Goal: Information Seeking & Learning: Learn about a topic

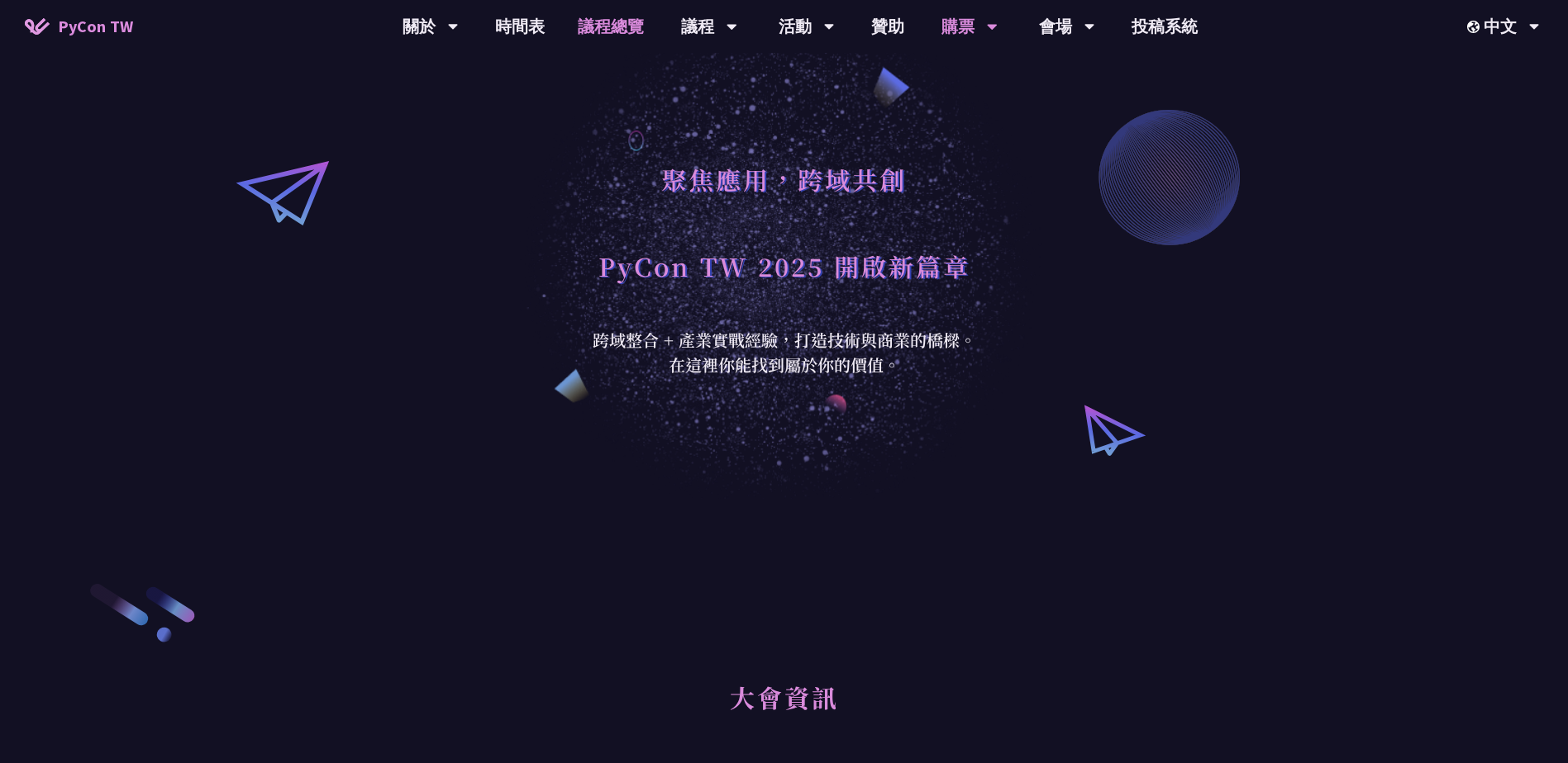
click at [595, 39] on link "議程總覽" at bounding box center [611, 26] width 99 height 52
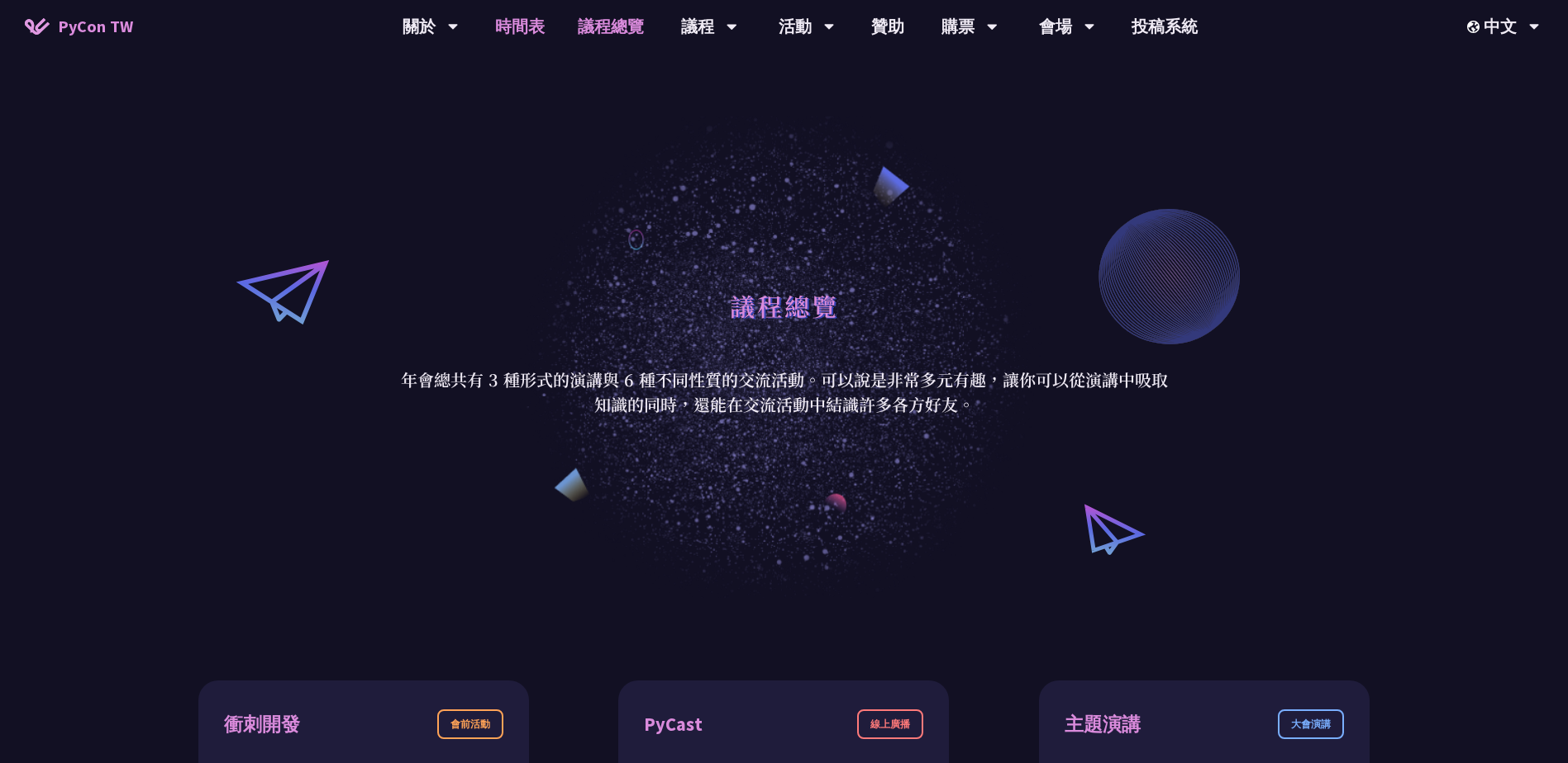
click at [537, 39] on link "時間表" at bounding box center [520, 26] width 83 height 52
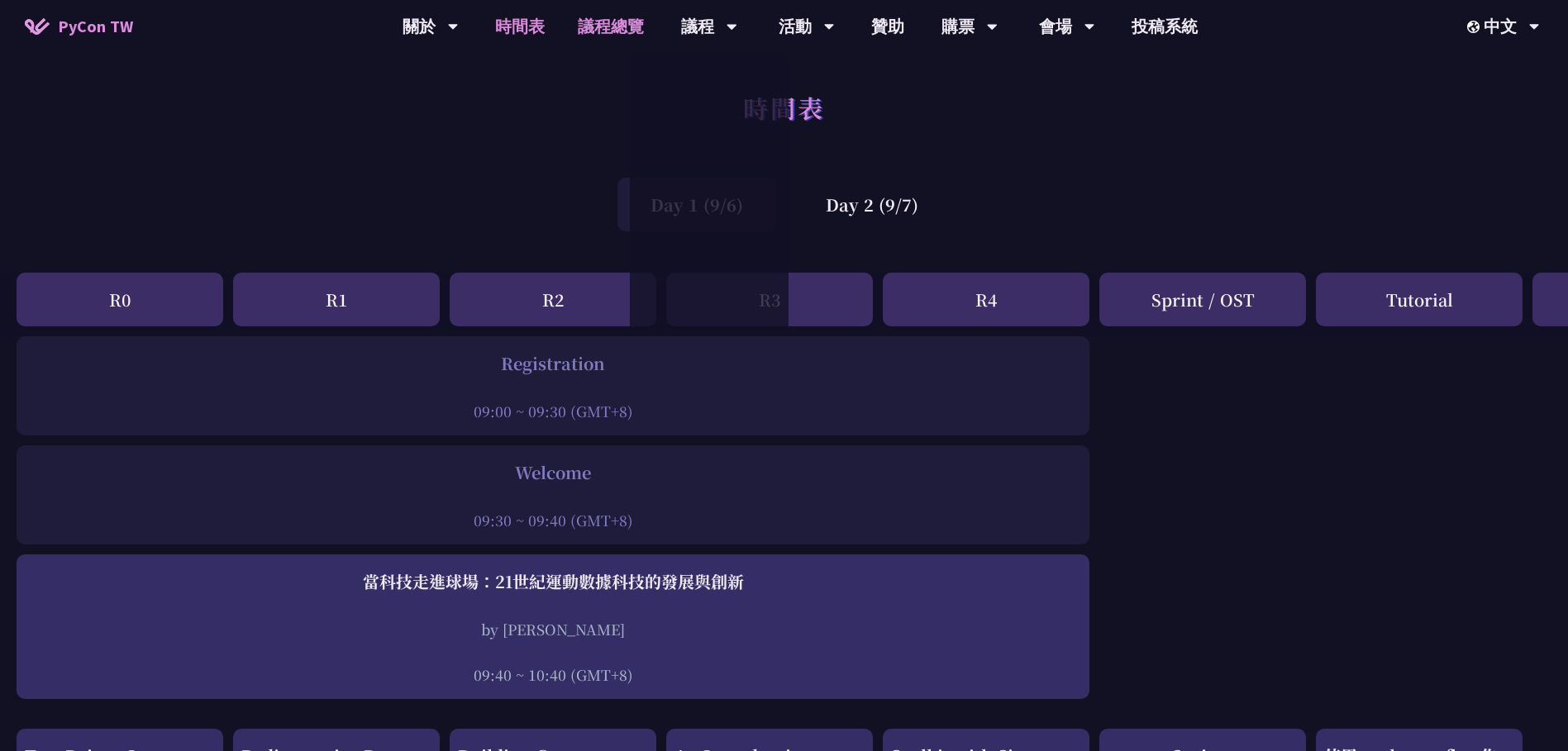
click at [606, 33] on link "議程總覽" at bounding box center [611, 26] width 99 height 52
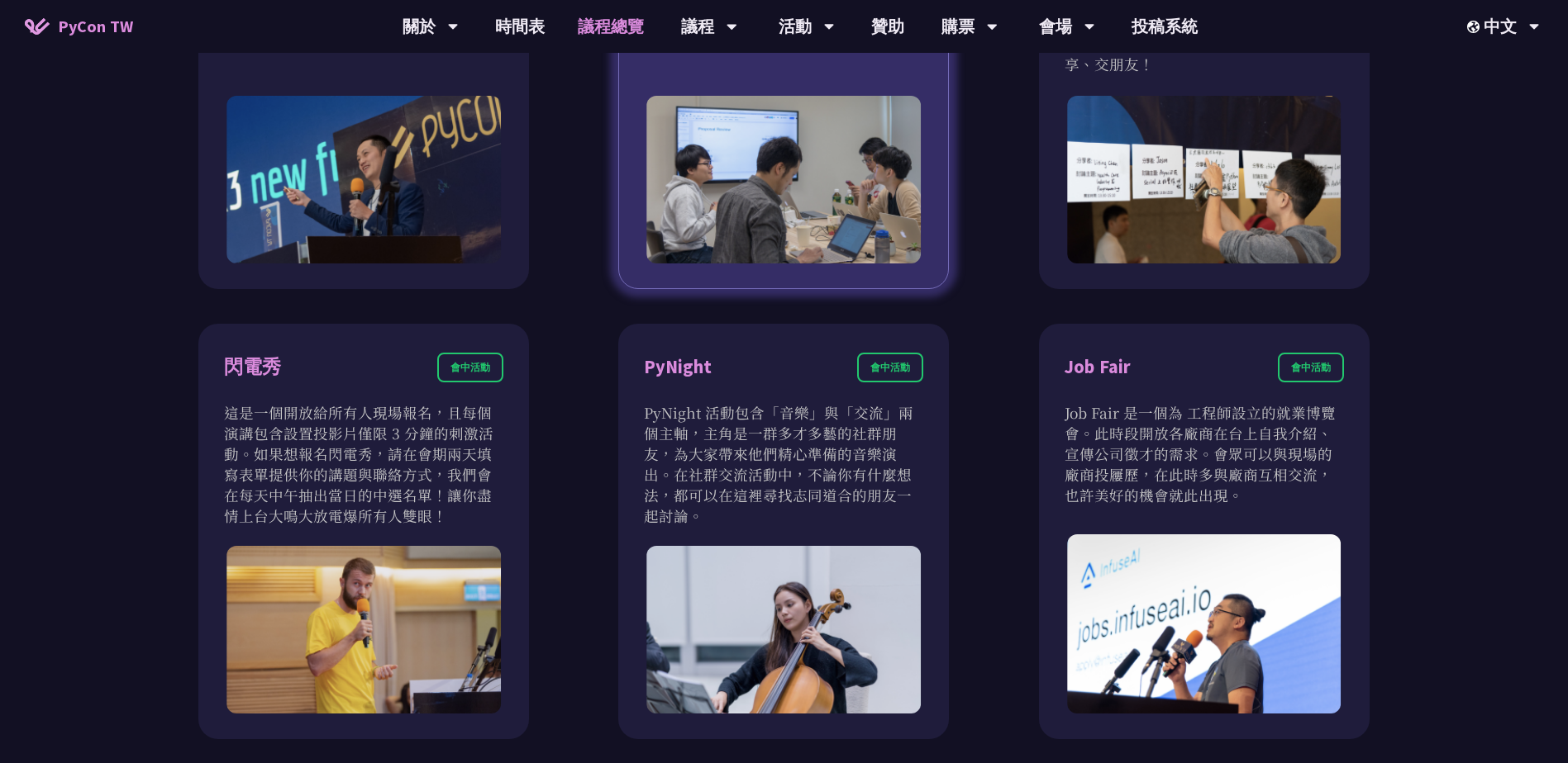
scroll to position [1653, 0]
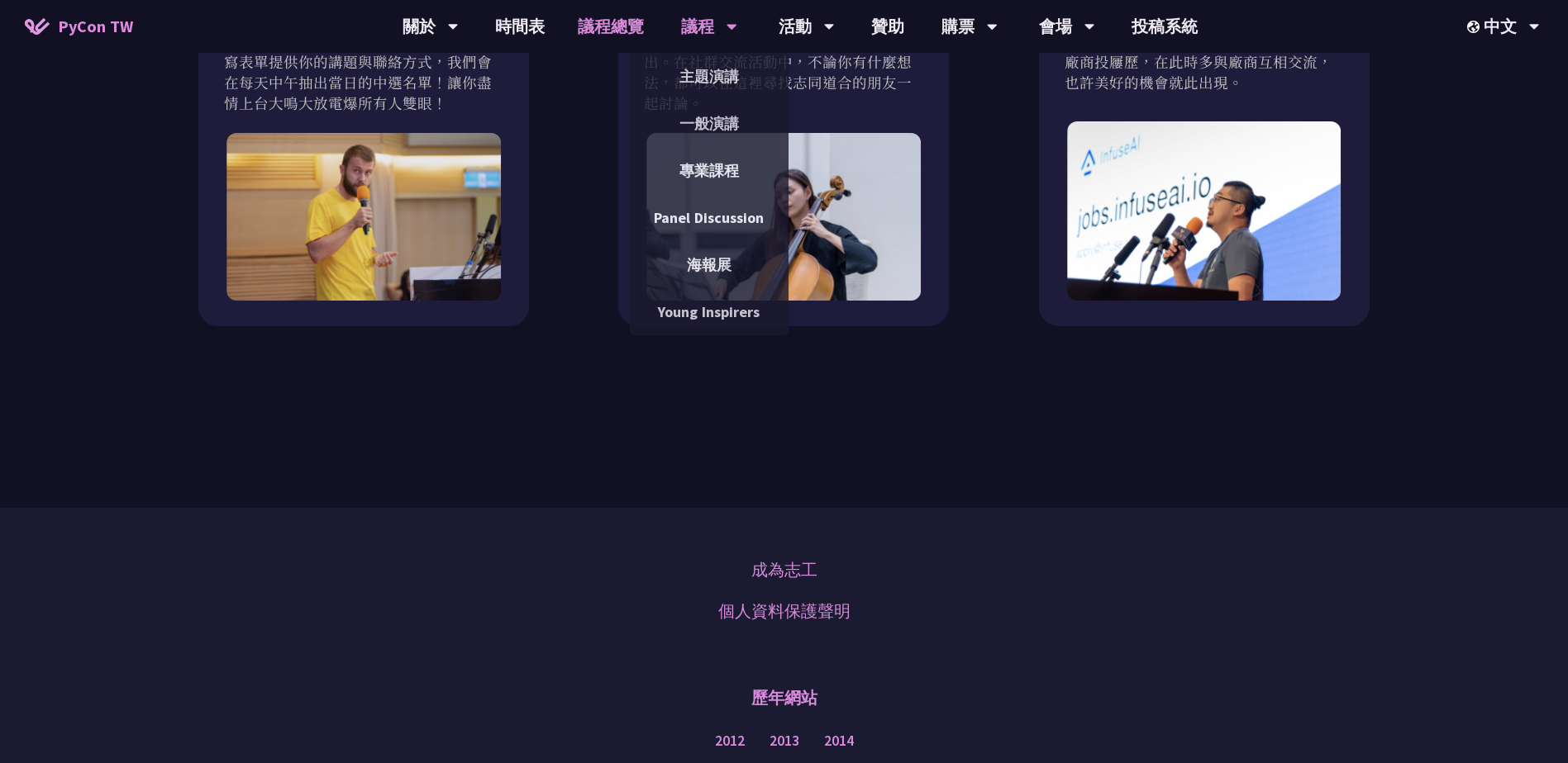
click at [712, 26] on div "議程" at bounding box center [709, 26] width 56 height 52
click at [702, 70] on link "主題演講" at bounding box center [709, 76] width 158 height 39
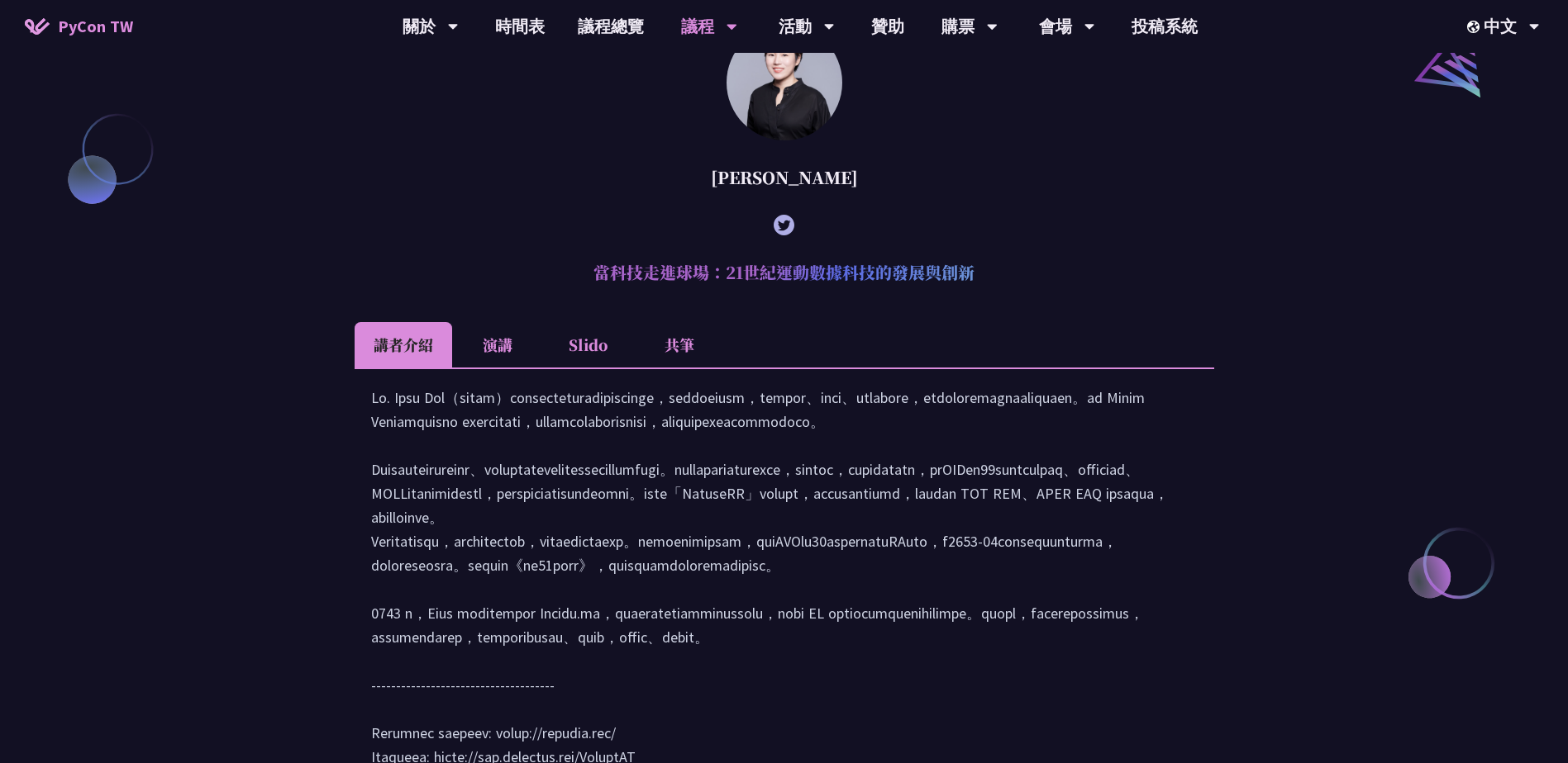
scroll to position [2644, 0]
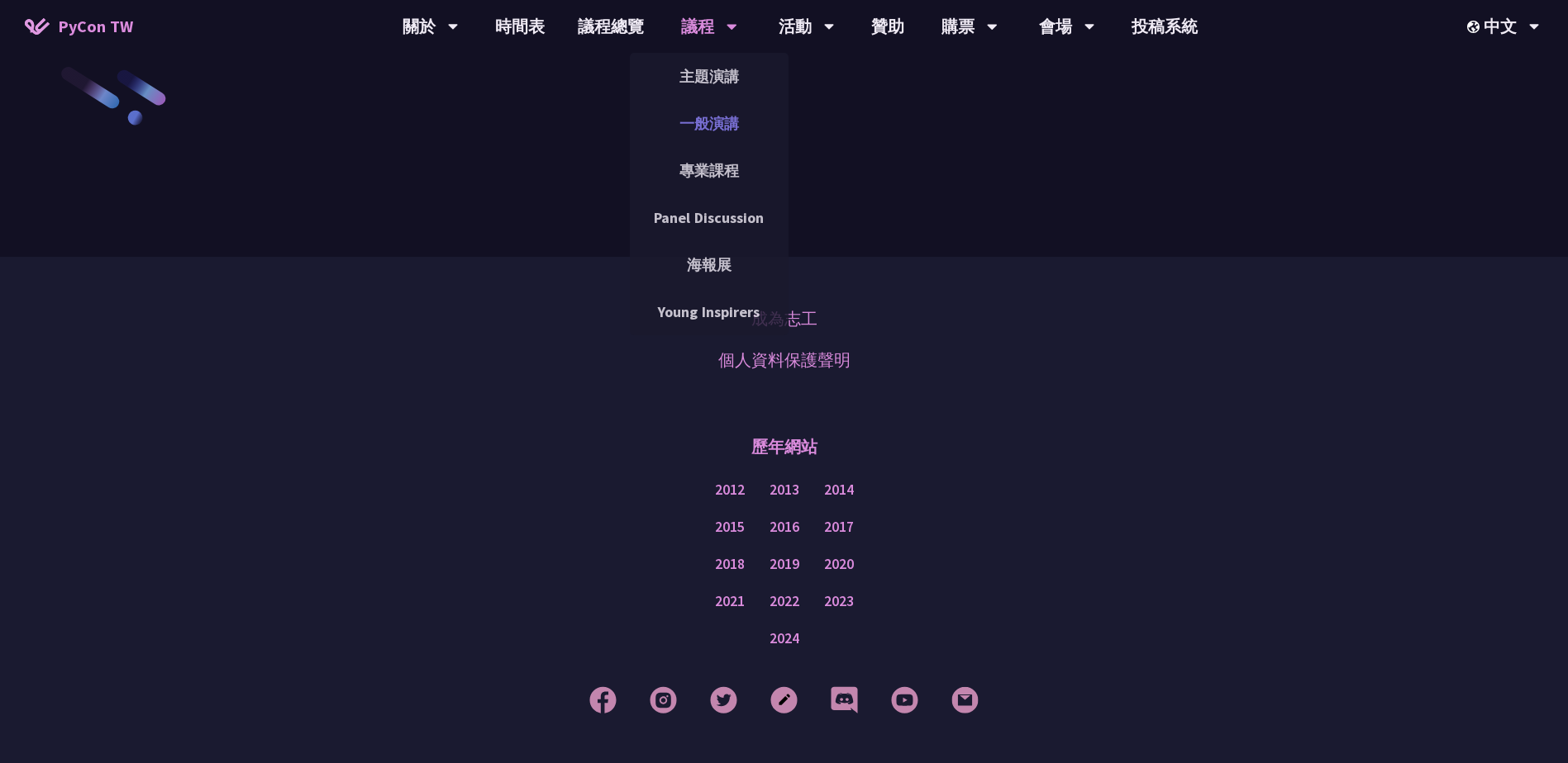
click at [711, 117] on link "一般演講" at bounding box center [709, 123] width 158 height 39
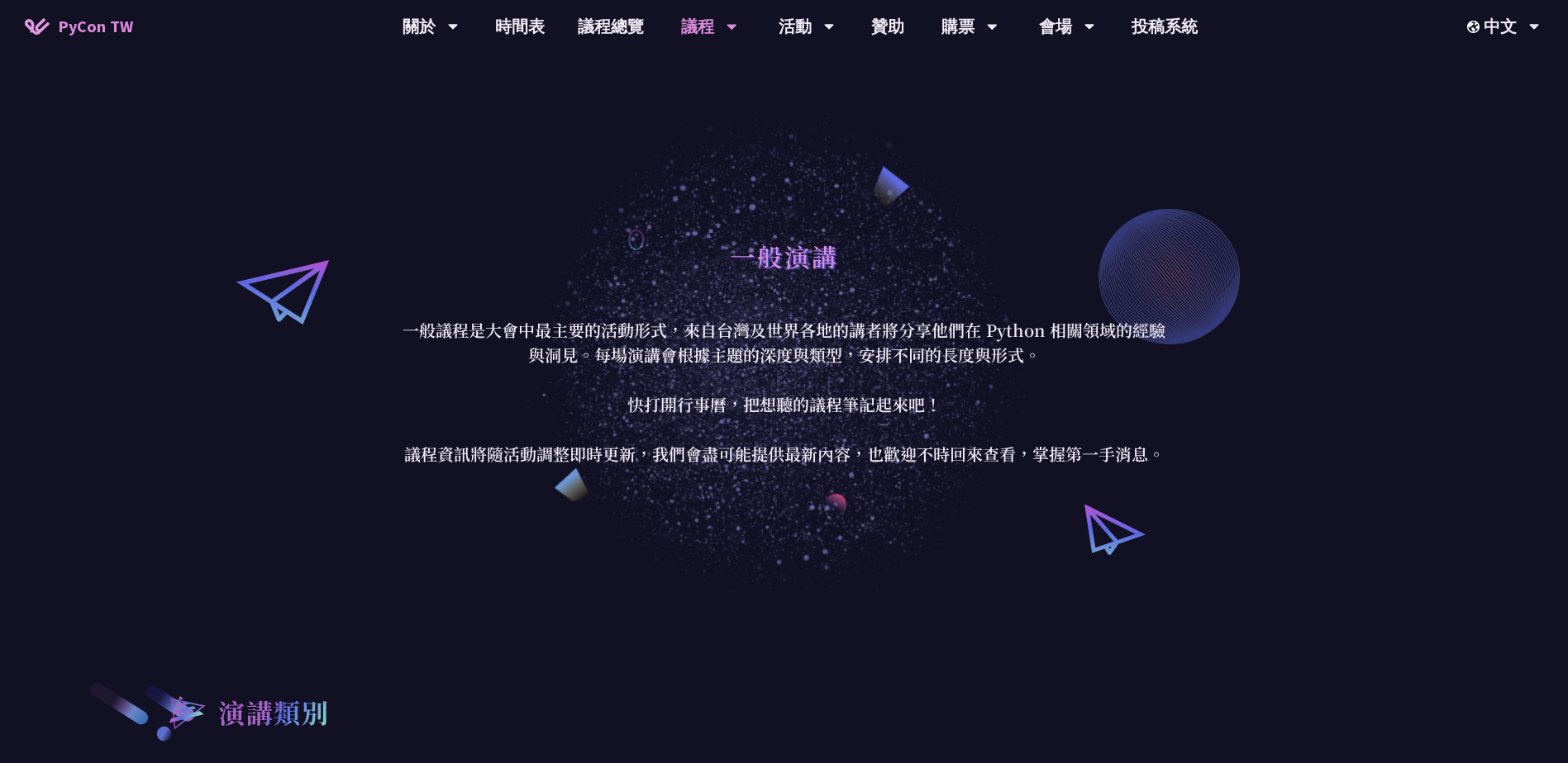
click at [707, 31] on div "議程" at bounding box center [709, 26] width 56 height 52
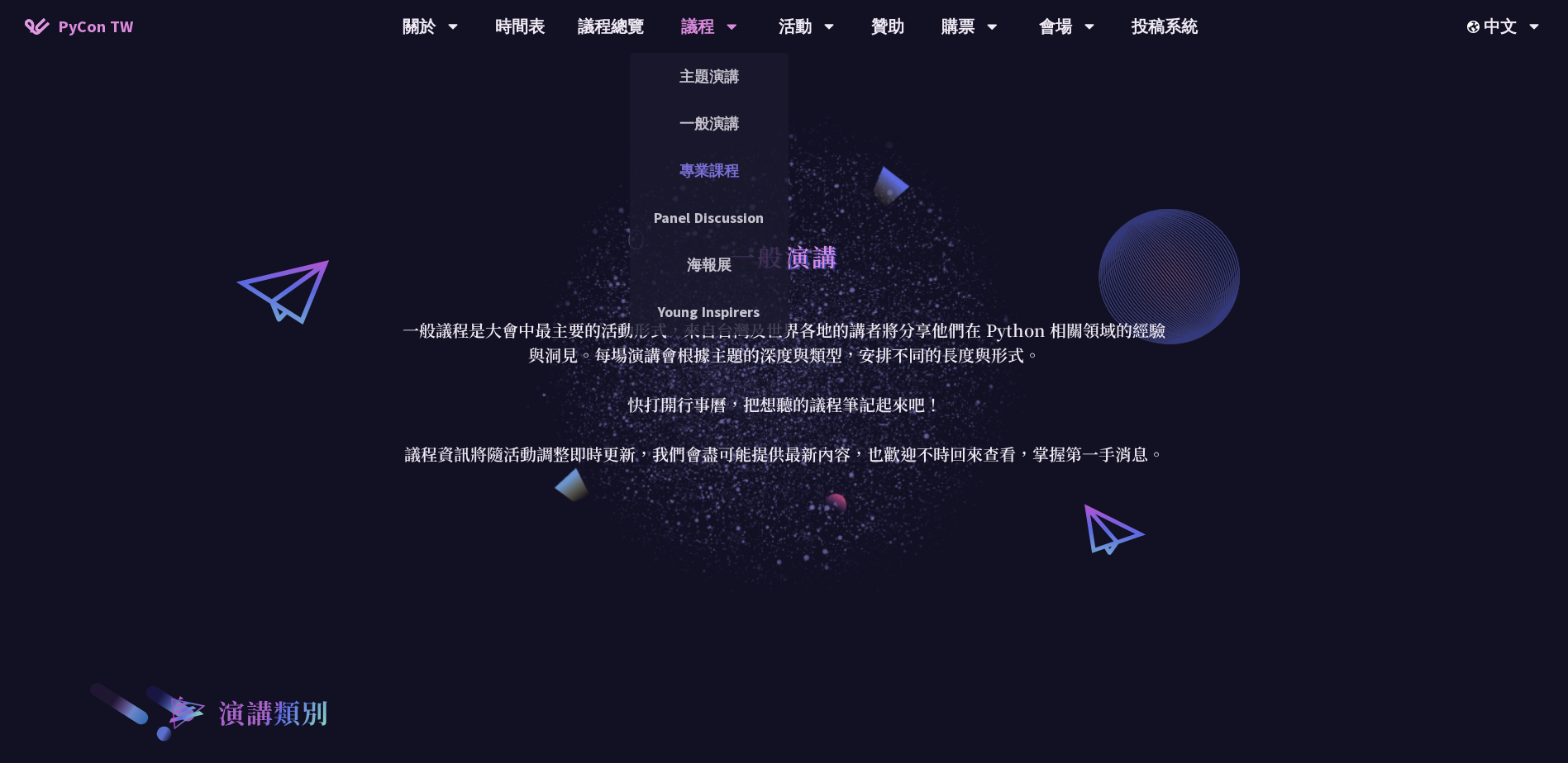
click at [732, 164] on link "專業課程" at bounding box center [709, 170] width 158 height 39
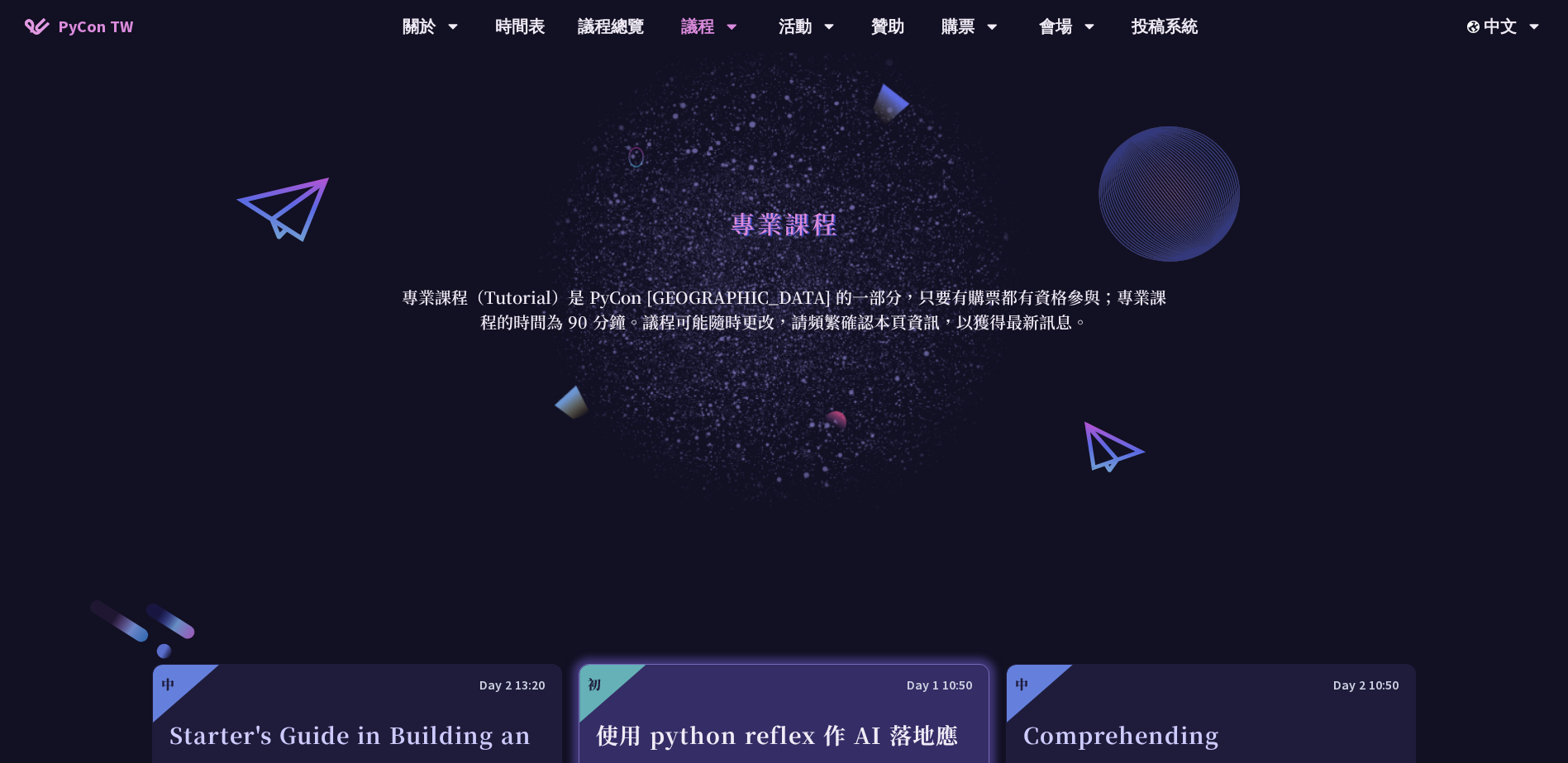
scroll to position [578, 0]
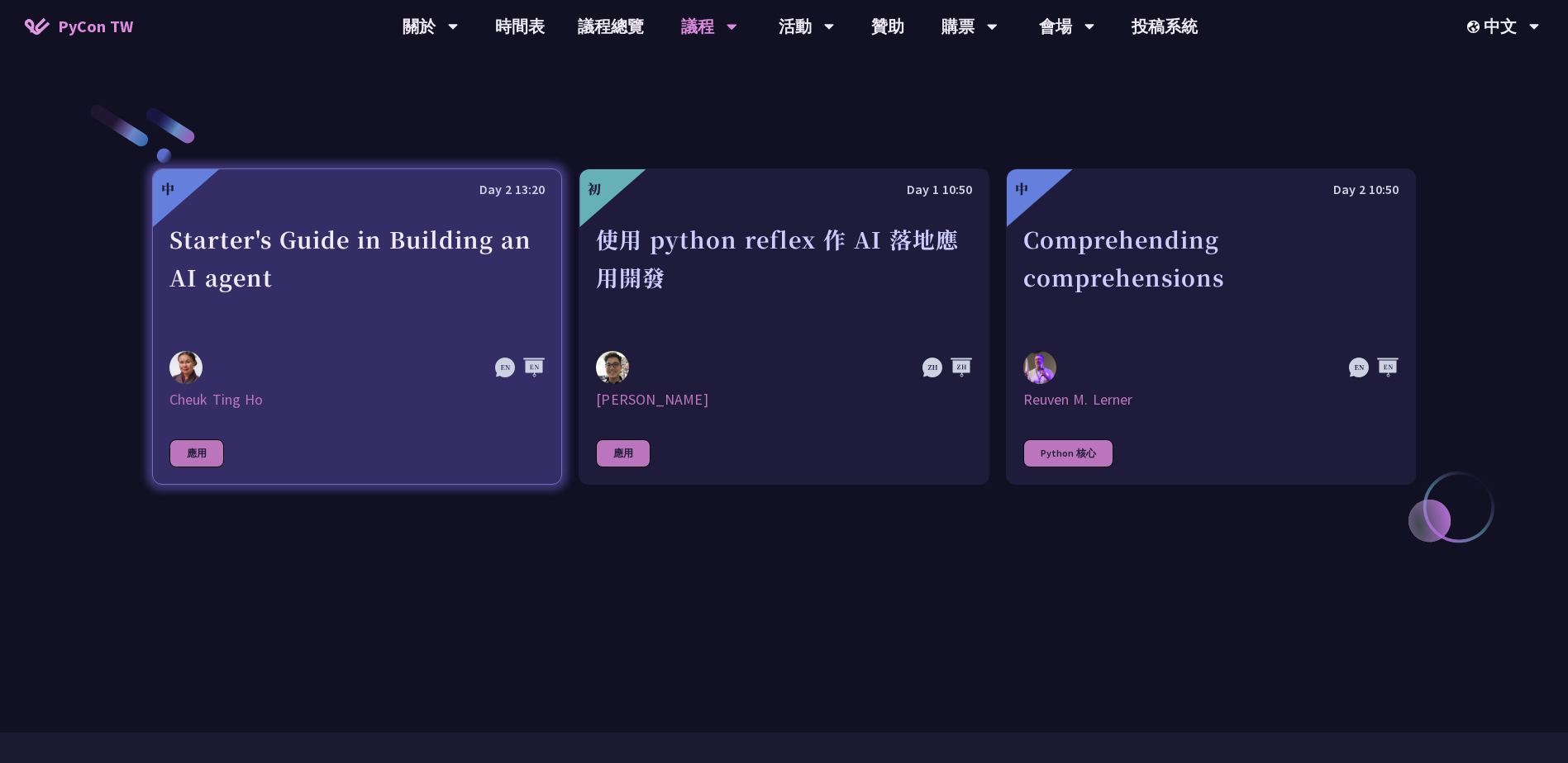
click at [341, 345] on link "中 Day 2 13:20 Starter's Guide in Building an AI agent Cheuk Ting Ho 應用" at bounding box center [357, 327] width 410 height 316
click at [178, 452] on div "應用" at bounding box center [196, 454] width 54 height 28
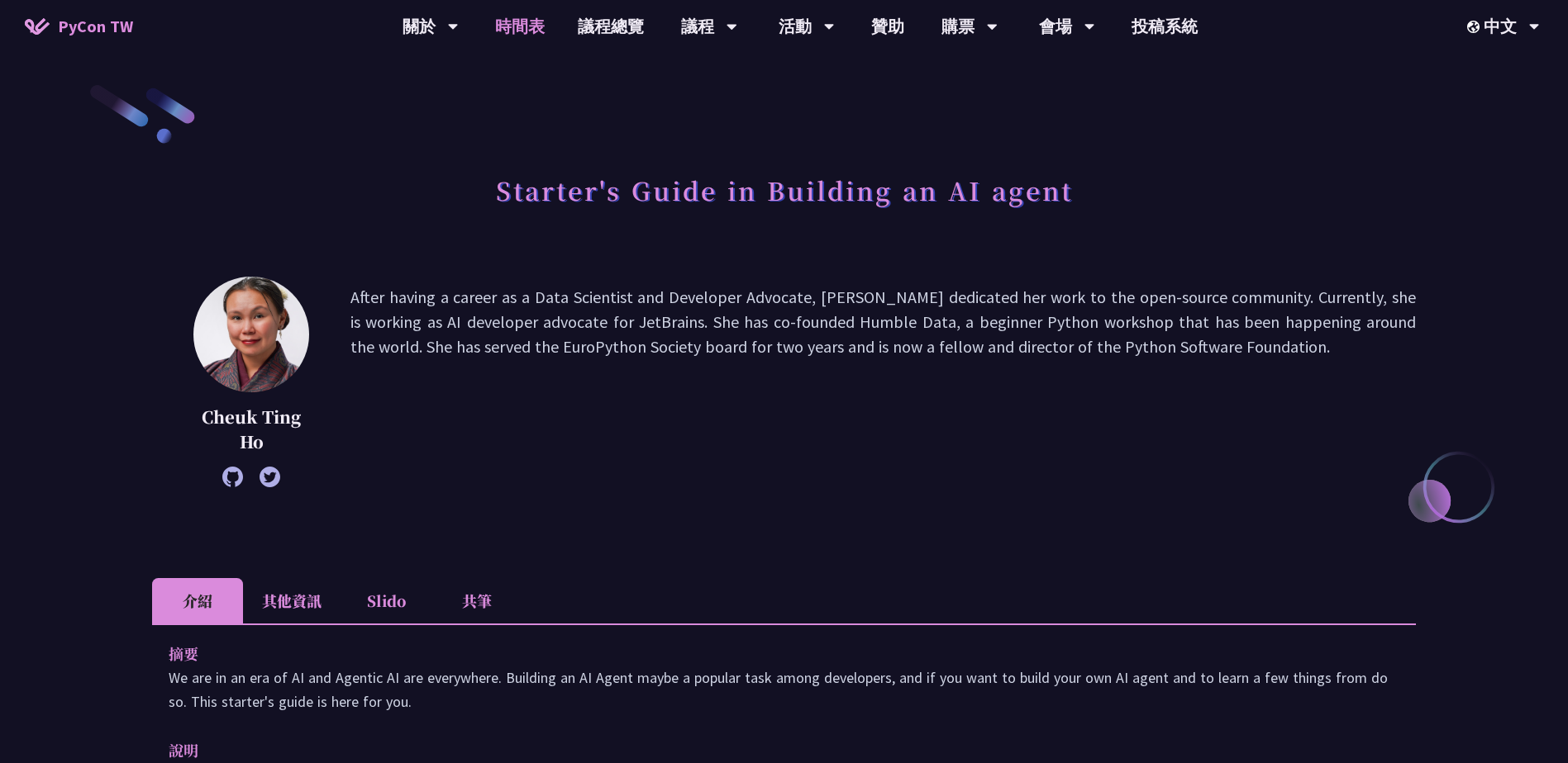
click at [554, 26] on link "時間表" at bounding box center [520, 26] width 83 height 52
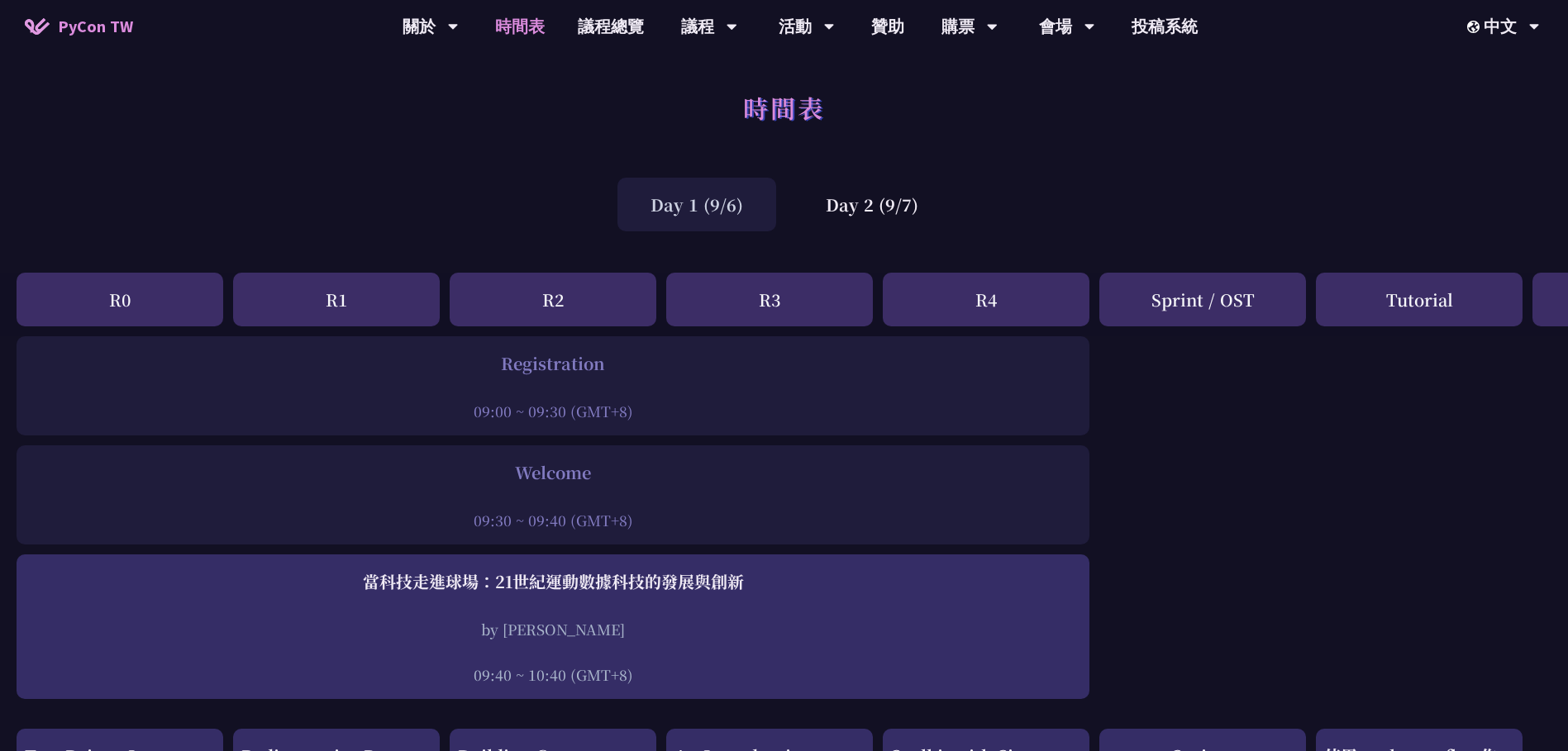
click at [554, 339] on div "Registration 09:00 ~ 09:30 (GMT+8)" at bounding box center [553, 385] width 1073 height 99
drag, startPoint x: 474, startPoint y: 370, endPoint x: 675, endPoint y: 376, distance: 201.1
click at [675, 376] on div "Registration 09:00 ~ 09:30 (GMT+8)" at bounding box center [553, 385] width 1056 height 70
drag, startPoint x: 675, startPoint y: 376, endPoint x: 670, endPoint y: 400, distance: 24.5
click at [670, 400] on div "09:00 ~ 09:30 (GMT+8)" at bounding box center [553, 410] width 1056 height 21
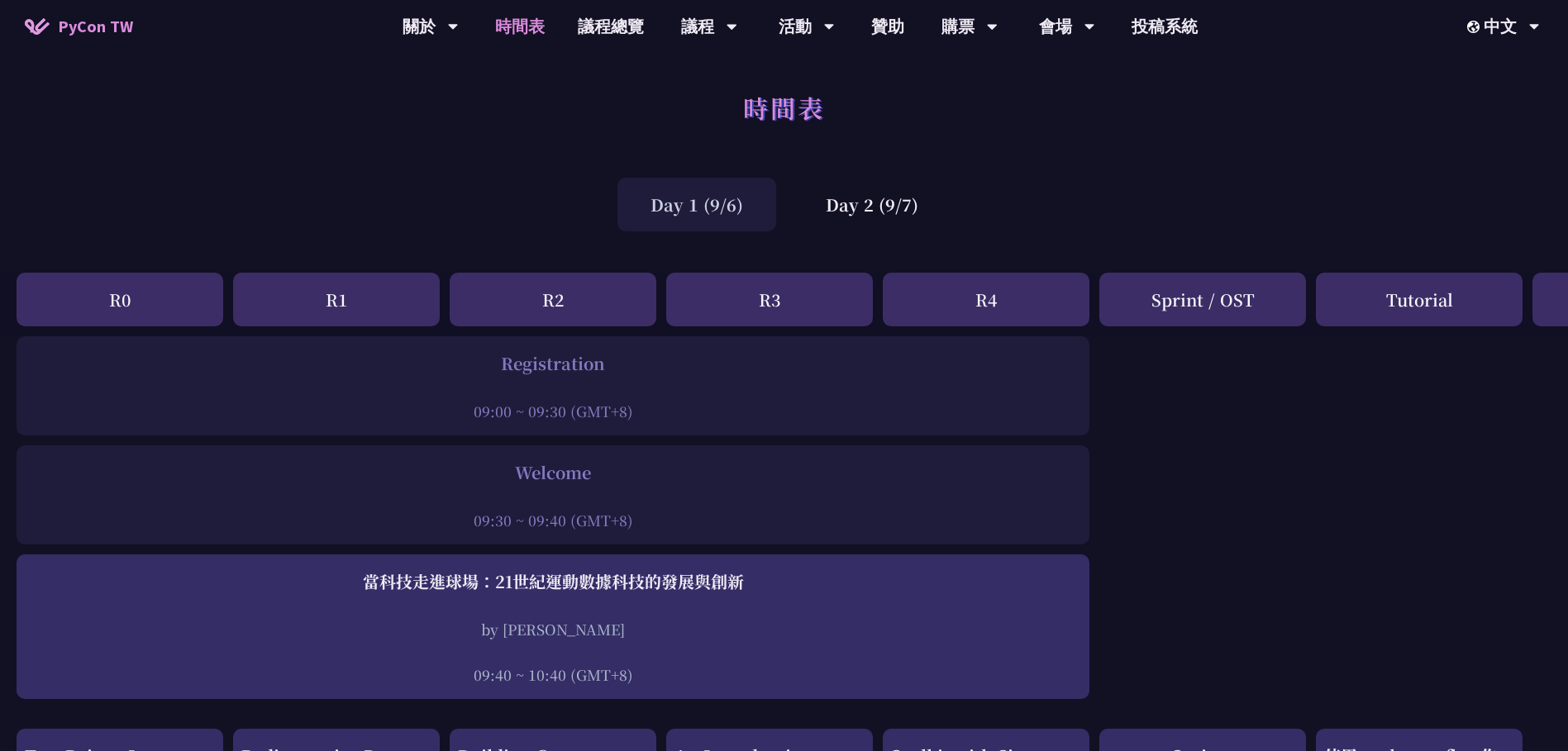
drag, startPoint x: 665, startPoint y: 416, endPoint x: 476, endPoint y: 355, distance: 198.6
click at [476, 355] on div "Registration 09:00 ~ 09:30 (GMT+8)" at bounding box center [553, 385] width 1056 height 70
drag, startPoint x: 476, startPoint y: 355, endPoint x: 495, endPoint y: 357, distance: 19.1
click at [493, 355] on div "Registration" at bounding box center [553, 363] width 1056 height 25
drag, startPoint x: 501, startPoint y: 363, endPoint x: 652, endPoint y: 409, distance: 157.9
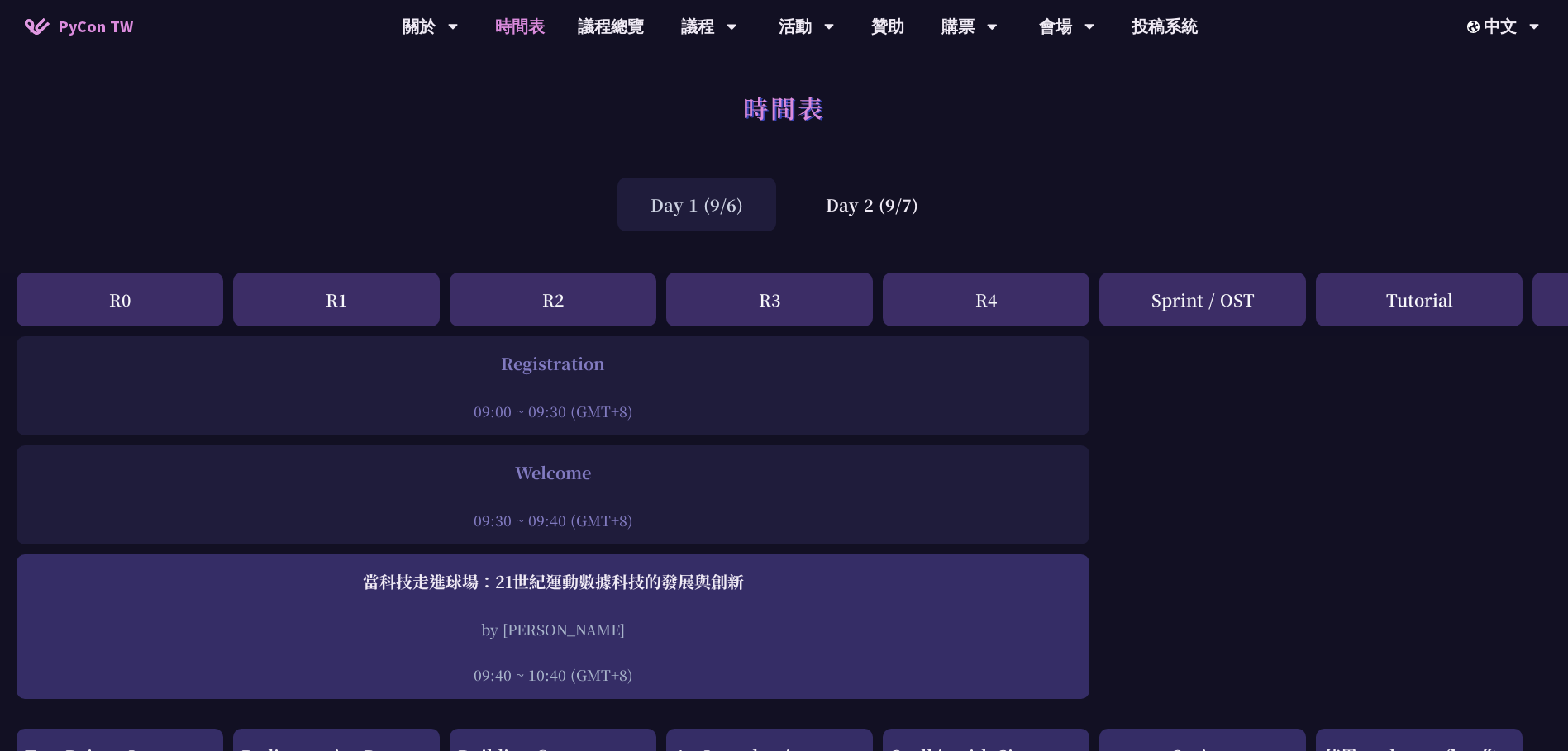
click at [652, 409] on div "Registration 09:00 ~ 09:30 (GMT+8)" at bounding box center [553, 385] width 1056 height 70
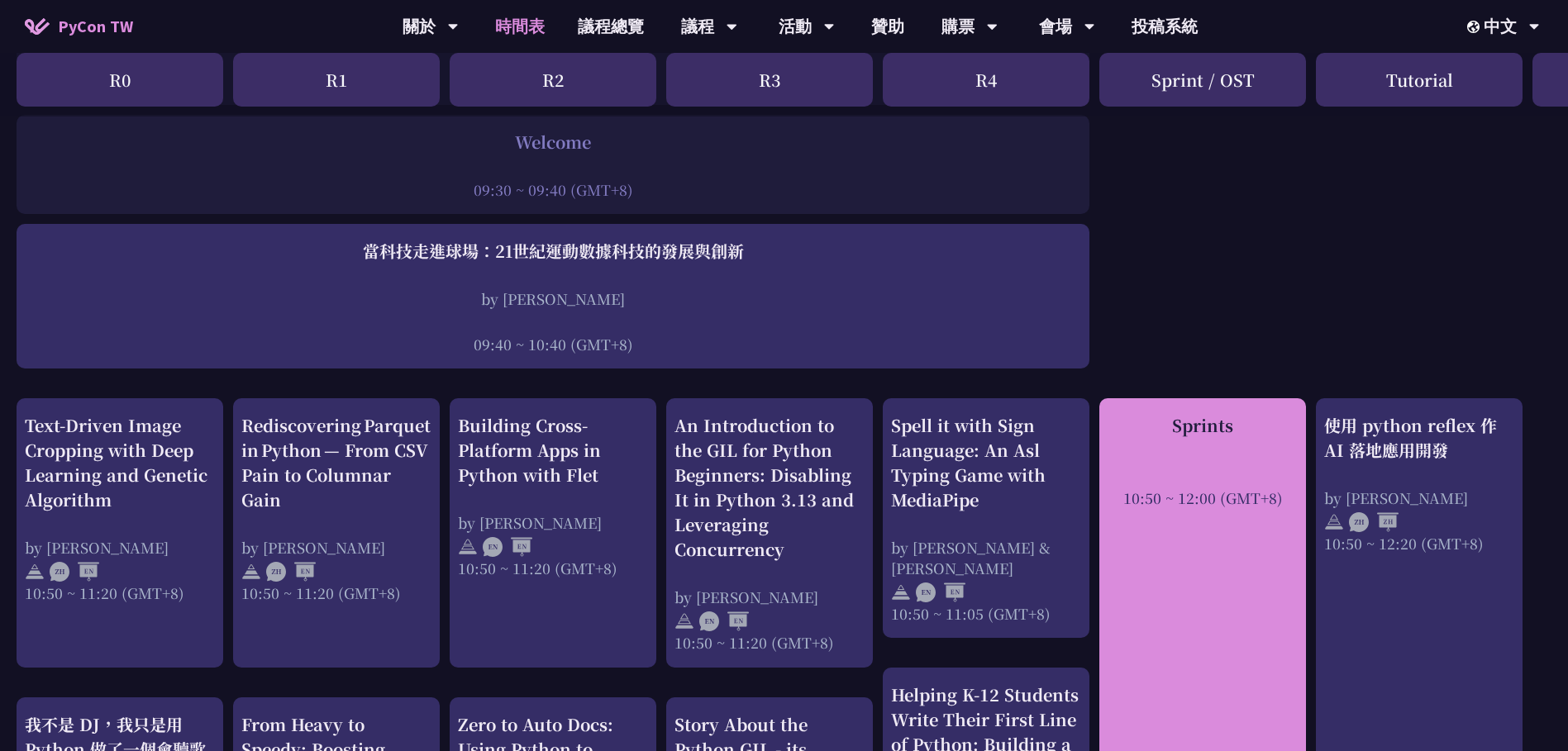
scroll to position [413, 0]
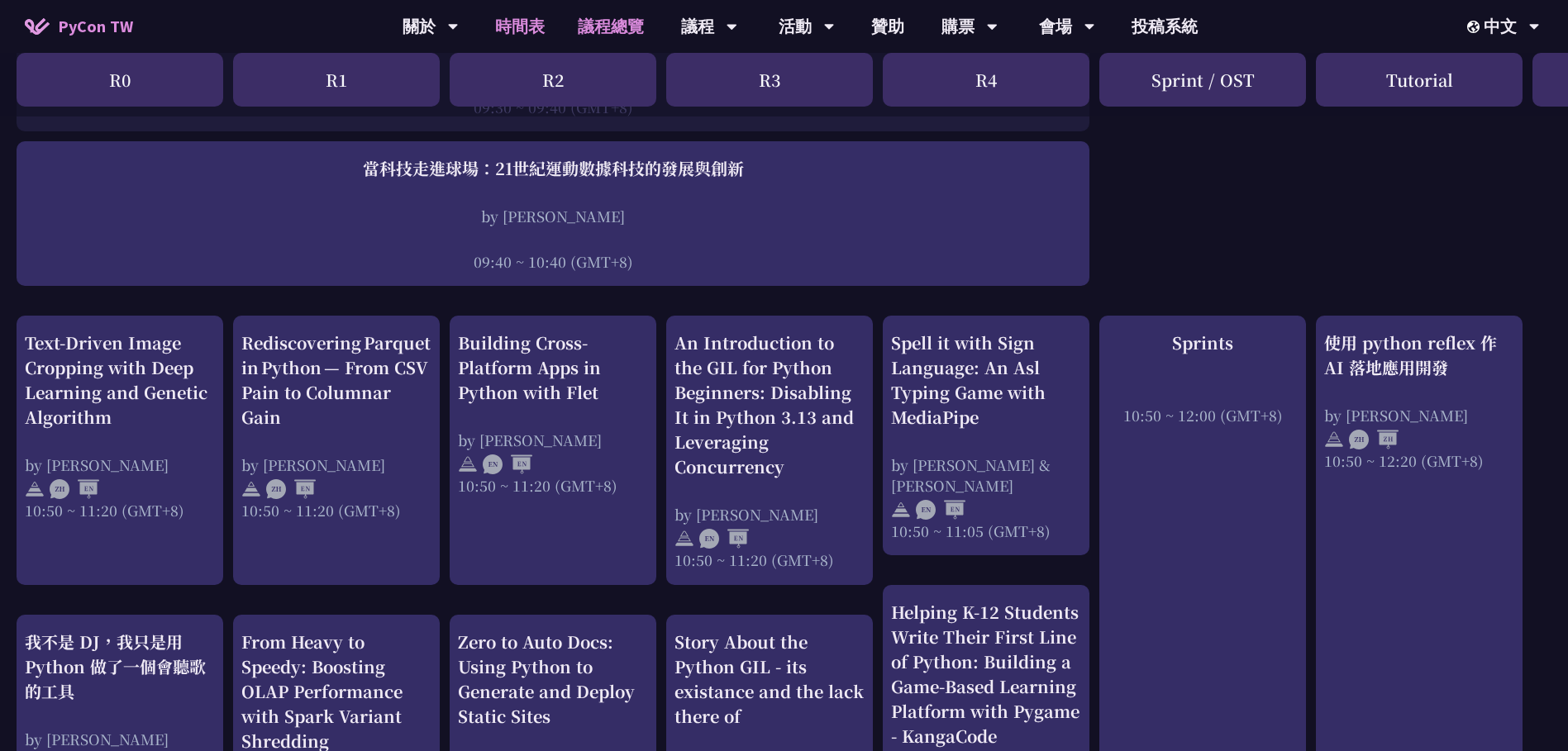
click at [626, 36] on link "議程總覽" at bounding box center [611, 26] width 99 height 52
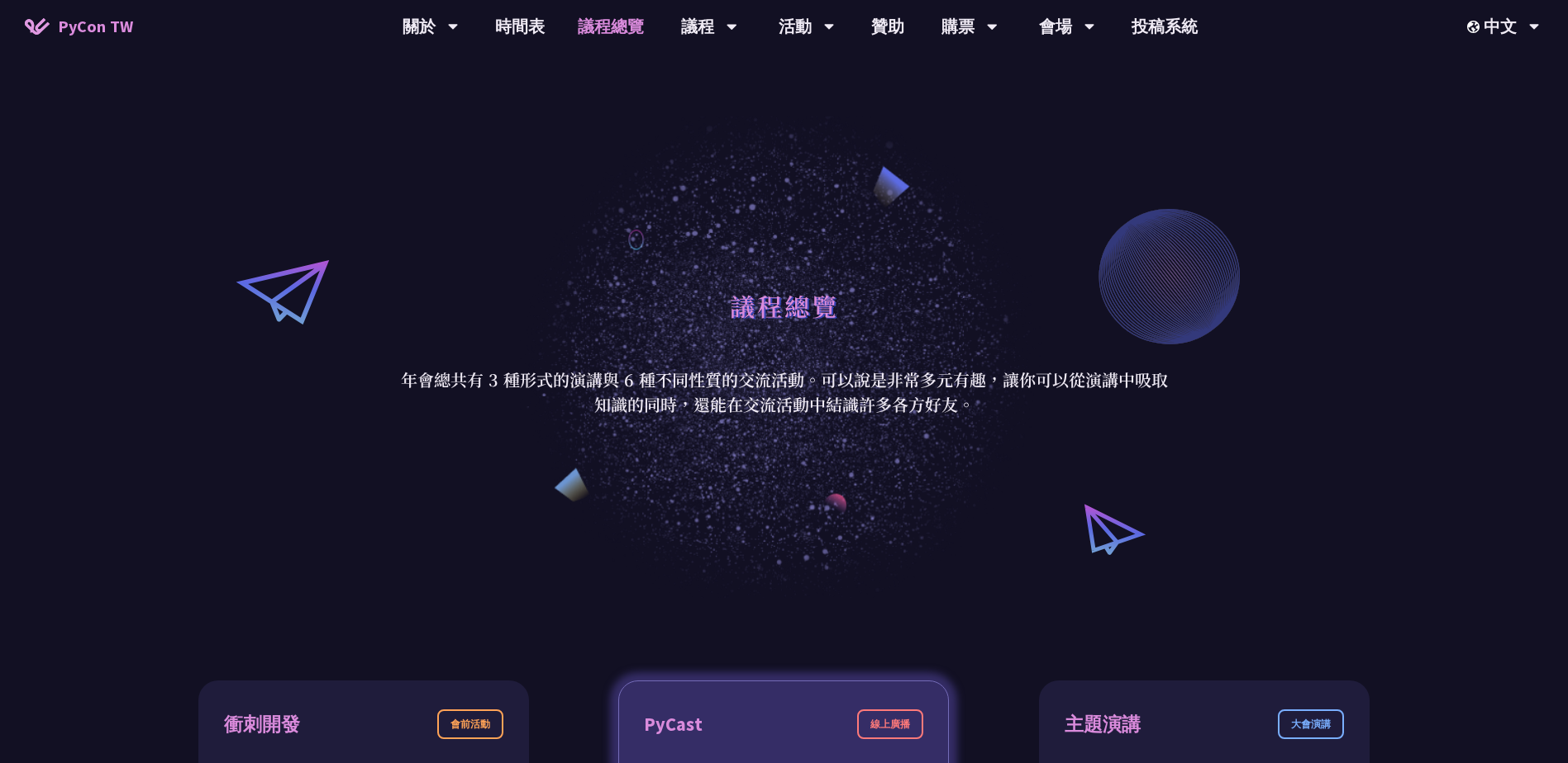
scroll to position [495, 0]
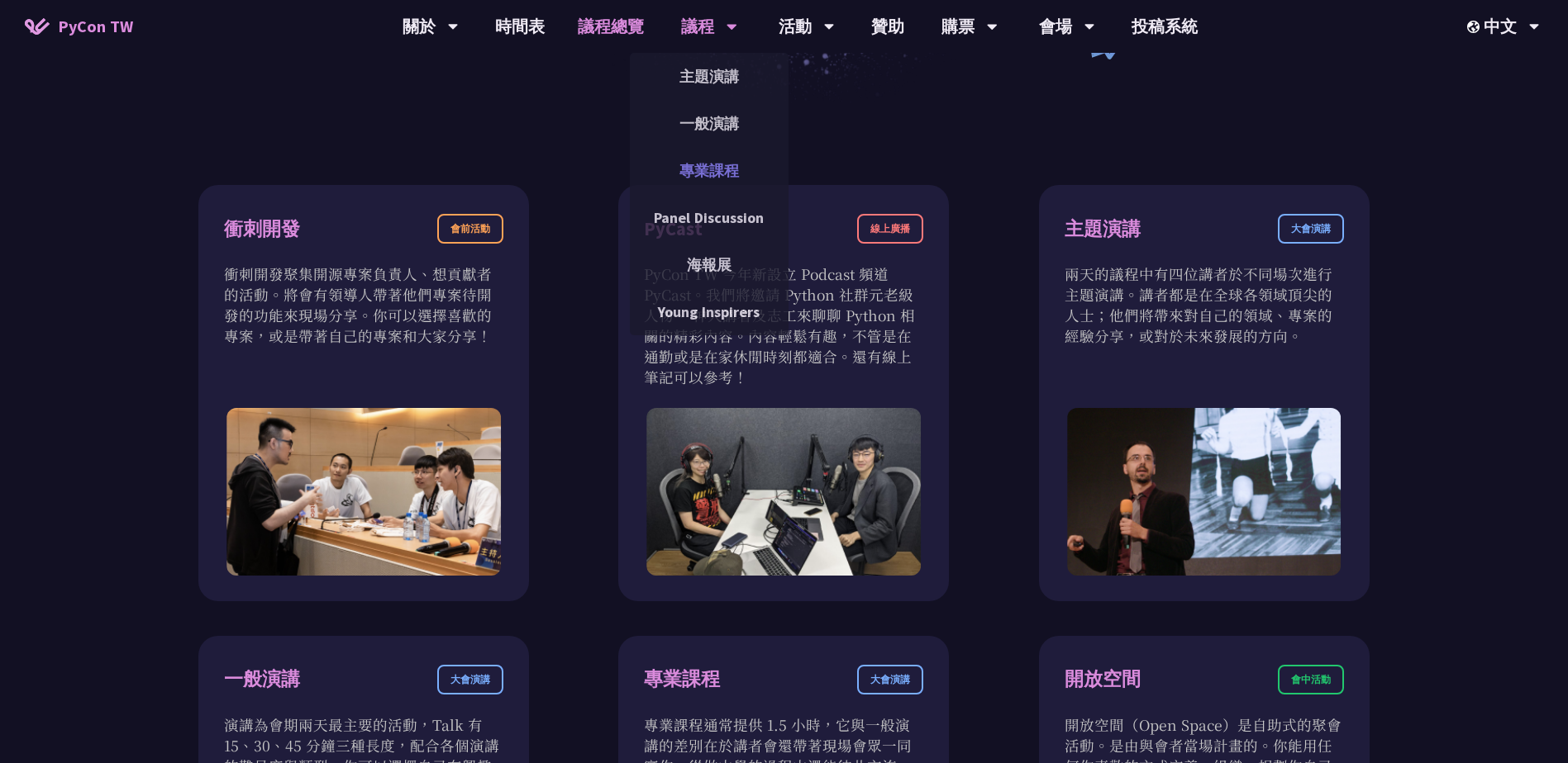
click at [703, 177] on link "專業課程" at bounding box center [709, 170] width 158 height 39
click at [698, 64] on link "主題演講" at bounding box center [709, 76] width 158 height 39
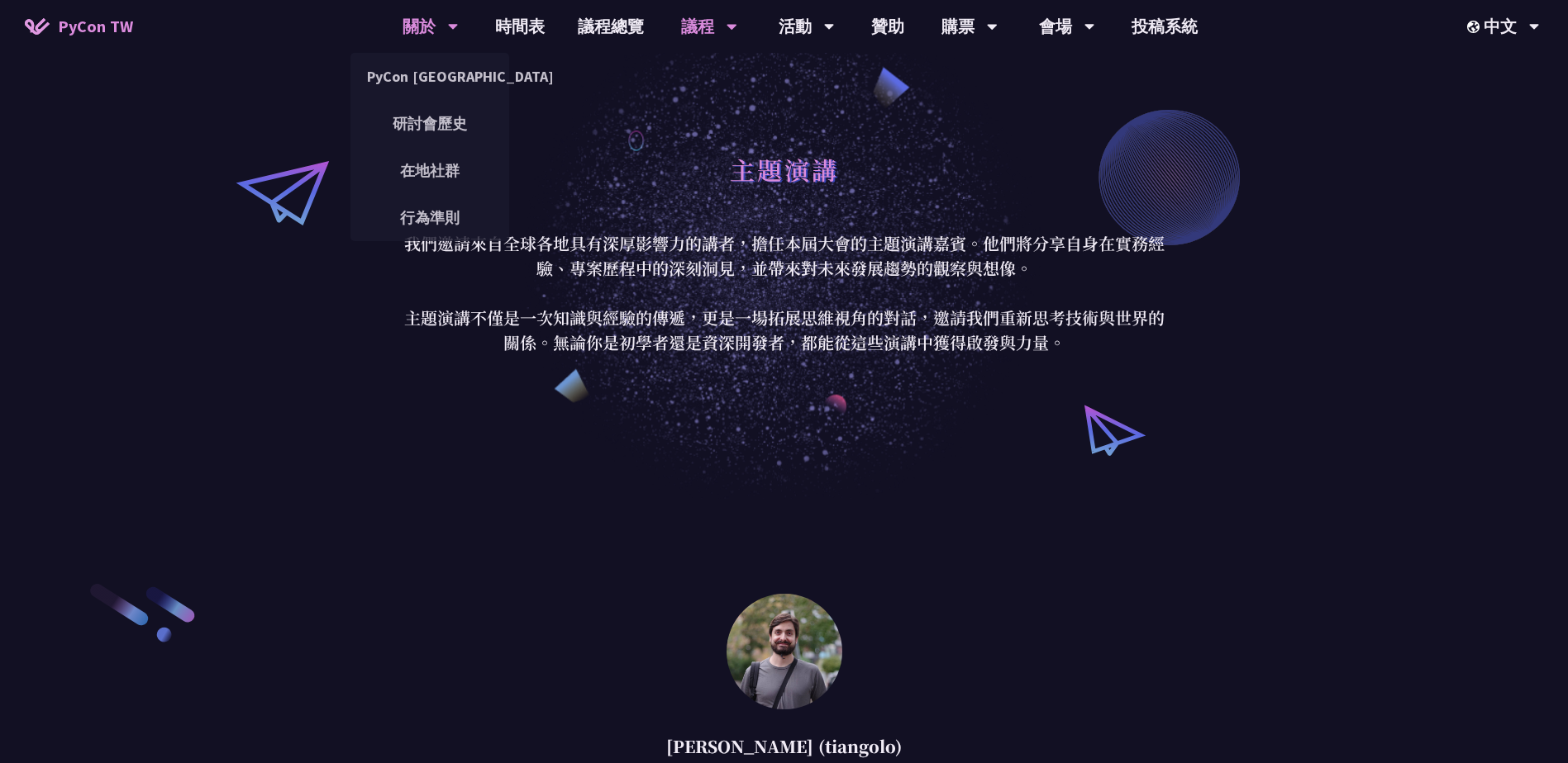
click at [434, 38] on div "關於" at bounding box center [430, 26] width 56 height 52
click at [440, 84] on link "PyCon [GEOGRAPHIC_DATA]" at bounding box center [429, 76] width 158 height 39
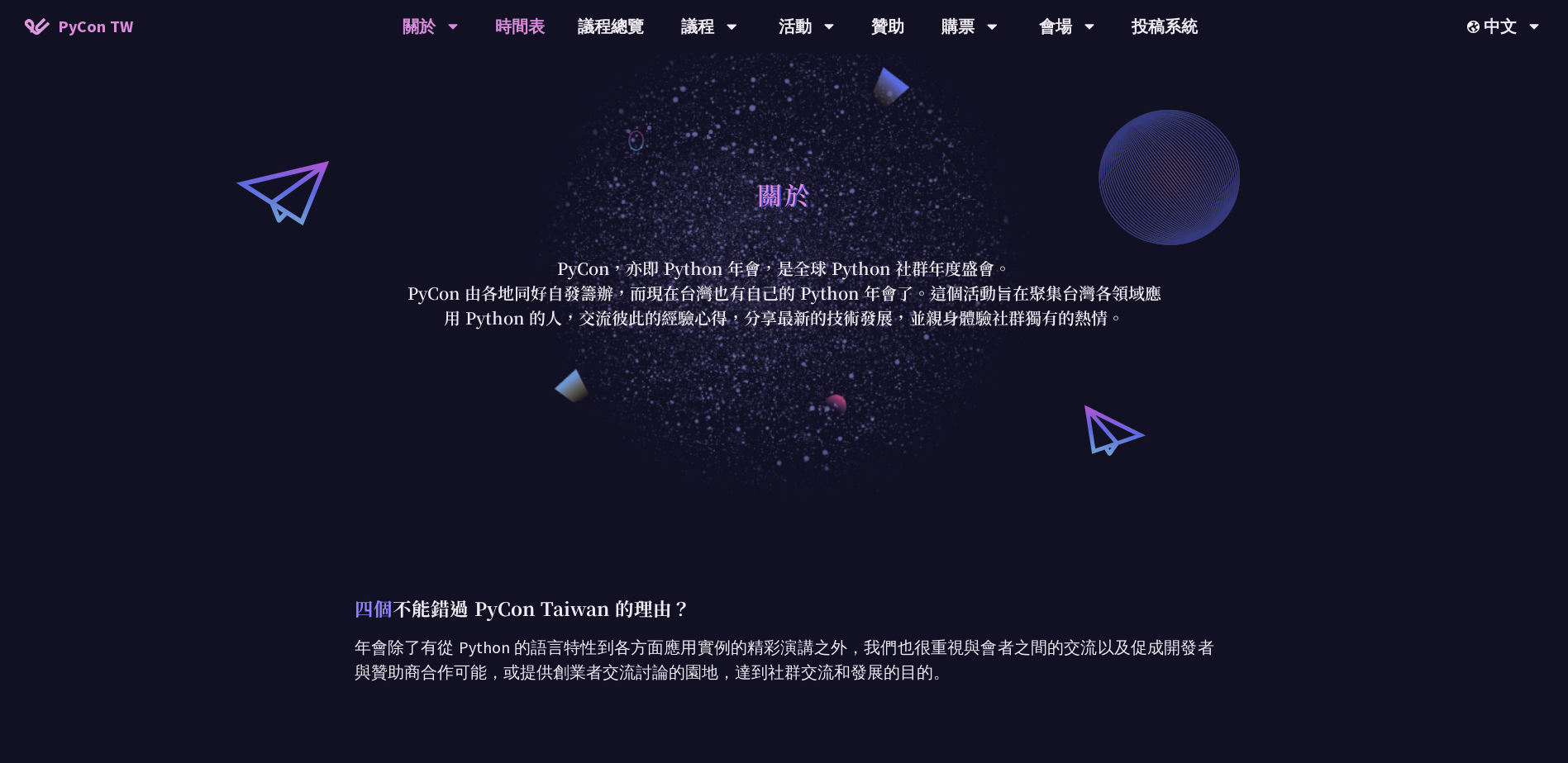
click at [527, 21] on link "時間表" at bounding box center [520, 26] width 83 height 52
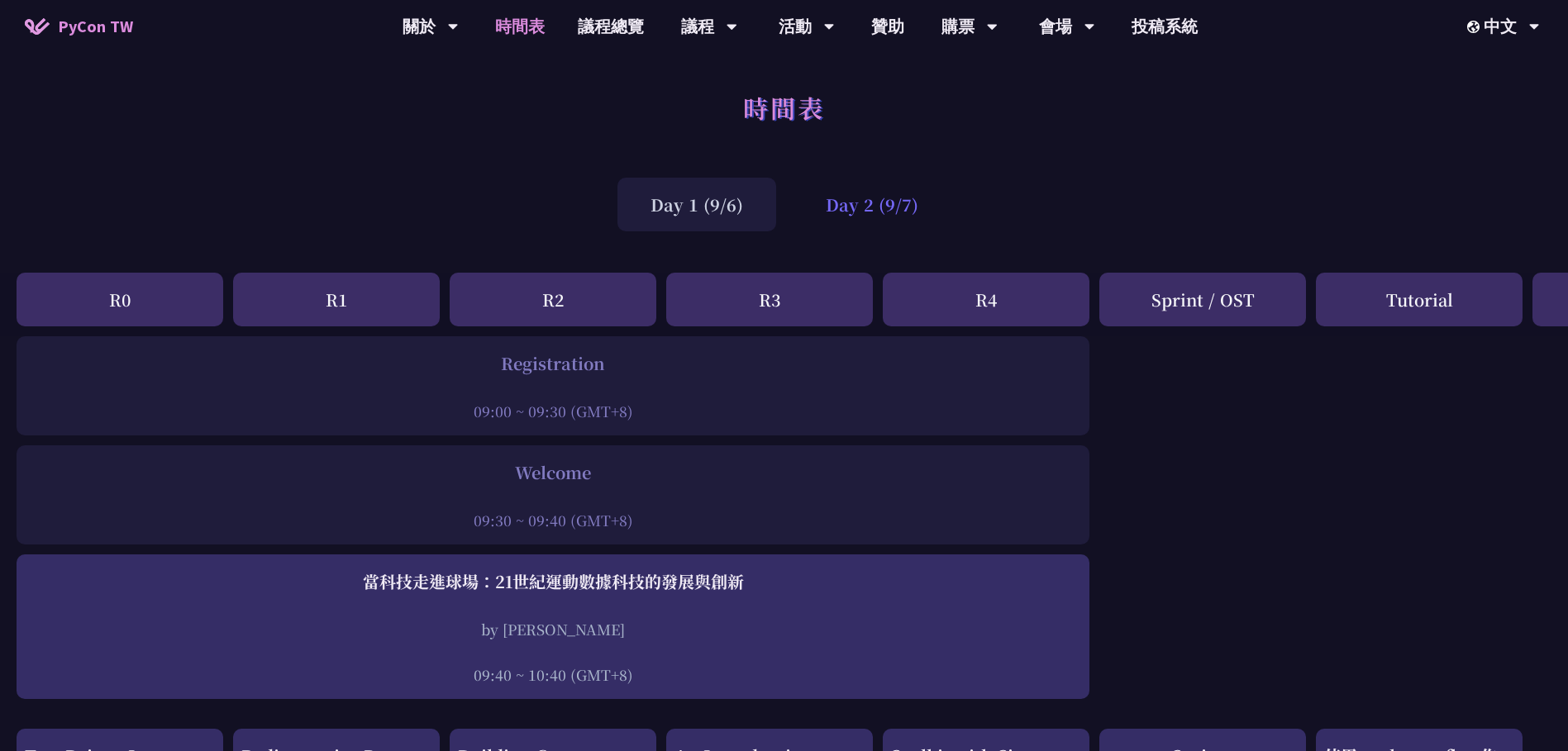
click at [861, 213] on div "Day 2 (9/7)" at bounding box center [872, 205] width 158 height 53
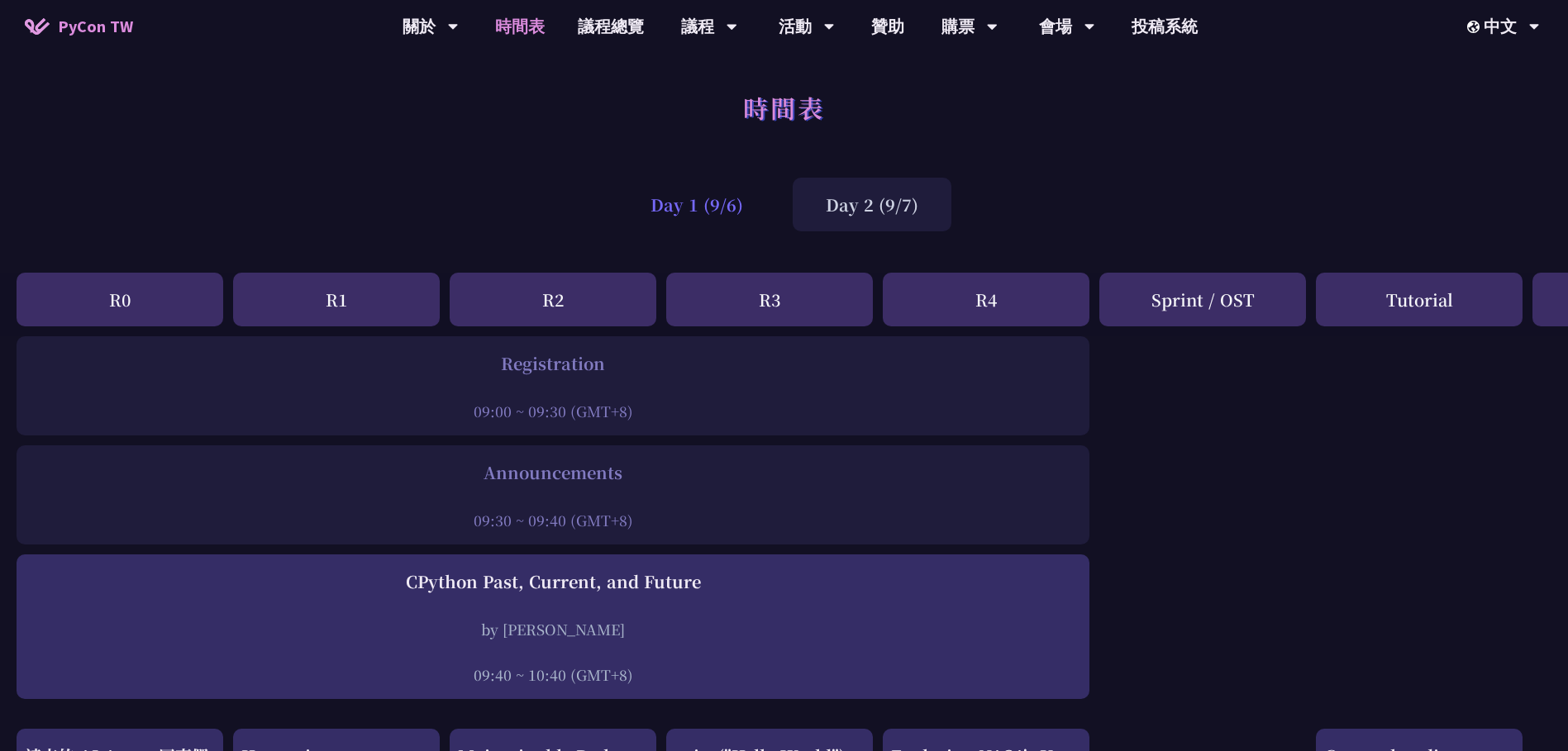
click at [760, 204] on div "Day 1 (9/6)" at bounding box center [696, 205] width 158 height 53
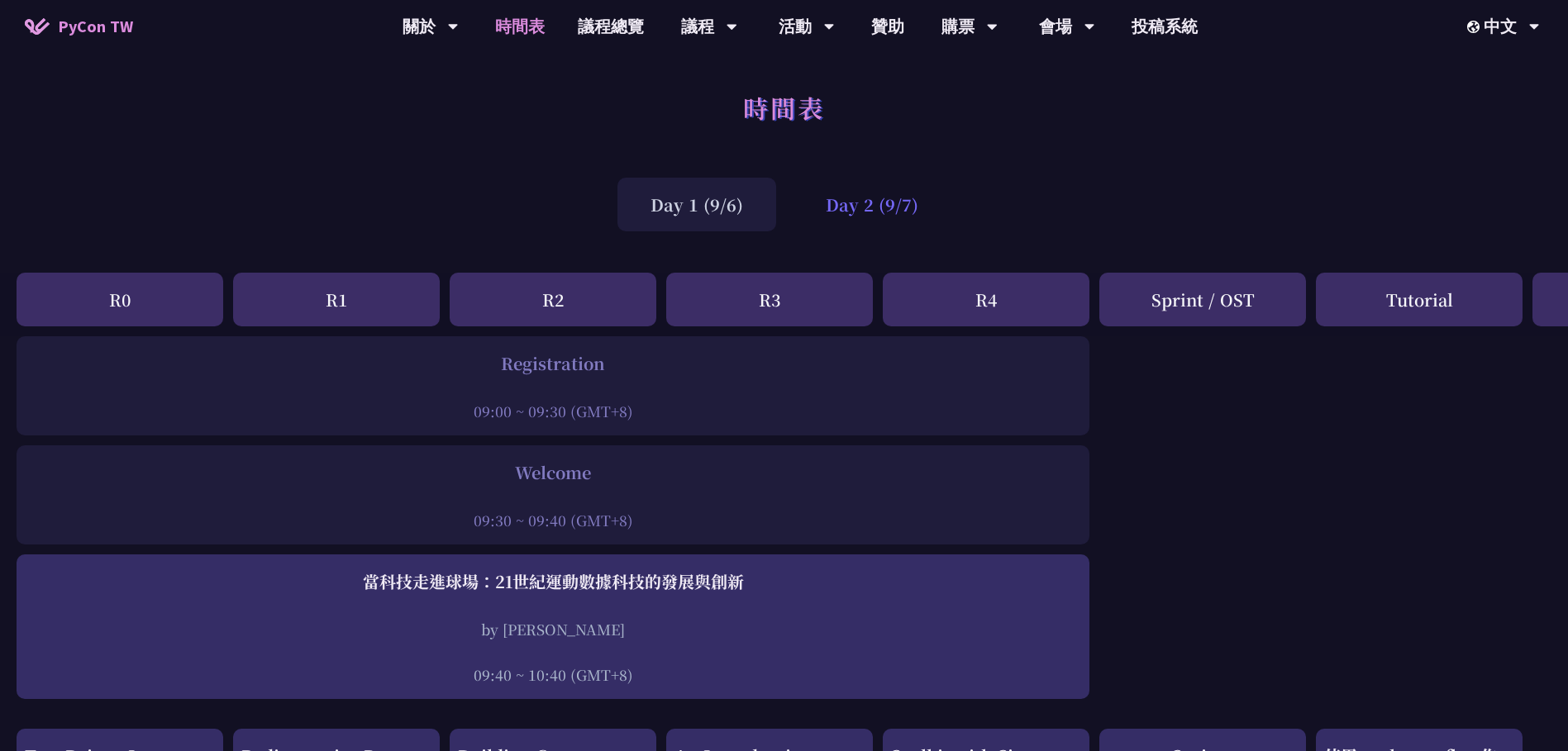
click at [878, 199] on div "Day 2 (9/7)" at bounding box center [872, 205] width 158 height 53
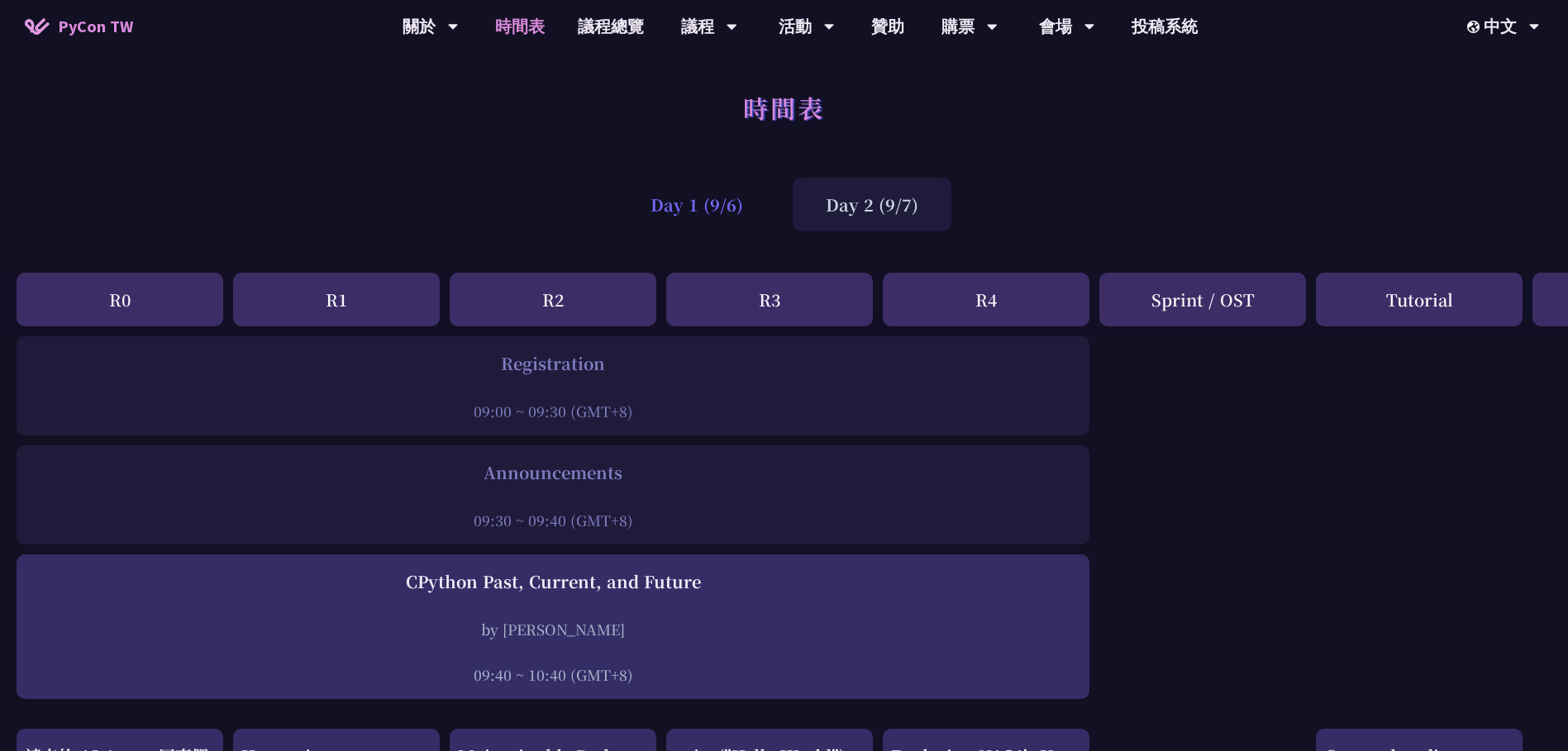
click at [718, 213] on div "Day 1 (9/6)" at bounding box center [696, 205] width 158 height 53
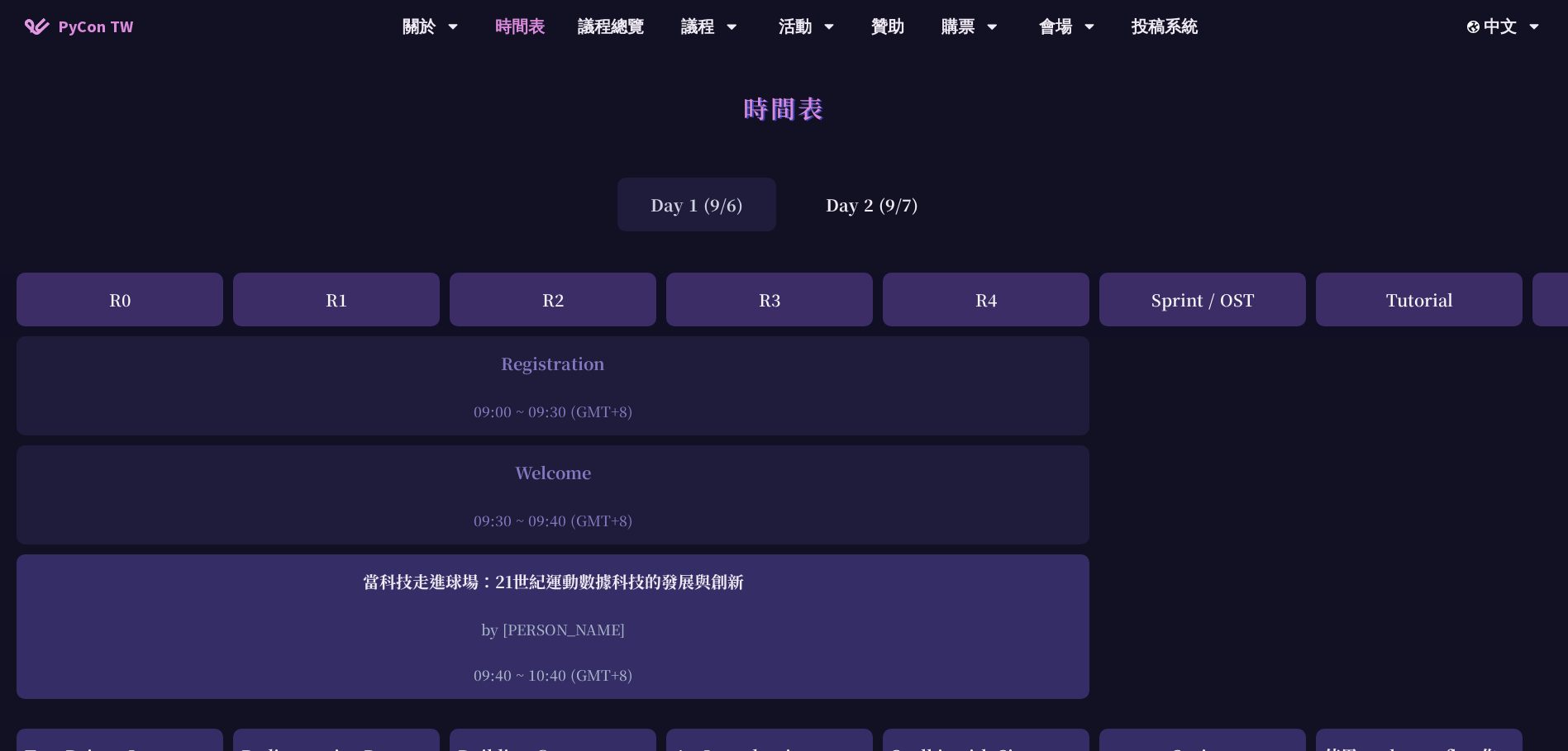
scroll to position [165, 0]
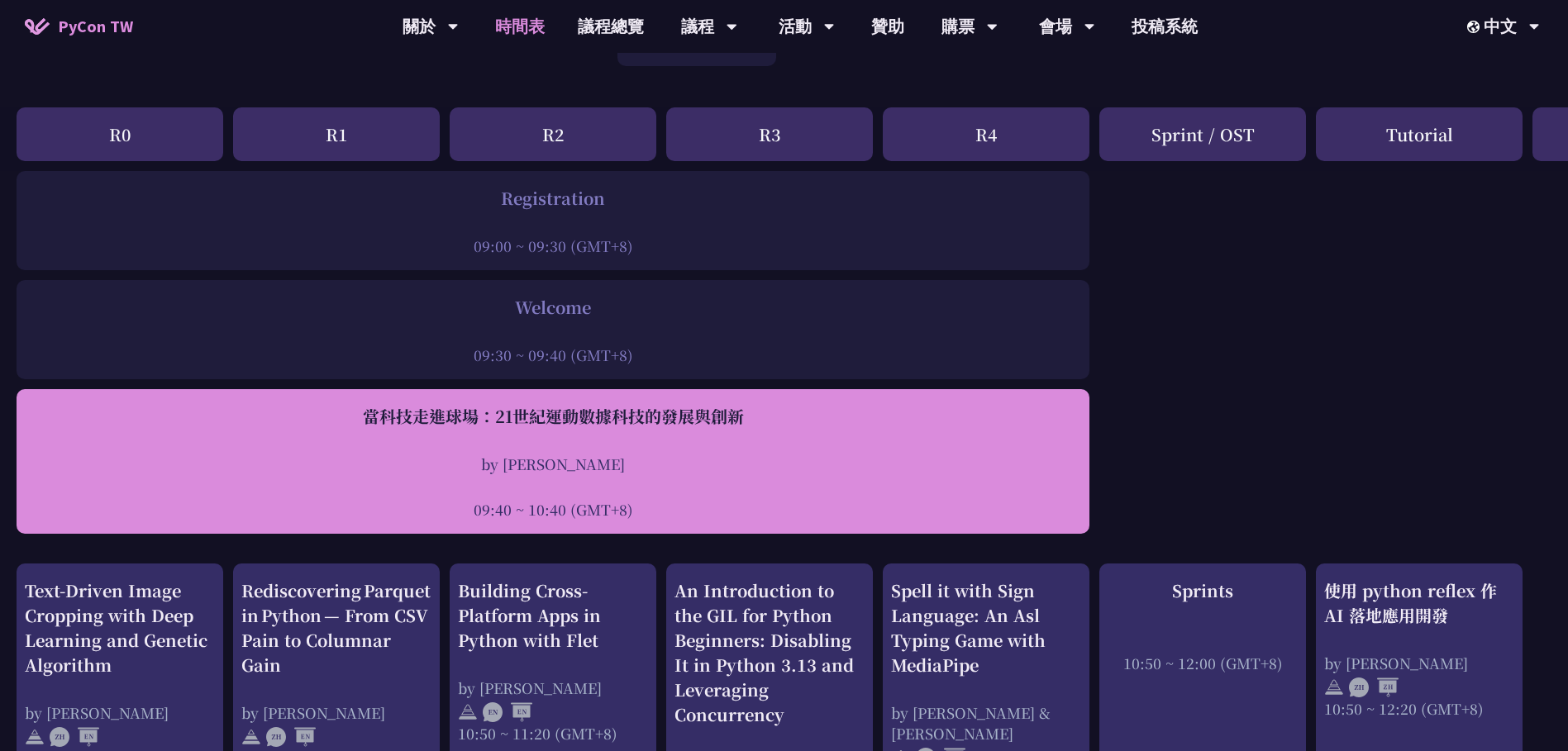
click at [730, 426] on div "當科技走進球場：21世紀運動數據科技的發展與創新" at bounding box center [553, 416] width 1056 height 25
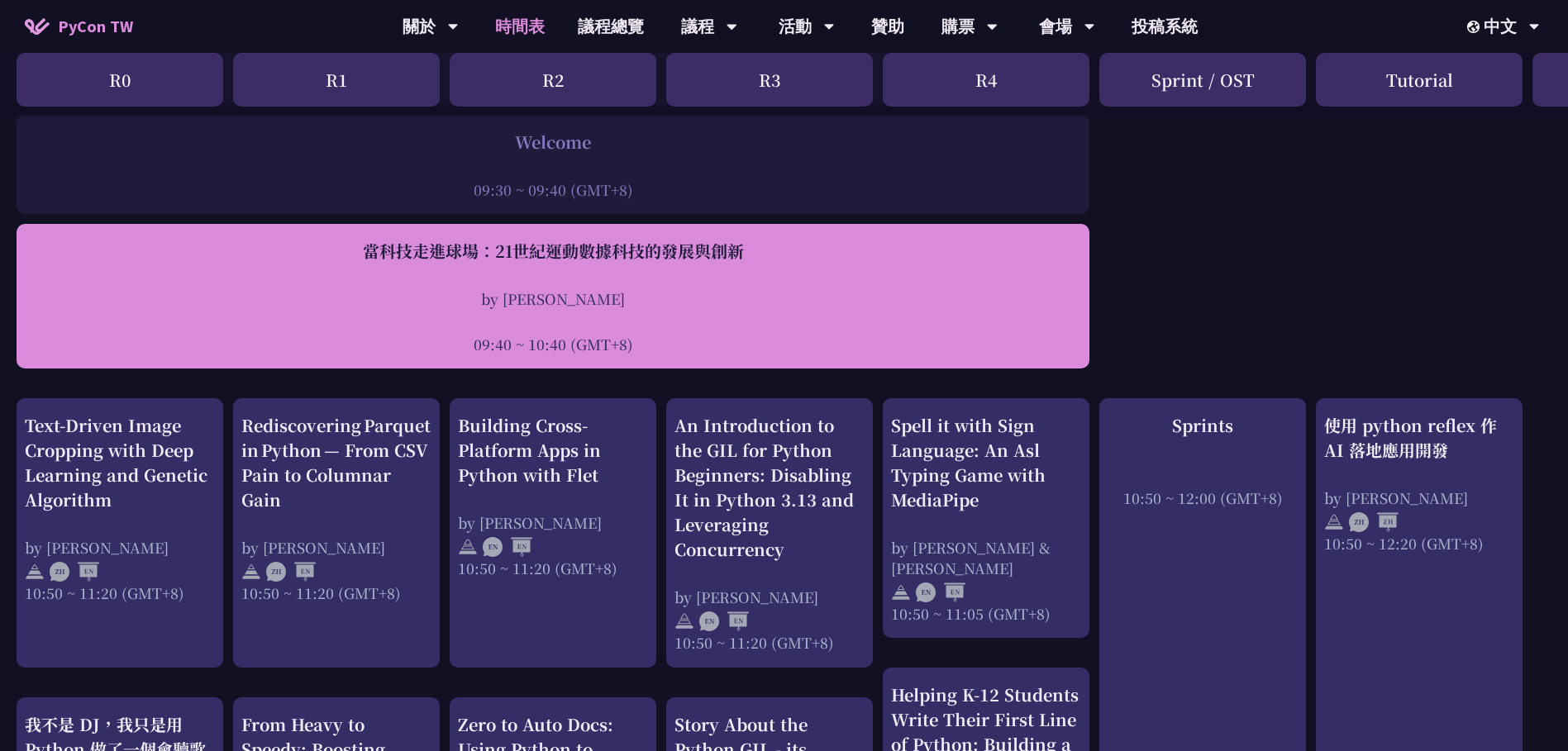
scroll to position [413, 0]
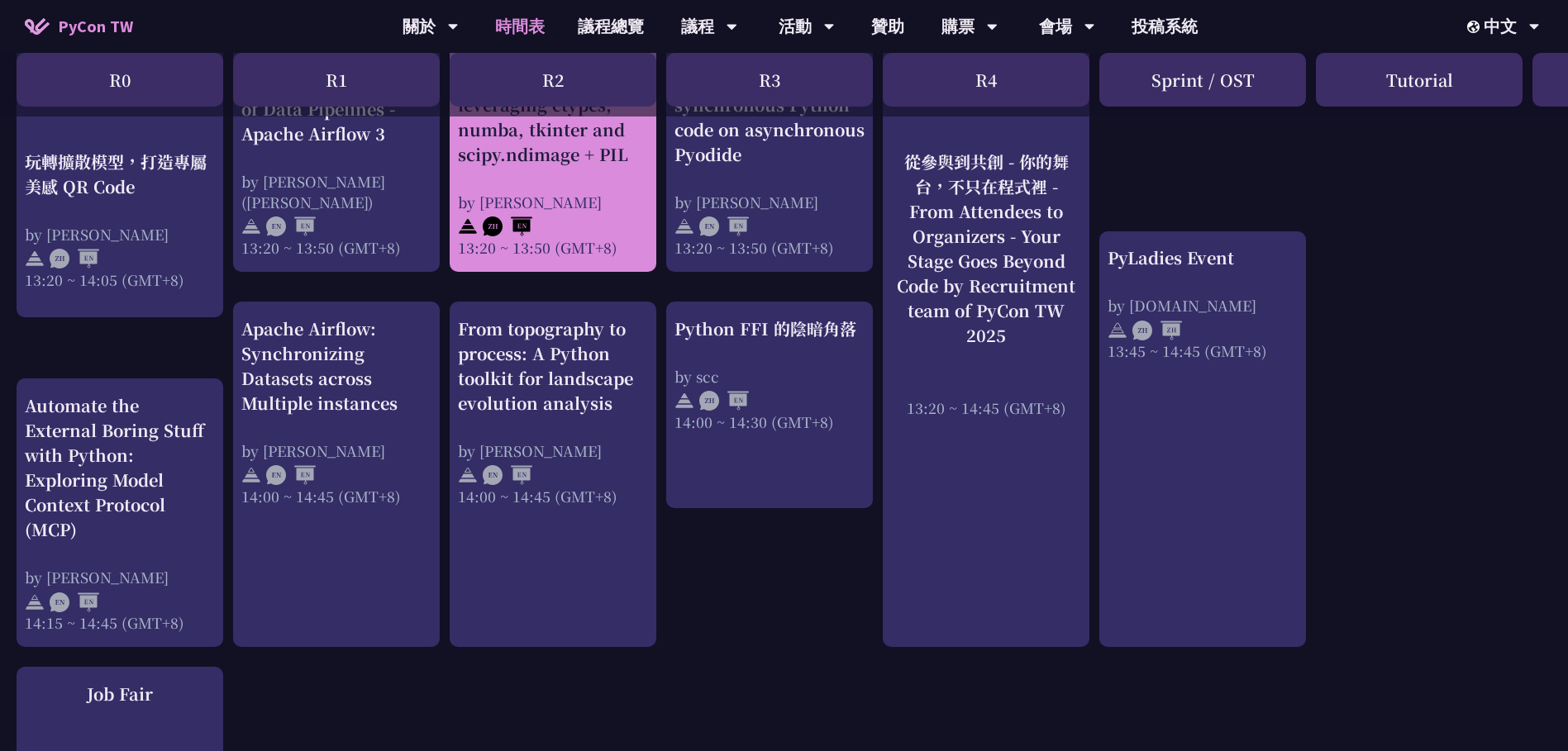
scroll to position [1652, 0]
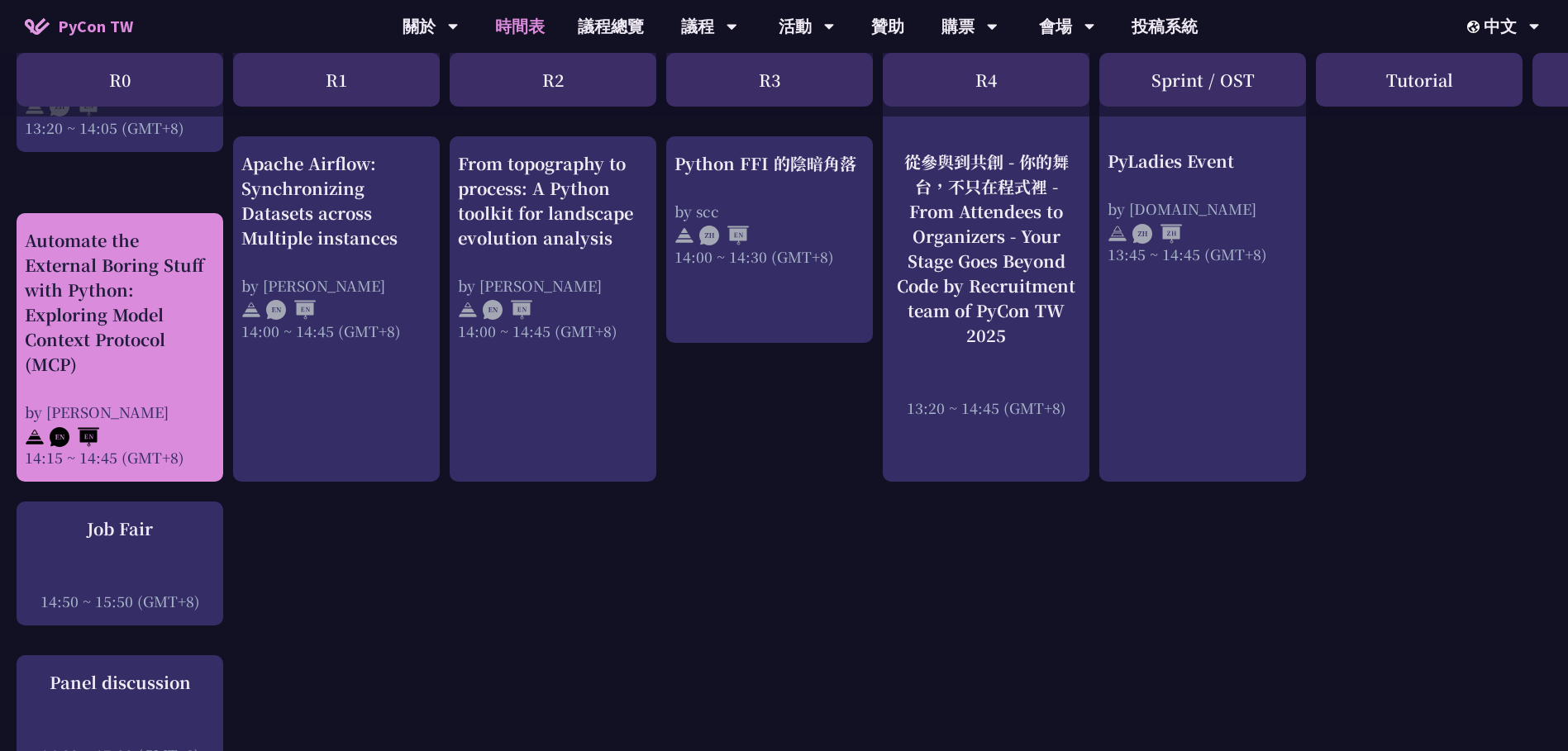
click at [150, 367] on div "Automate the External Boring Stuff with Python: Exploring Model Context Protoco…" at bounding box center [120, 302] width 190 height 148
click at [80, 272] on div "Automate the External Boring Stuff with Python: Exploring Model Context Protoco…" at bounding box center [120, 302] width 190 height 148
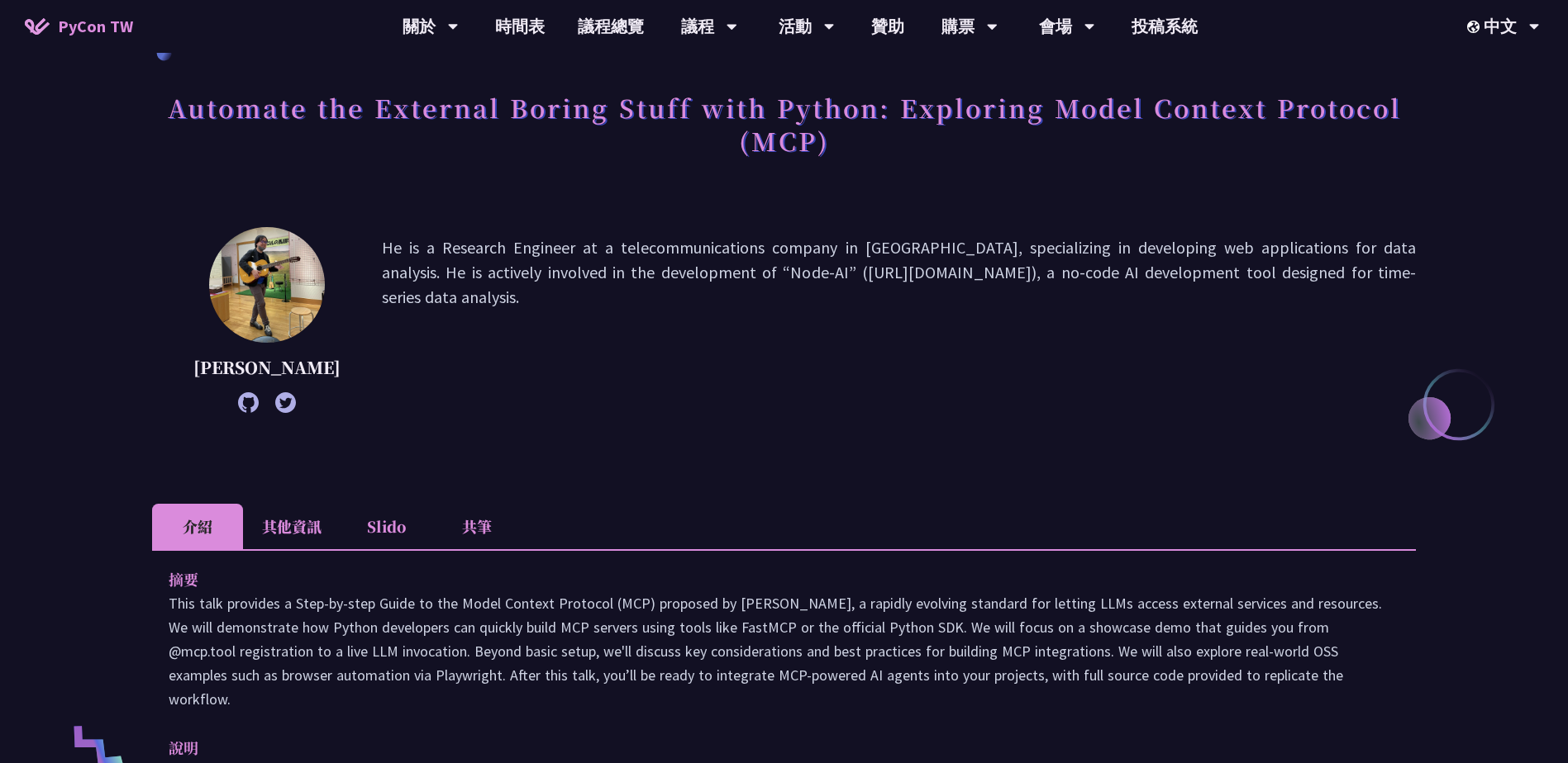
scroll to position [165, 0]
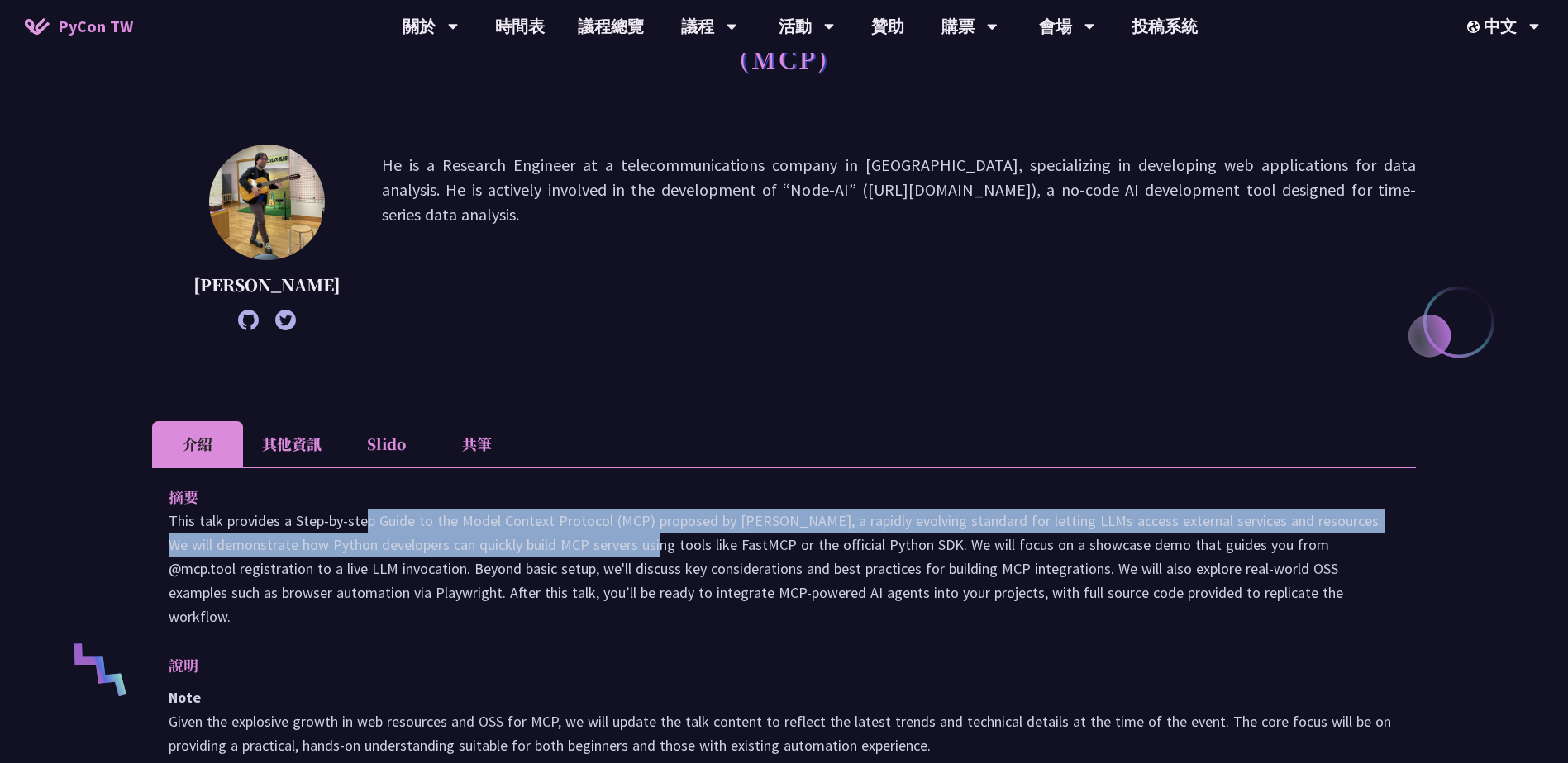
drag, startPoint x: 234, startPoint y: 549, endPoint x: 502, endPoint y: 562, distance: 268.3
click at [502, 562] on p "This talk provides a Step-by-step Guide to the Model Context Protocol (MCP) pro…" at bounding box center [784, 568] width 1231 height 120
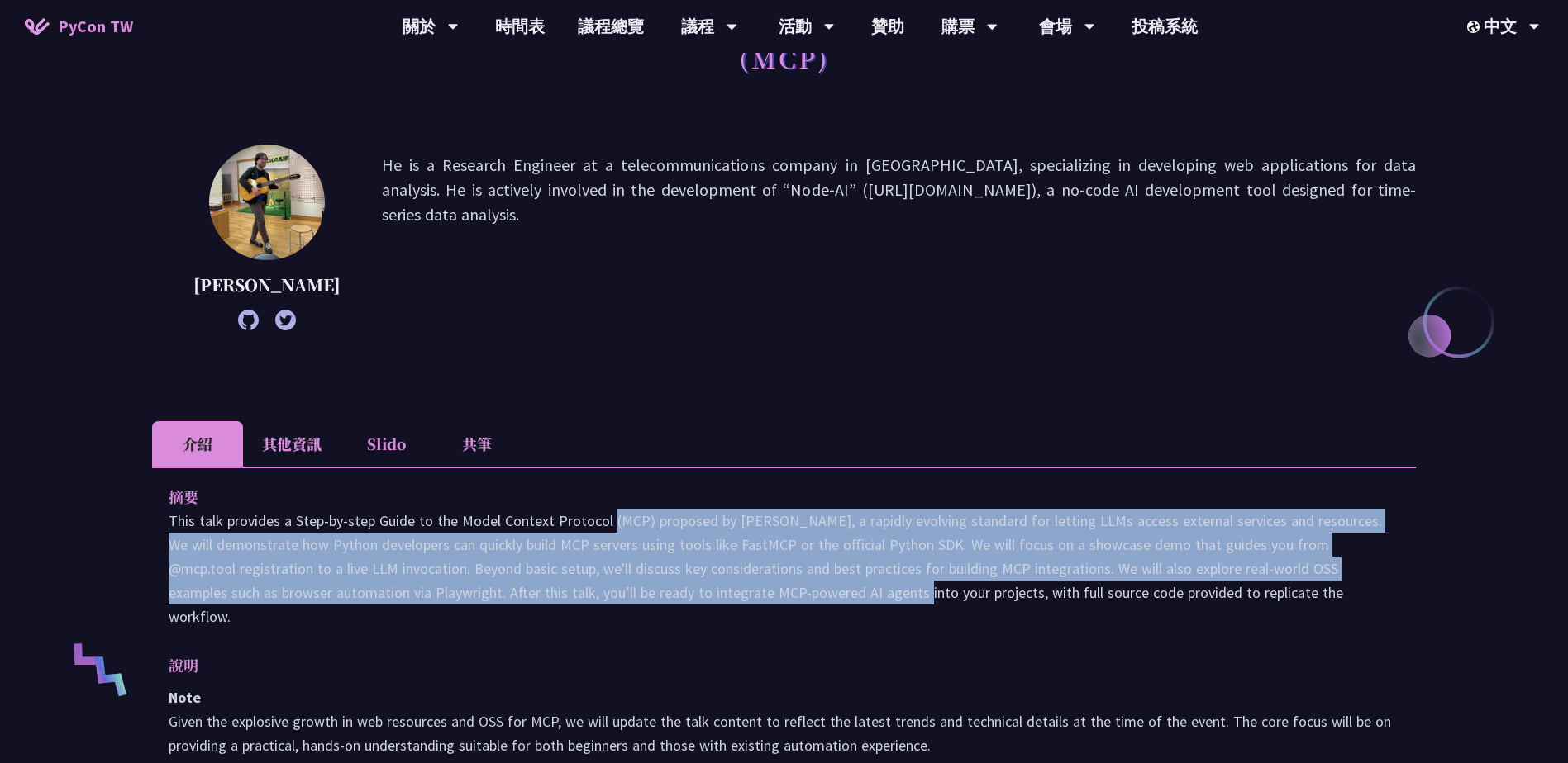
drag, startPoint x: 477, startPoint y: 551, endPoint x: 696, endPoint y: 606, distance: 225.8
click at [696, 606] on p "This talk provides a Step-by-step Guide to the Model Context Protocol (MCP) pro…" at bounding box center [784, 568] width 1231 height 120
drag, startPoint x: 696, startPoint y: 606, endPoint x: 694, endPoint y: 615, distance: 9.2
click at [694, 615] on p "This talk provides a Step-by-step Guide to the Model Context Protocol (MCP) pro…" at bounding box center [784, 568] width 1231 height 120
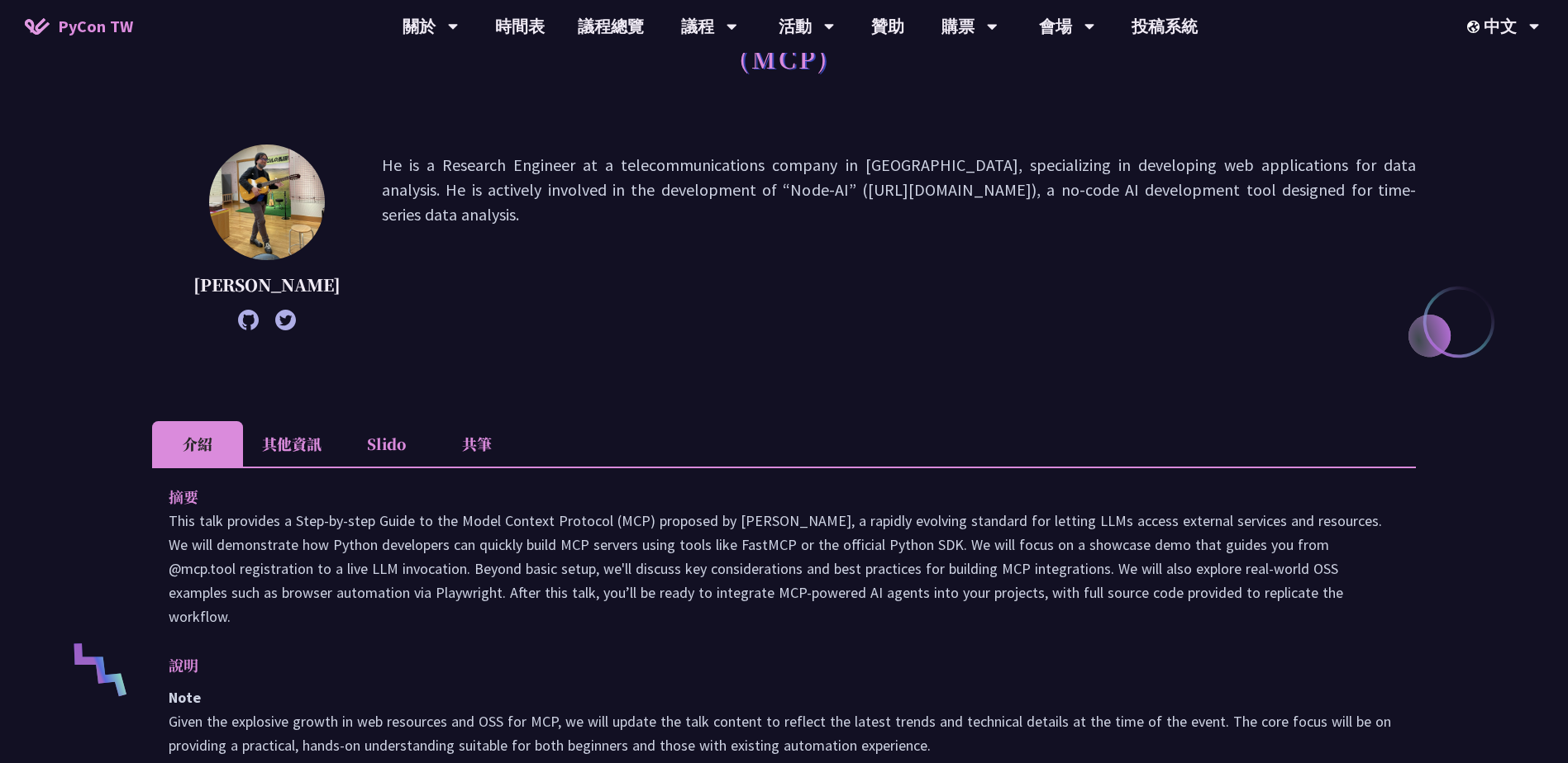
scroll to position [578, 0]
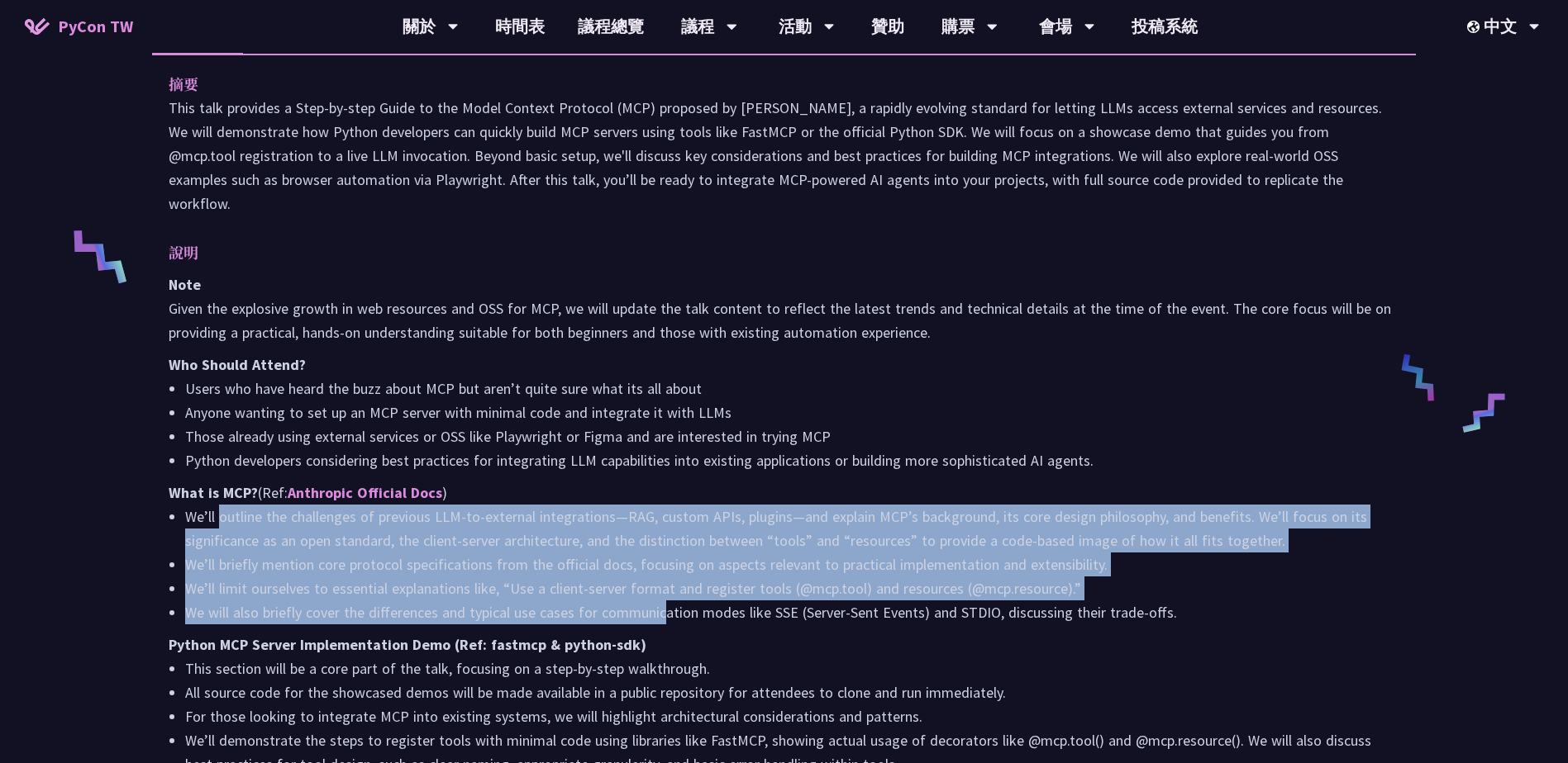
drag, startPoint x: 226, startPoint y: 522, endPoint x: 672, endPoint y: 609, distance: 454.4
click at [672, 609] on ul "We’ll outline the challenges of previous LLM-to-external integrations—RAG, cust…" at bounding box center [784, 564] width 1231 height 120
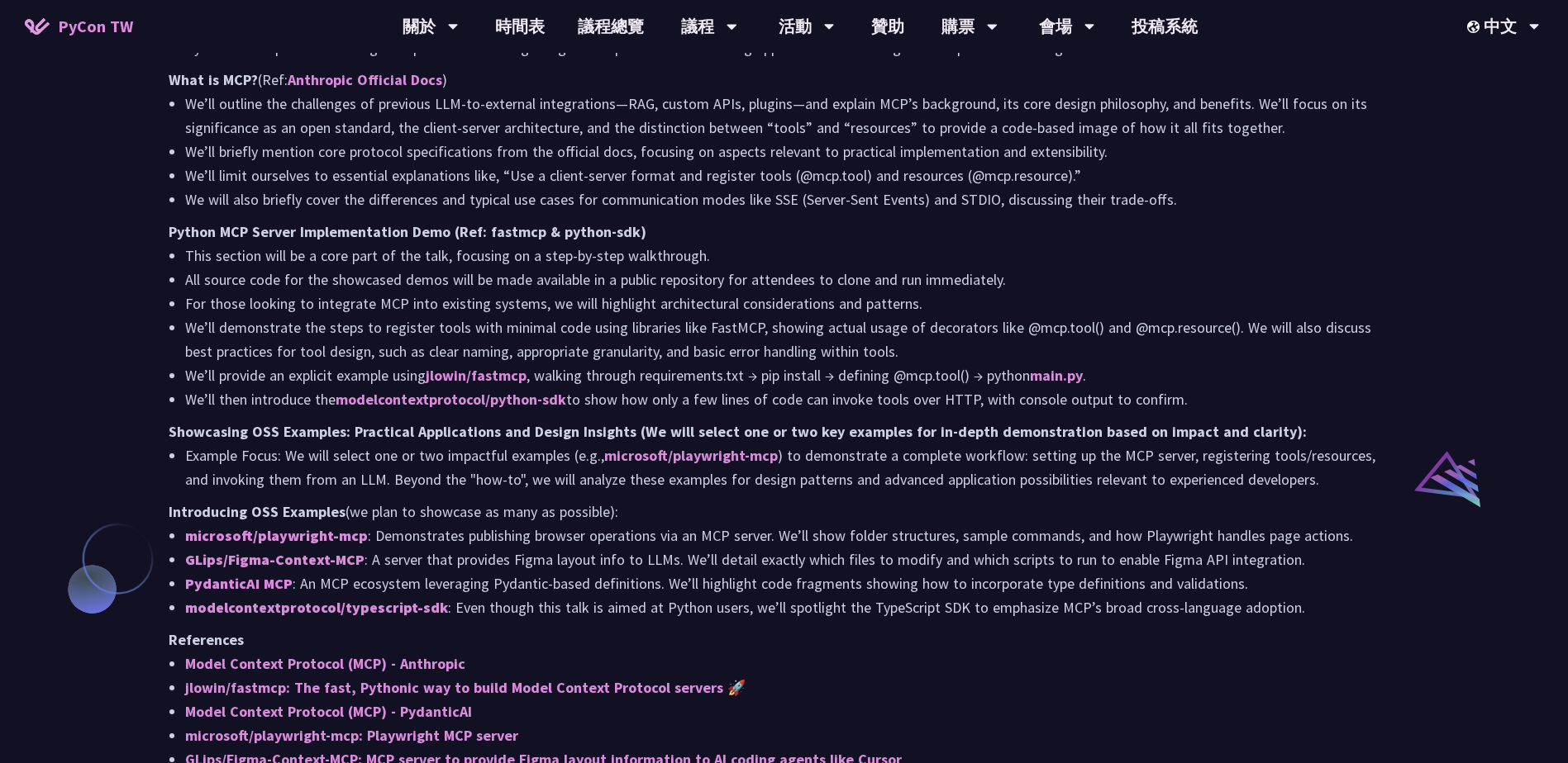
click at [644, 564] on li "GLips/Figma-Context-MCP : A server that provides Figma layout info to LLMs. We’…" at bounding box center [792, 559] width 1214 height 24
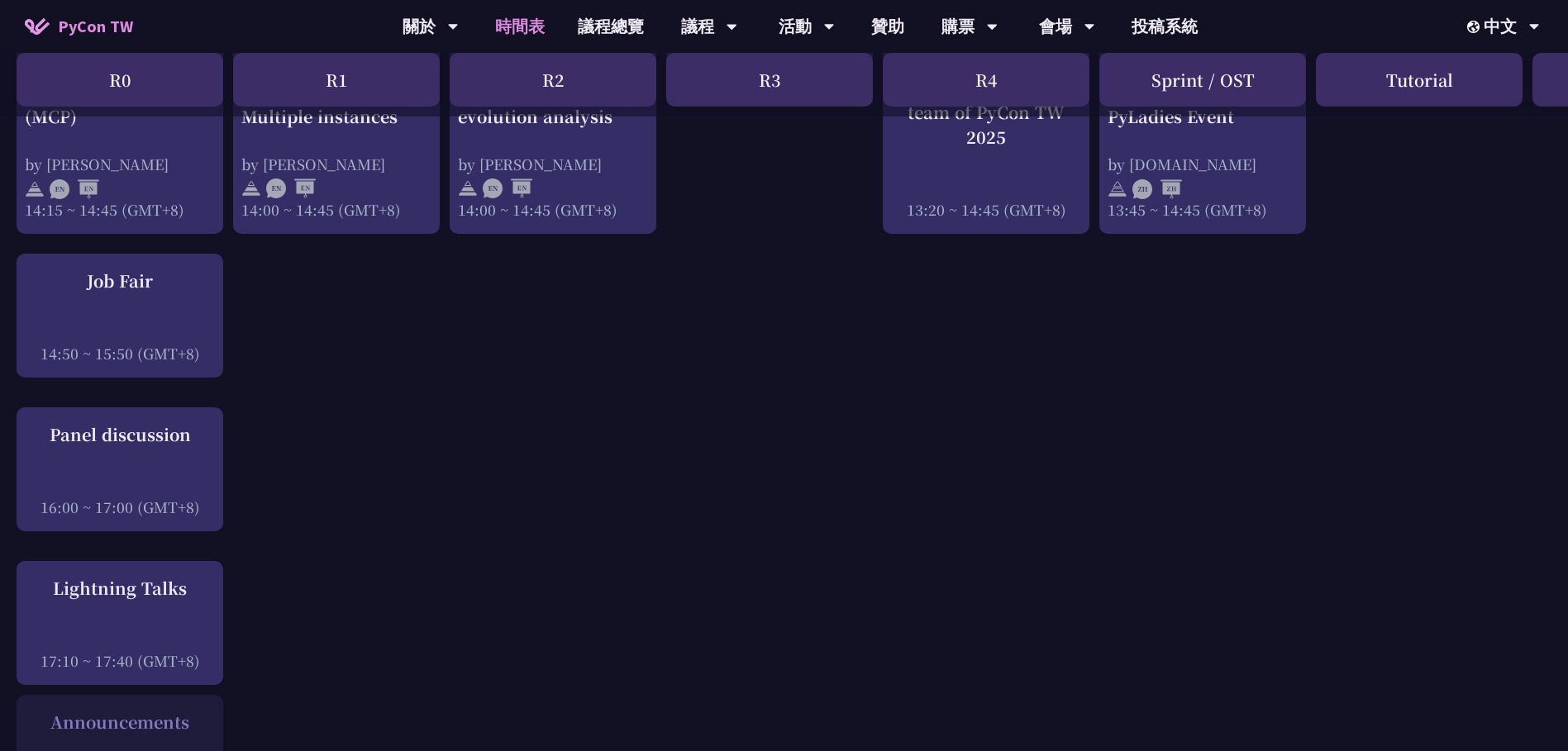
scroll to position [2230, 0]
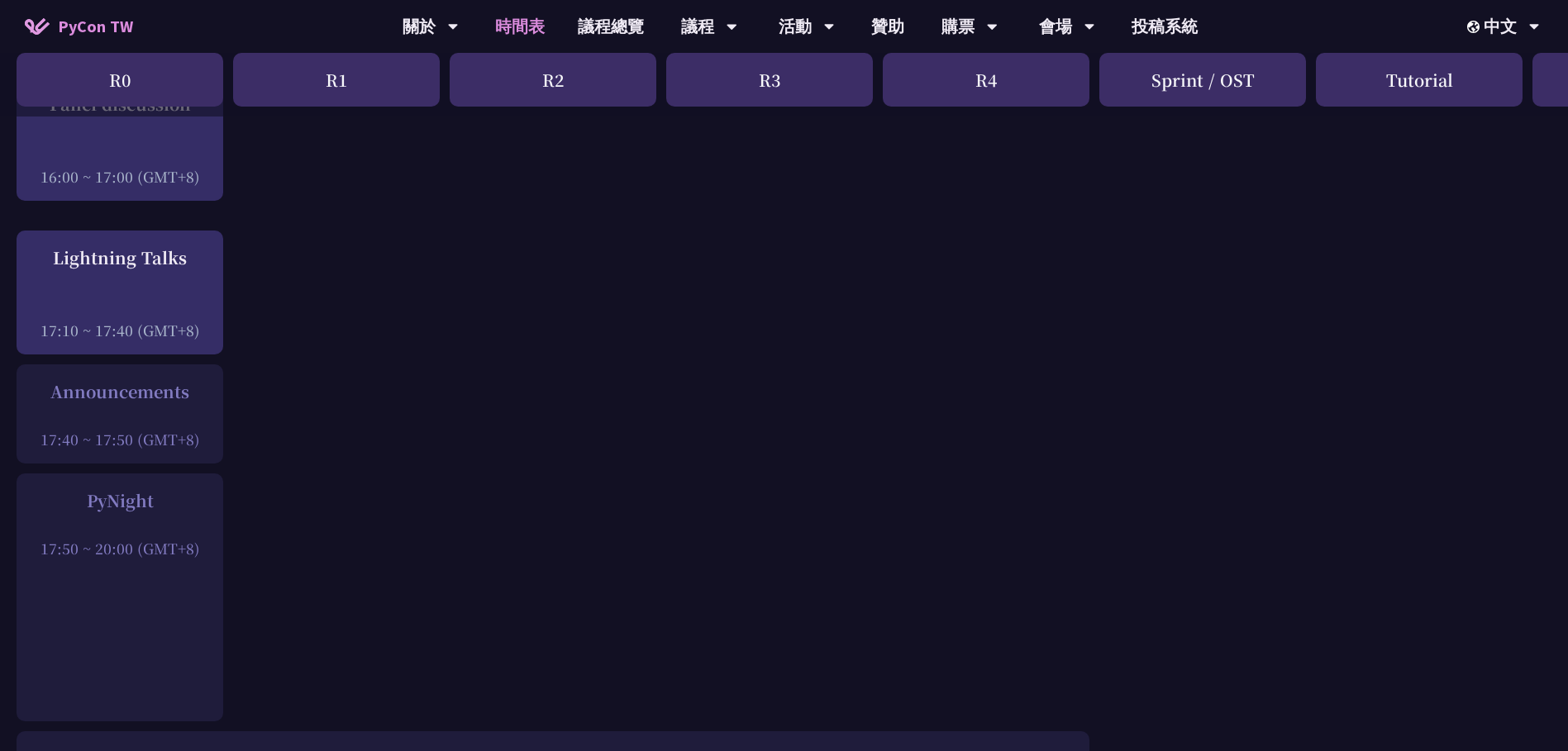
click at [153, 429] on div "17:40 ~ 17:50 (GMT+8)" at bounding box center [120, 439] width 190 height 21
click at [195, 513] on div at bounding box center [120, 525] width 190 height 25
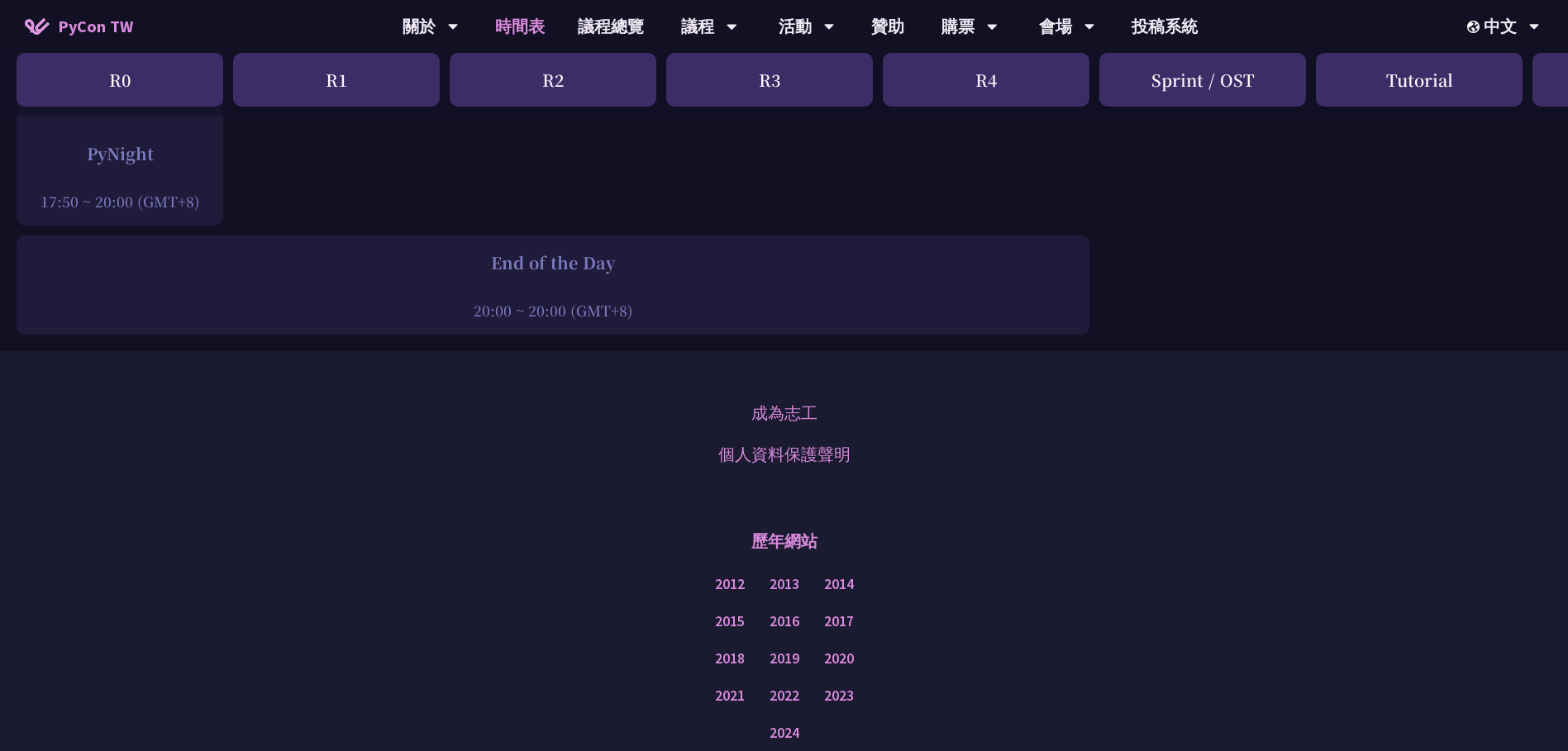
click at [646, 270] on div "End of the Day" at bounding box center [553, 262] width 1056 height 25
drag, startPoint x: 502, startPoint y: 256, endPoint x: 632, endPoint y: 259, distance: 130.0
click at [632, 259] on div "End of the Day" at bounding box center [553, 262] width 1056 height 25
click at [633, 259] on div "End of the Day" at bounding box center [553, 262] width 1056 height 25
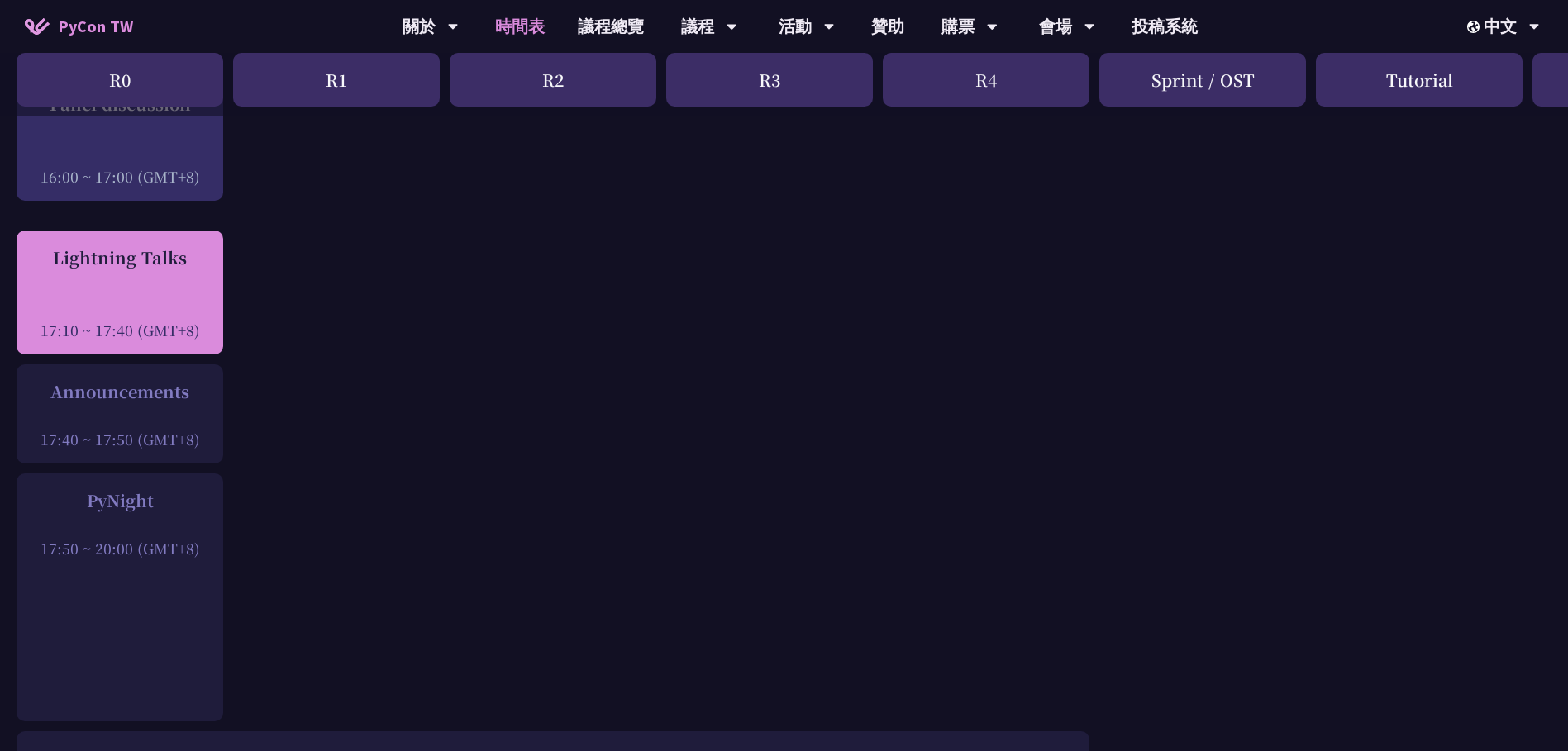
scroll to position [2147, 0]
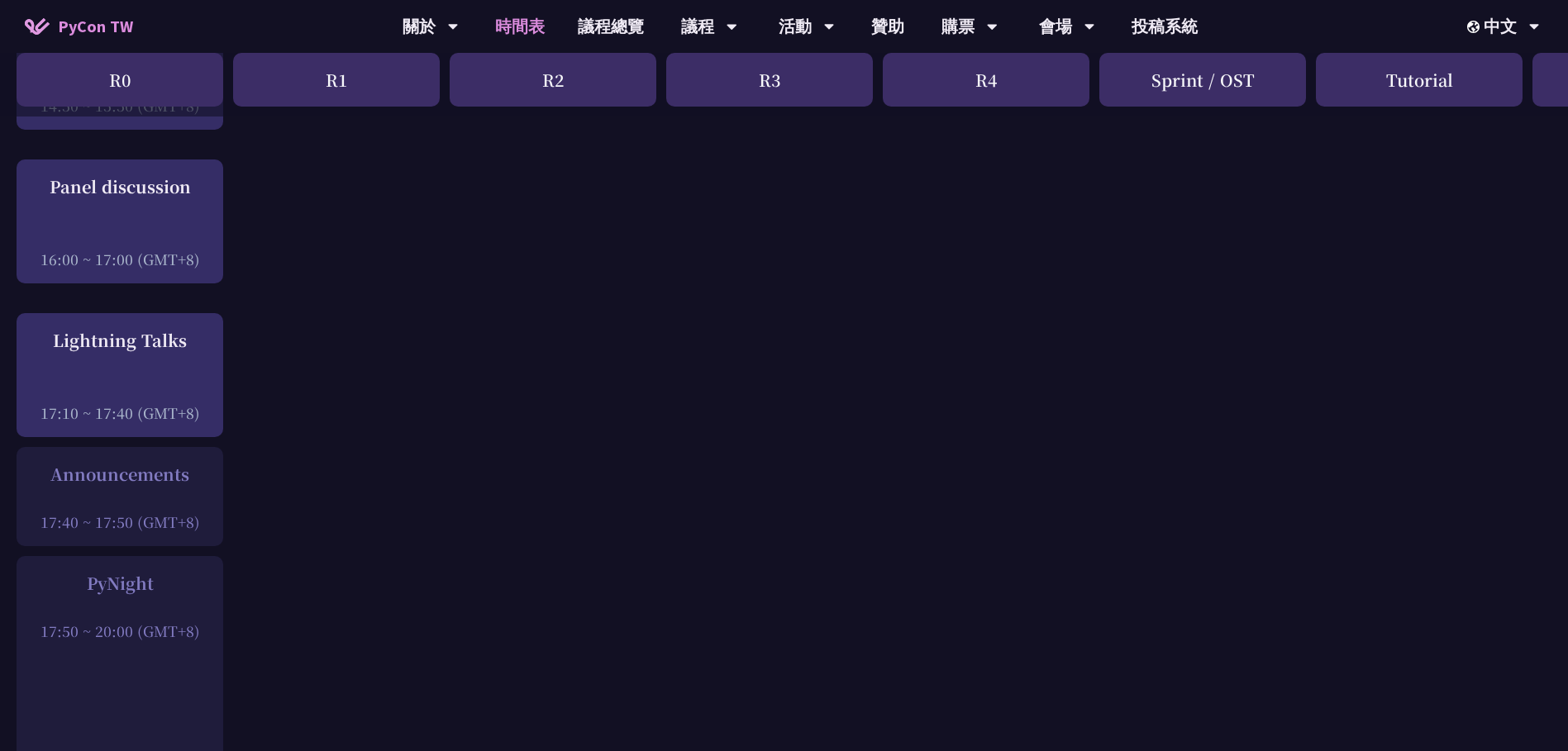
drag, startPoint x: 102, startPoint y: 477, endPoint x: 256, endPoint y: 478, distance: 154.0
drag, startPoint x: 256, startPoint y: 478, endPoint x: 394, endPoint y: 462, distance: 138.9
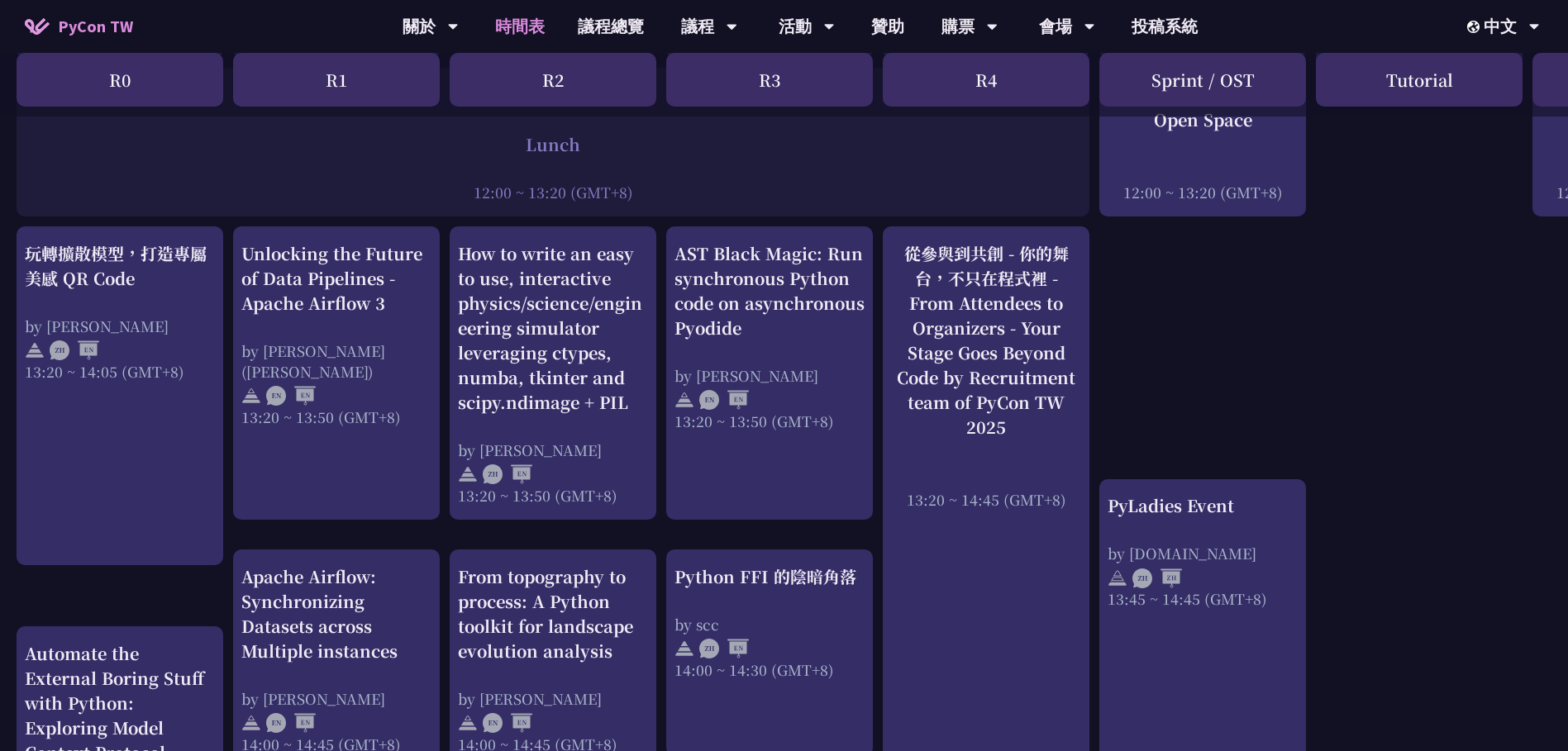
scroll to position [743, 0]
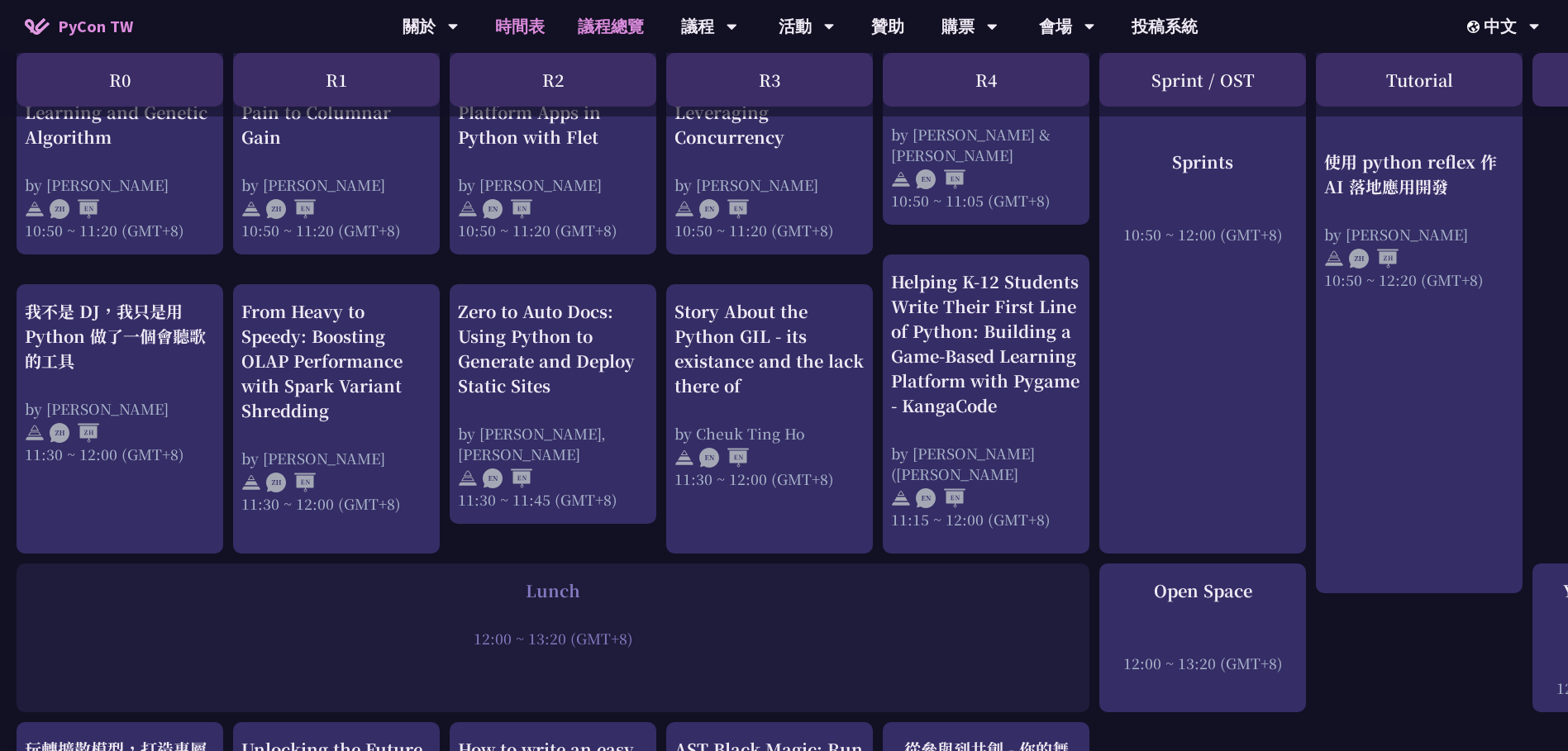
click at [576, 32] on link "議程總覽" at bounding box center [611, 26] width 99 height 52
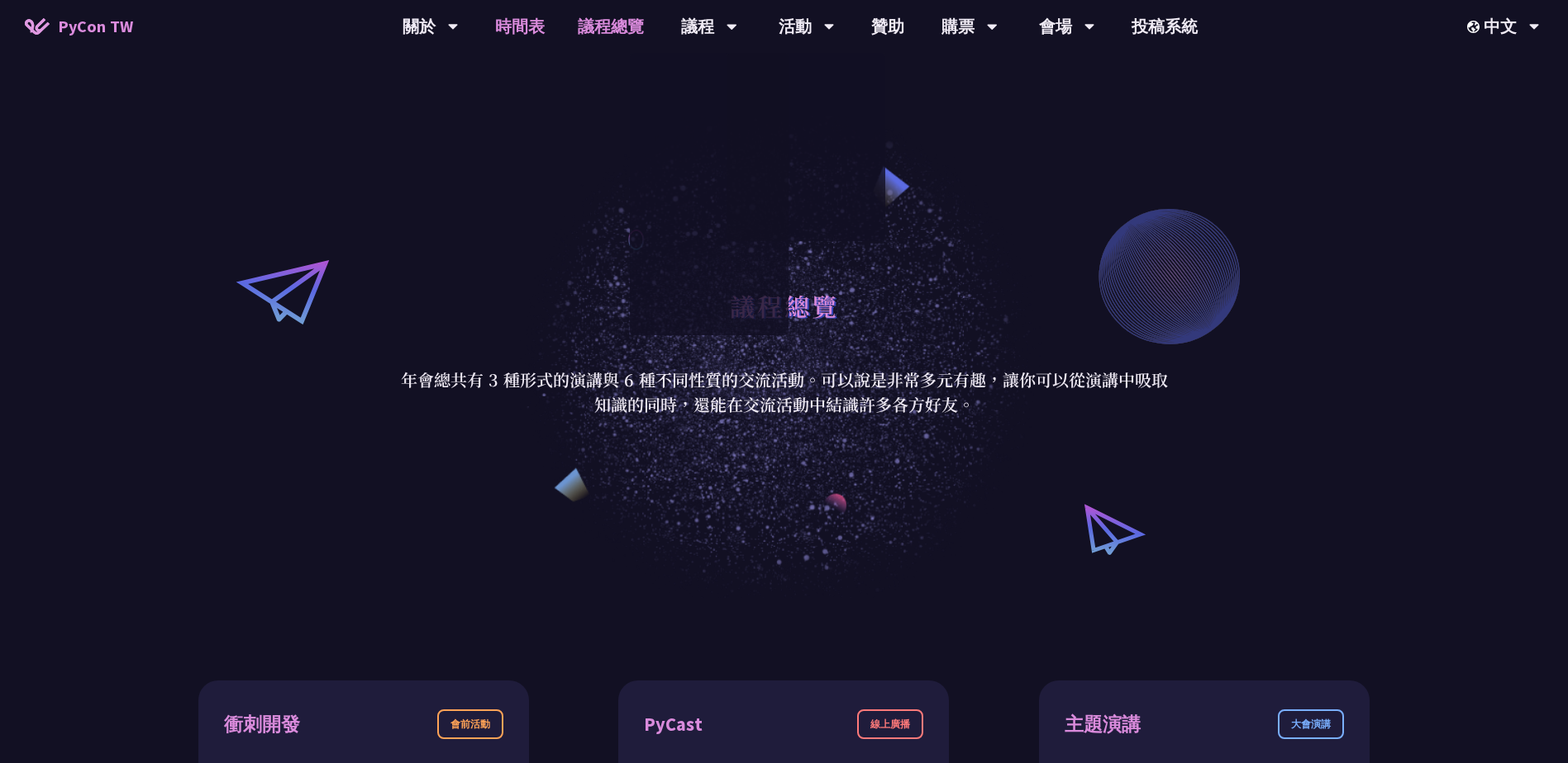
click at [534, 28] on link "時間表" at bounding box center [520, 26] width 83 height 52
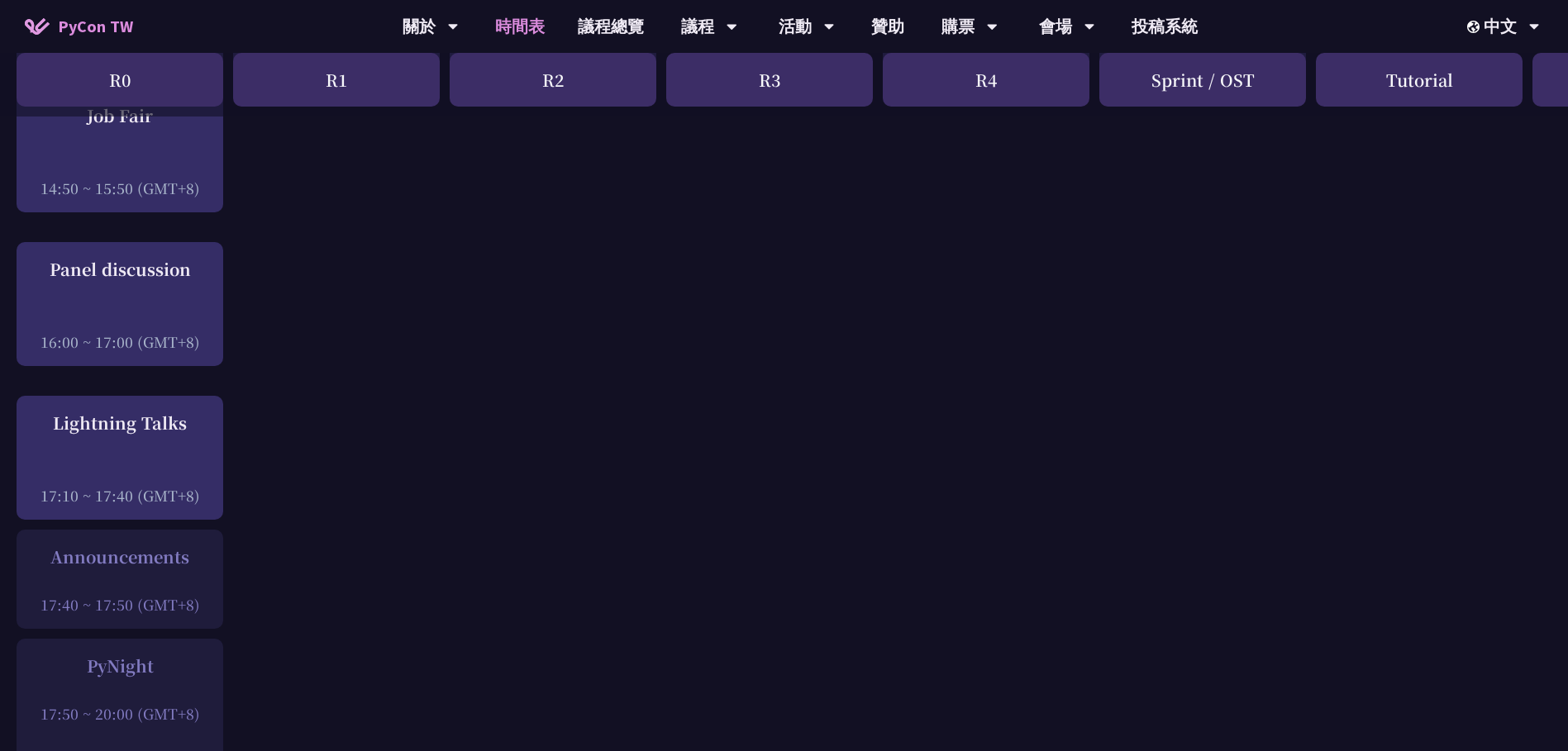
scroll to position [1899, 0]
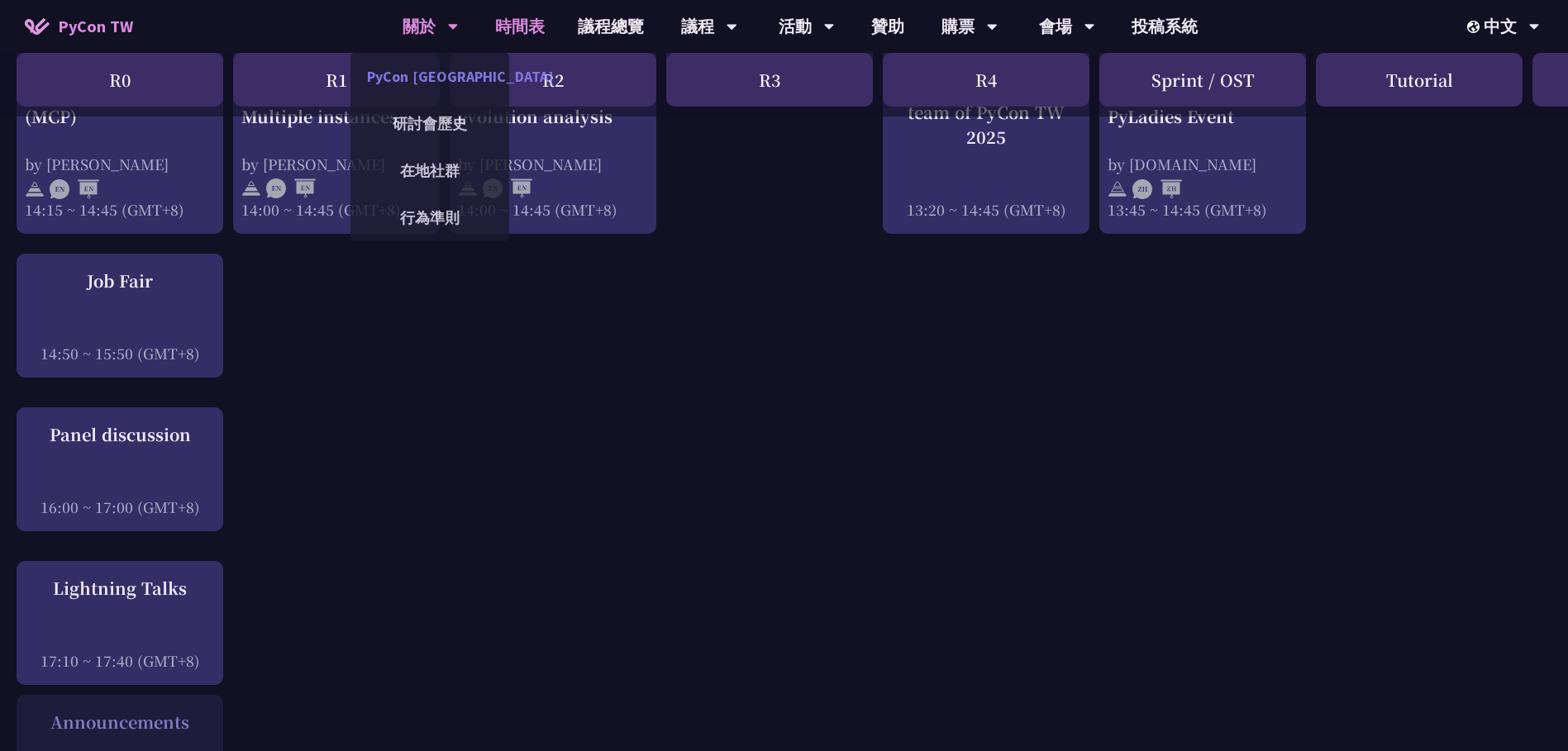
click at [448, 78] on link "PyCon [GEOGRAPHIC_DATA]" at bounding box center [429, 76] width 158 height 39
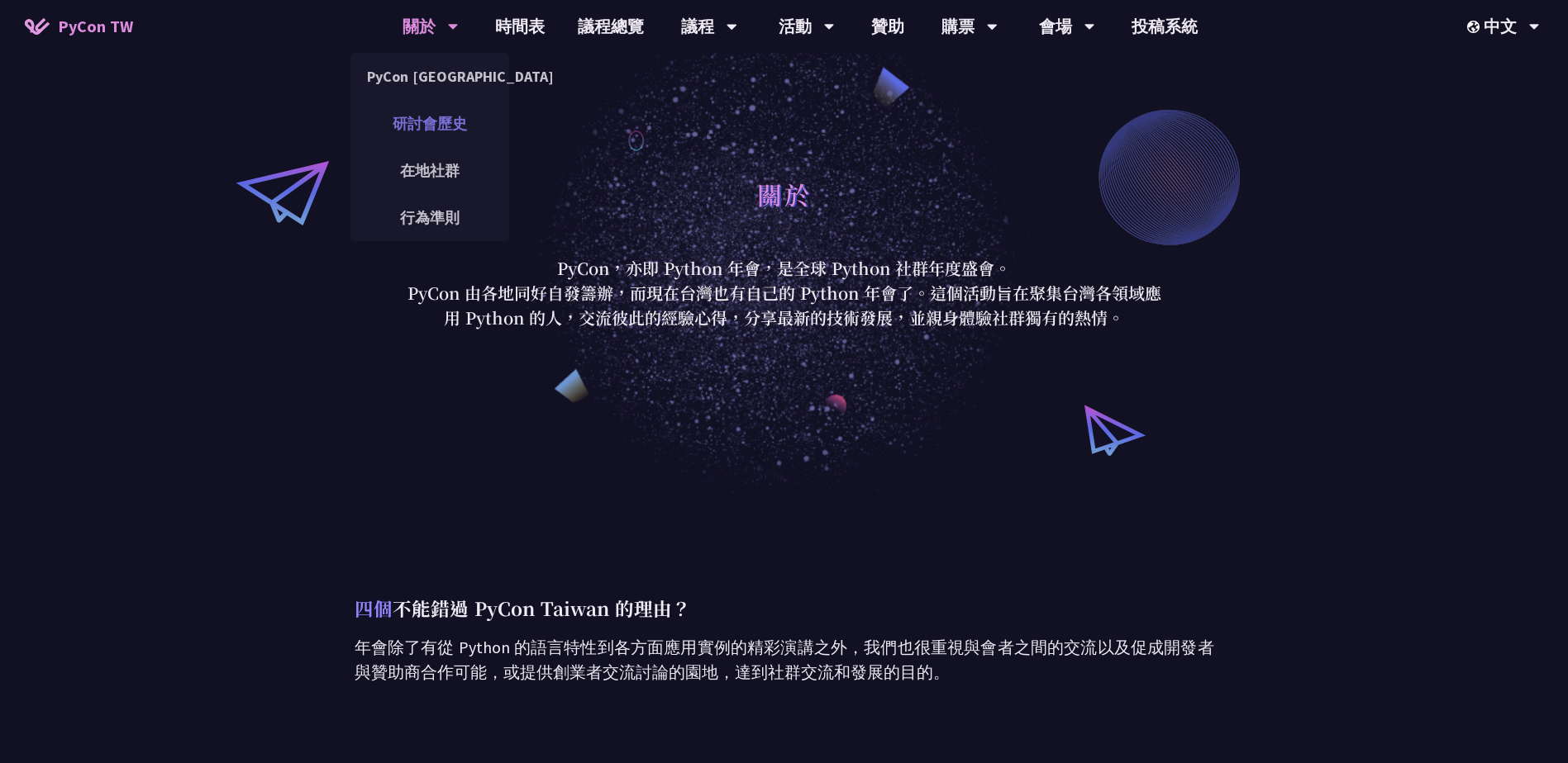
click at [440, 124] on link "研討會歷史" at bounding box center [429, 123] width 158 height 39
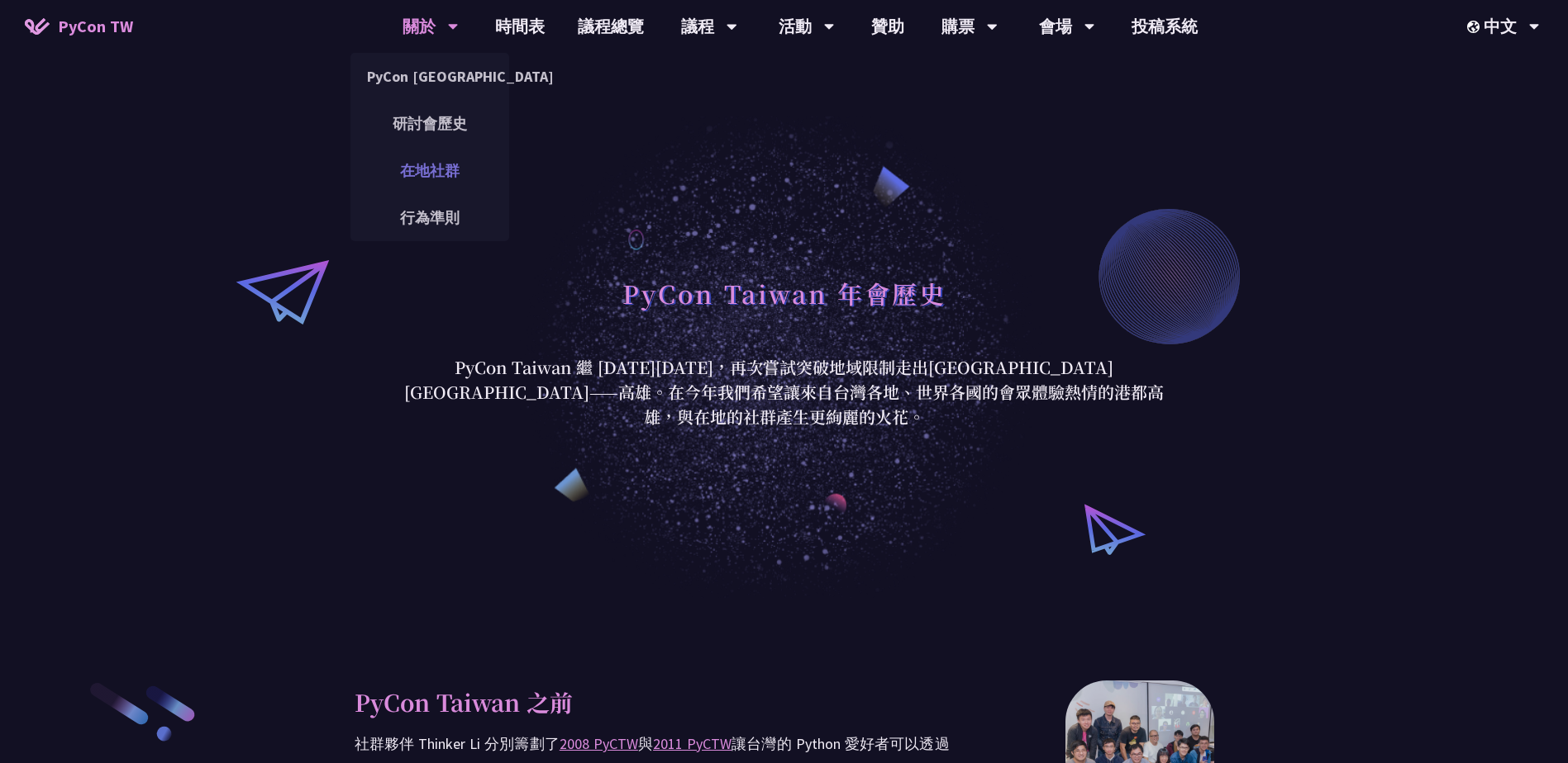
click at [445, 169] on link "在地社群" at bounding box center [429, 170] width 158 height 39
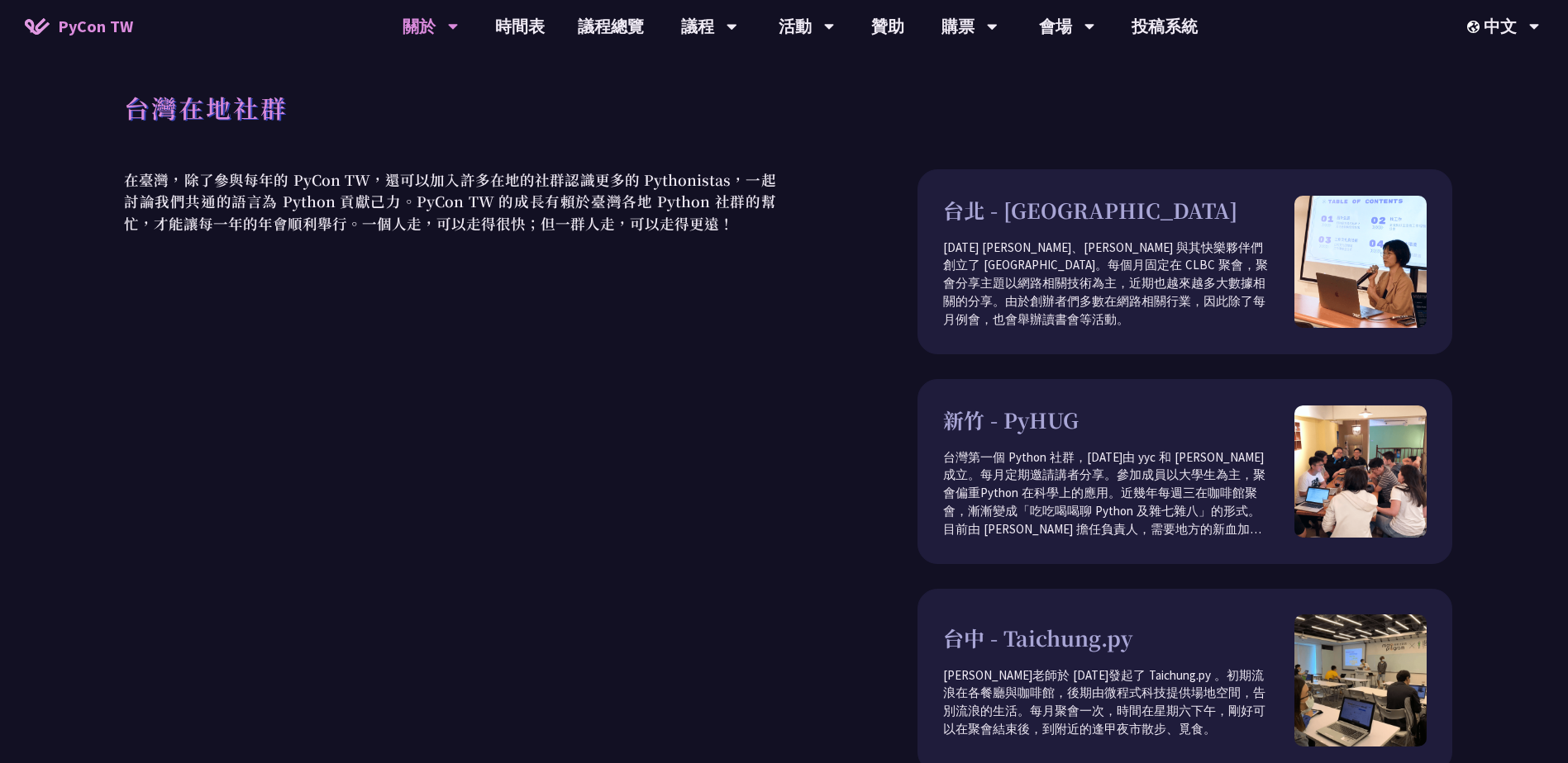
scroll to position [248, 0]
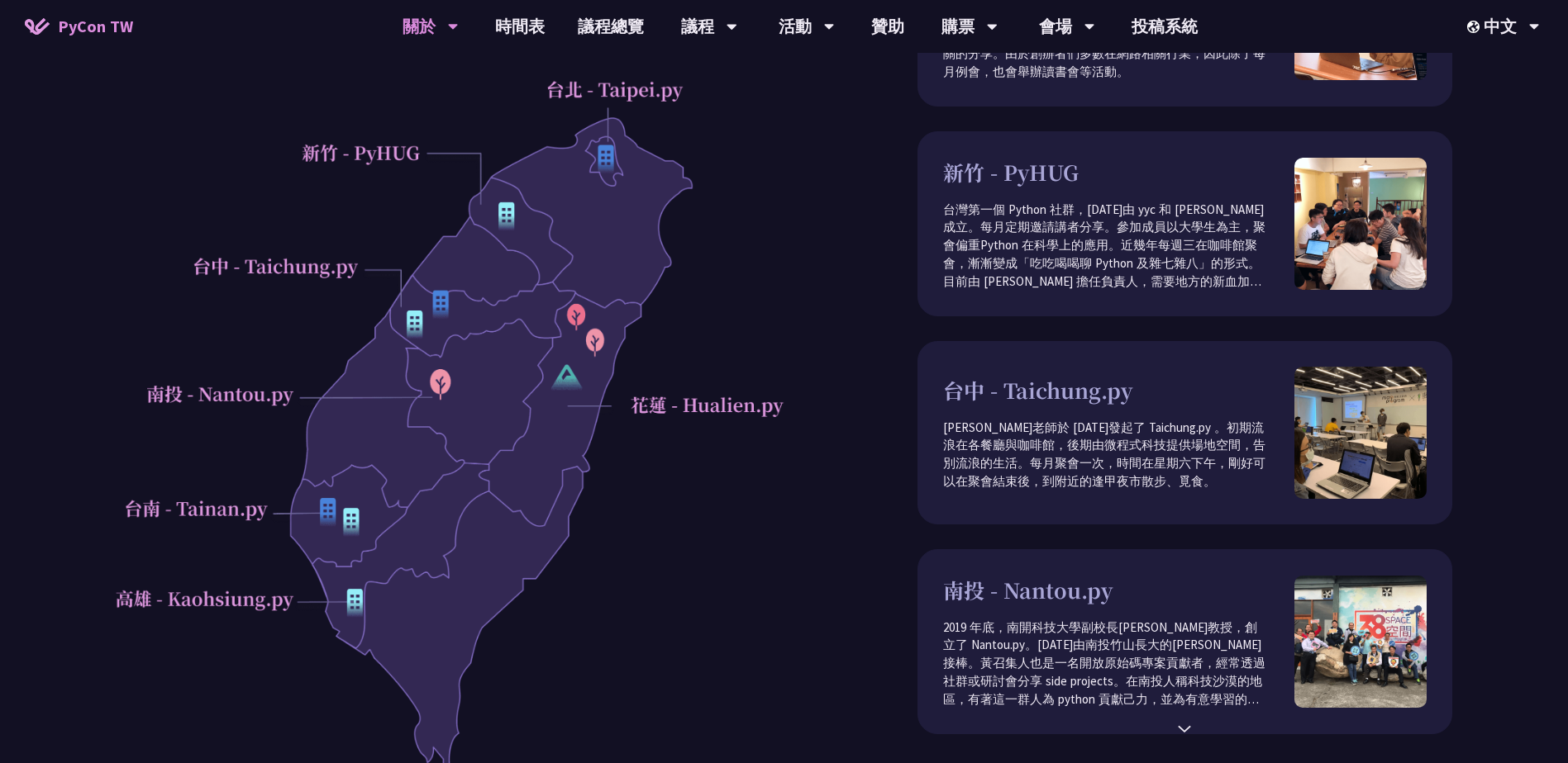
click at [345, 511] on div at bounding box center [450, 420] width 668 height 702
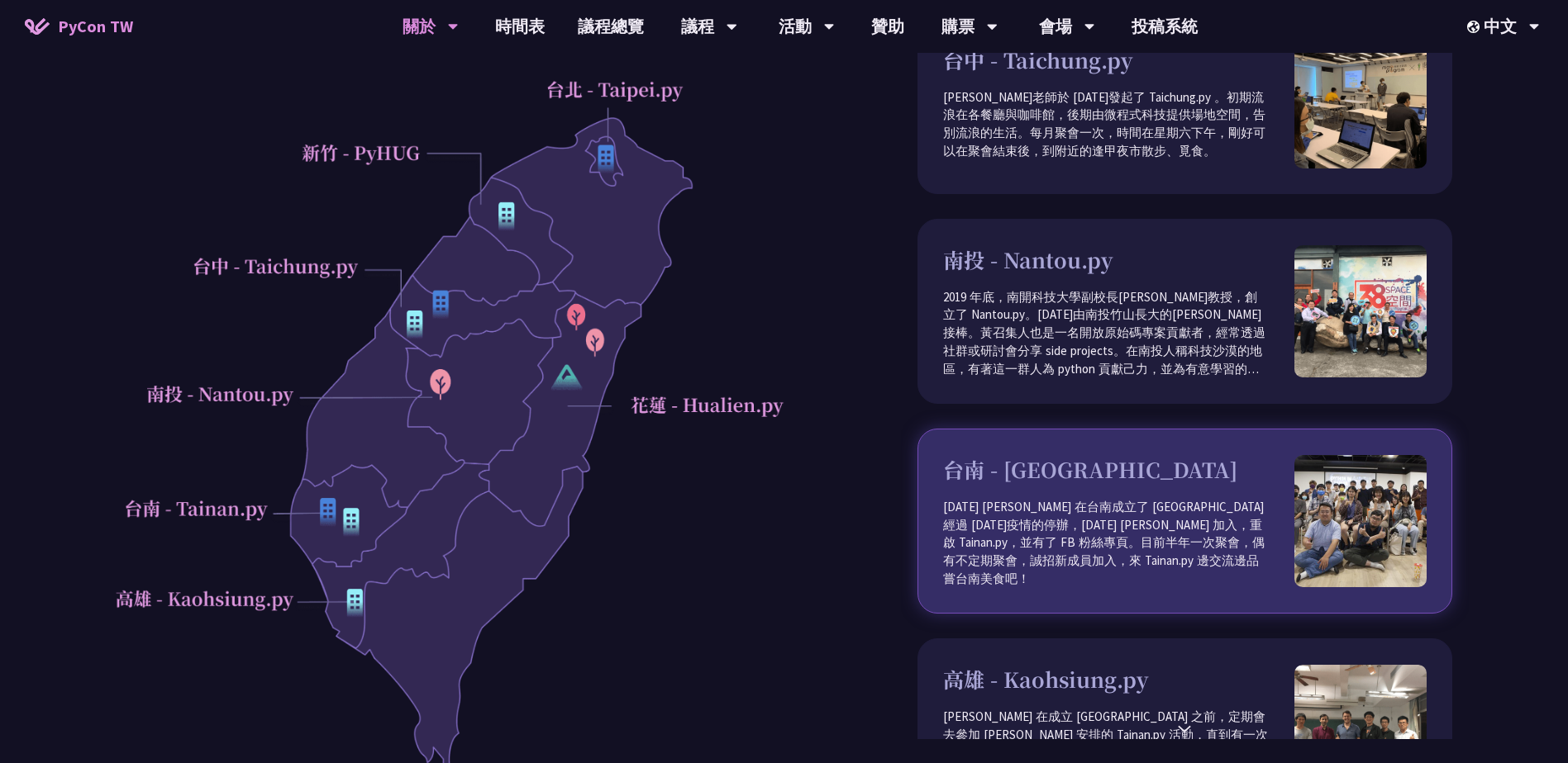
scroll to position [413, 0]
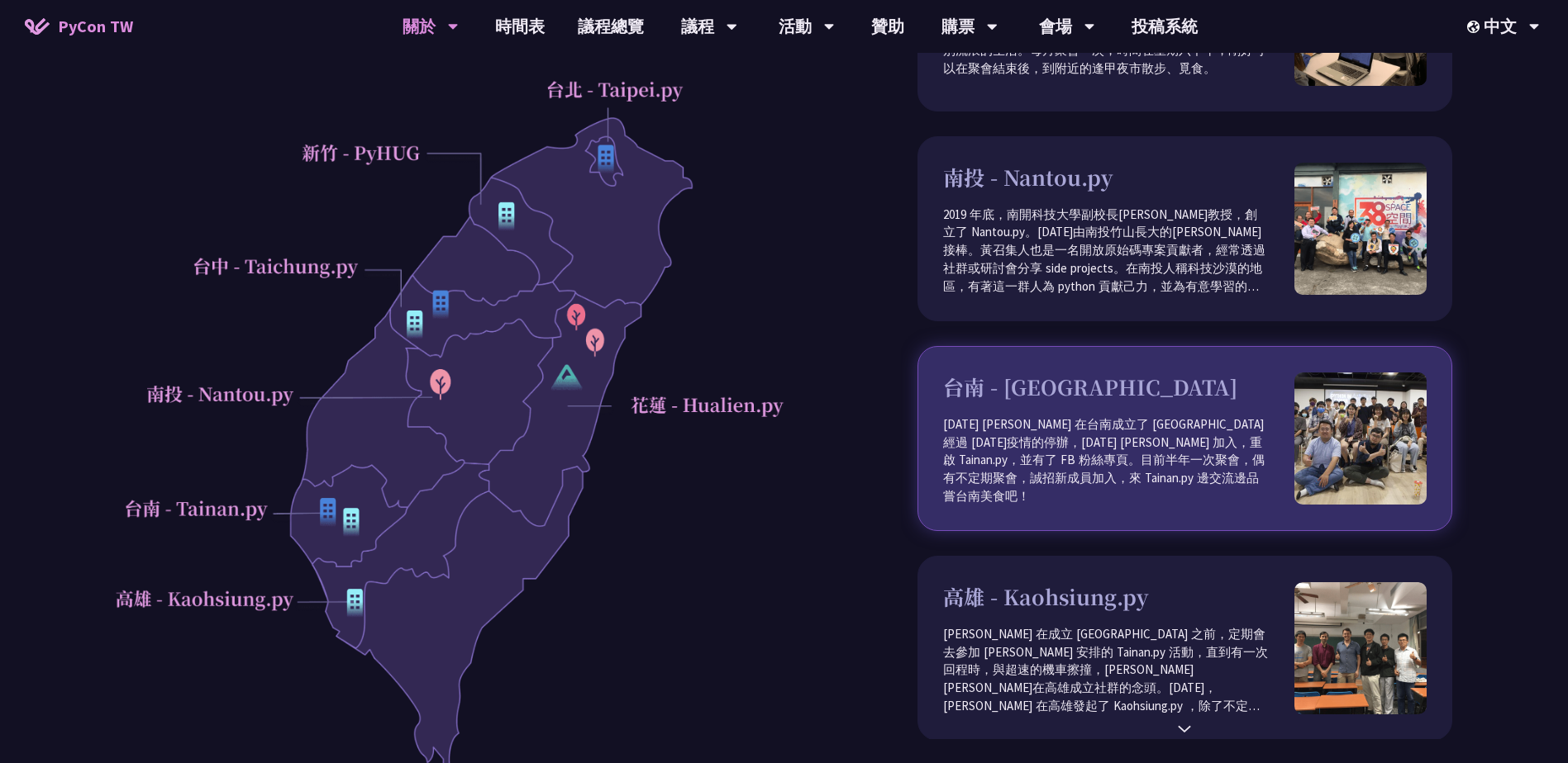
click at [1160, 474] on p "2013 年 Joe 在台南成立了 Tainan.py經過 2021 年疫情的停辦，2022 年 Jesse 加入，重啟 Tainan.py，並有了 FB 粉…" at bounding box center [1118, 461] width 351 height 91
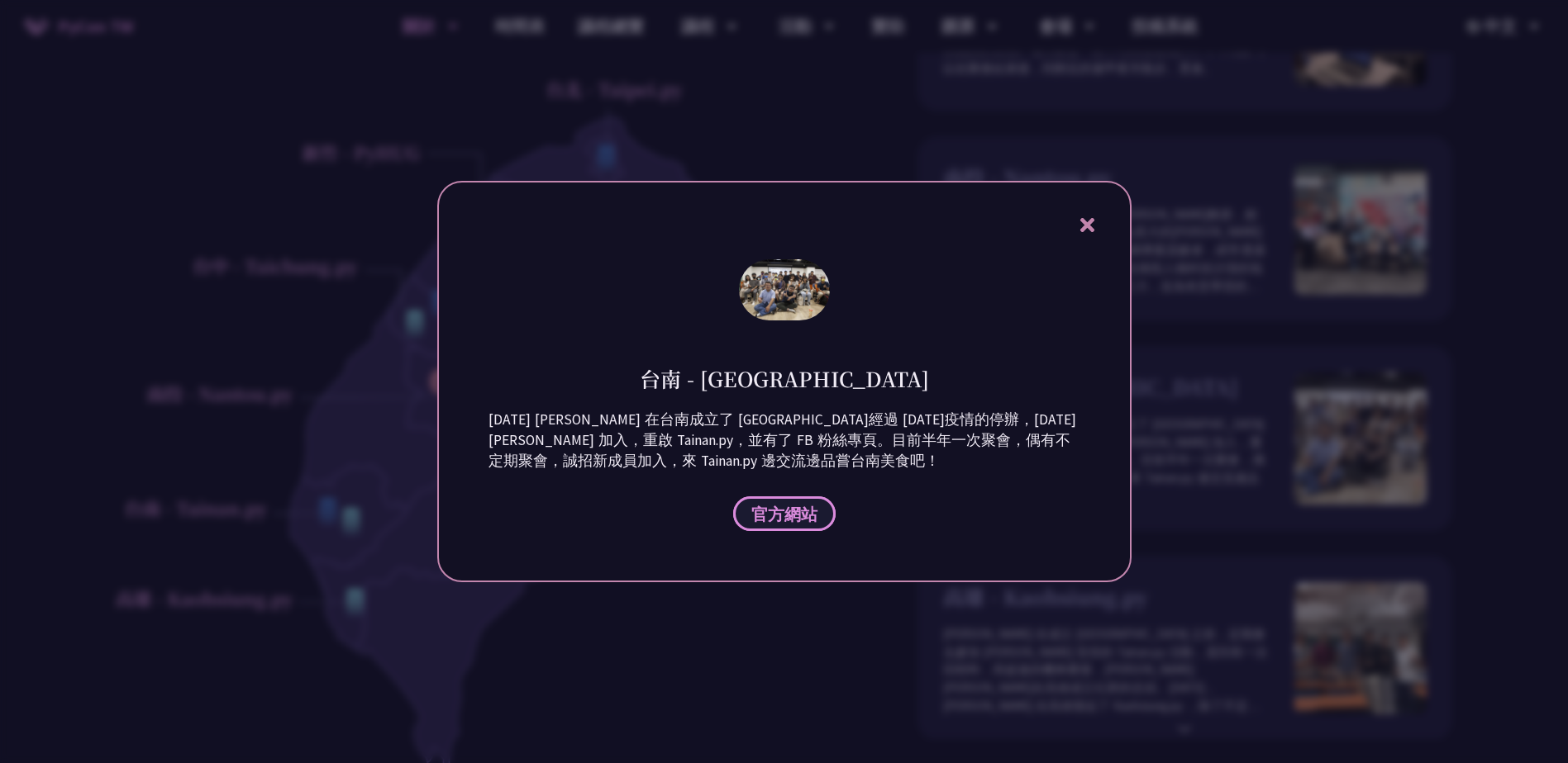
click at [813, 510] on span "官方網站" at bounding box center [784, 514] width 66 height 21
click at [1091, 223] on icon at bounding box center [1087, 224] width 21 height 21
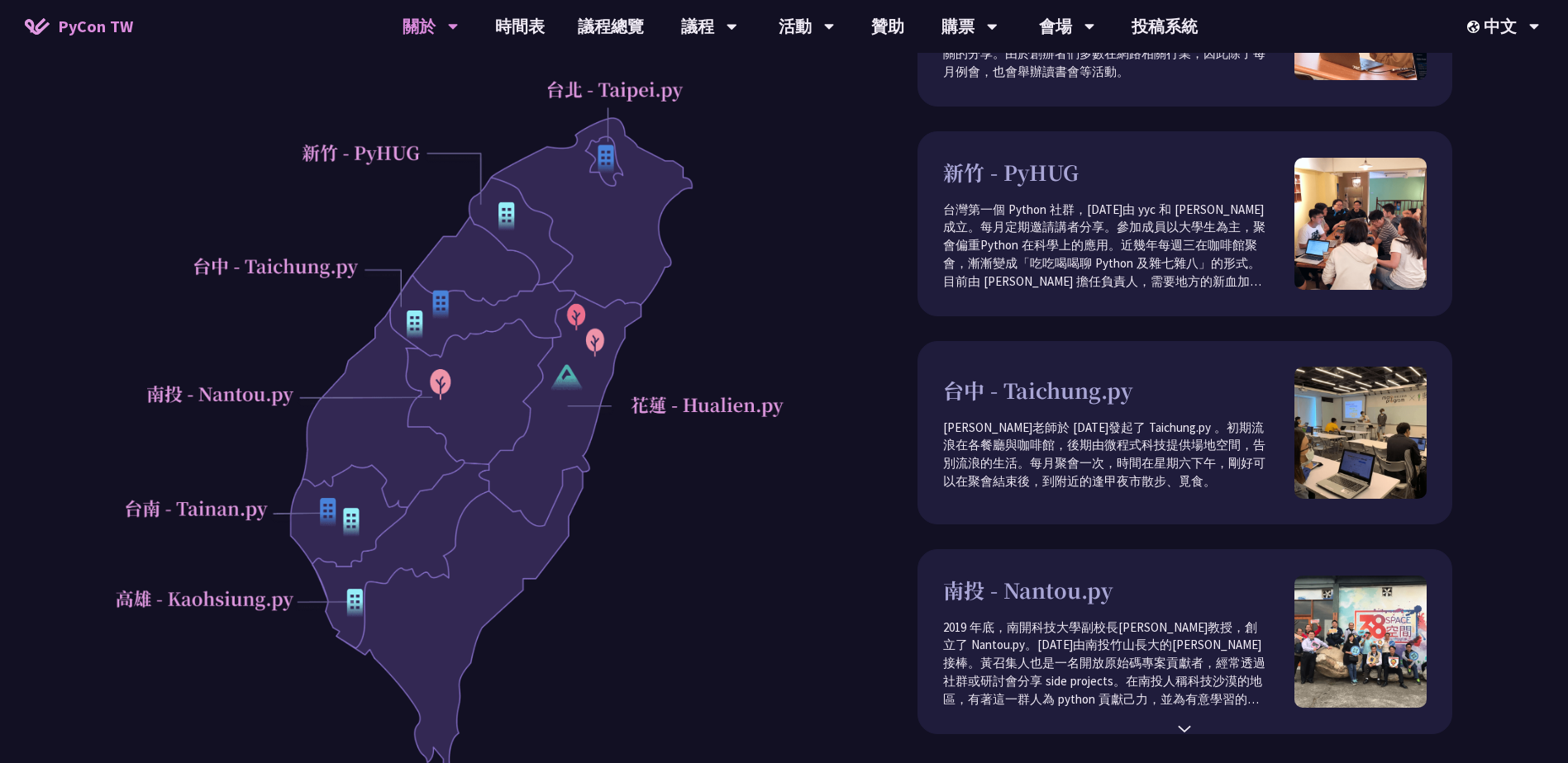
scroll to position [0, 0]
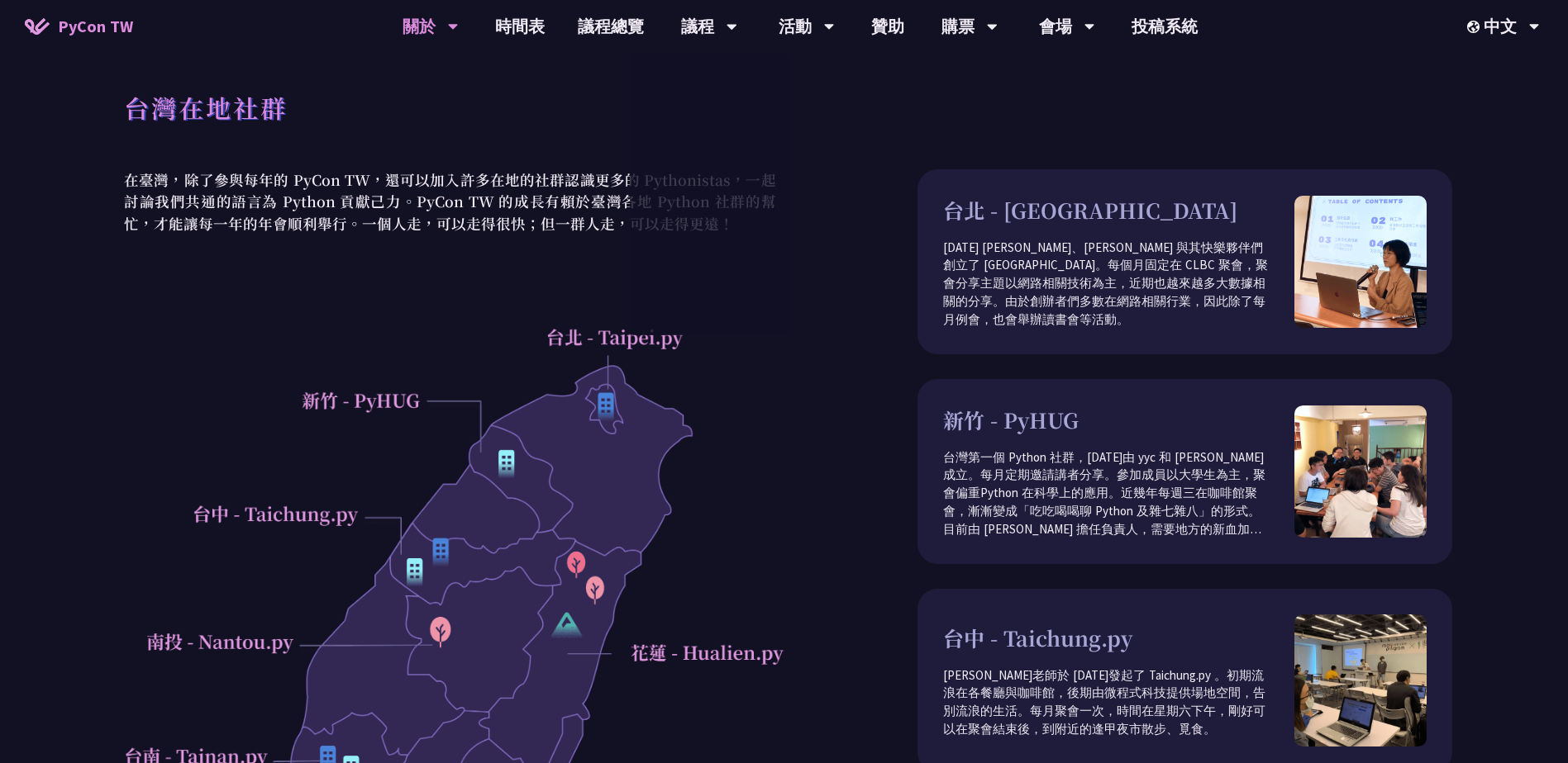
click at [824, 86] on div "台灣在地社群" at bounding box center [787, 127] width 1328 height 87
click at [611, 34] on link "議程總覽" at bounding box center [611, 26] width 99 height 52
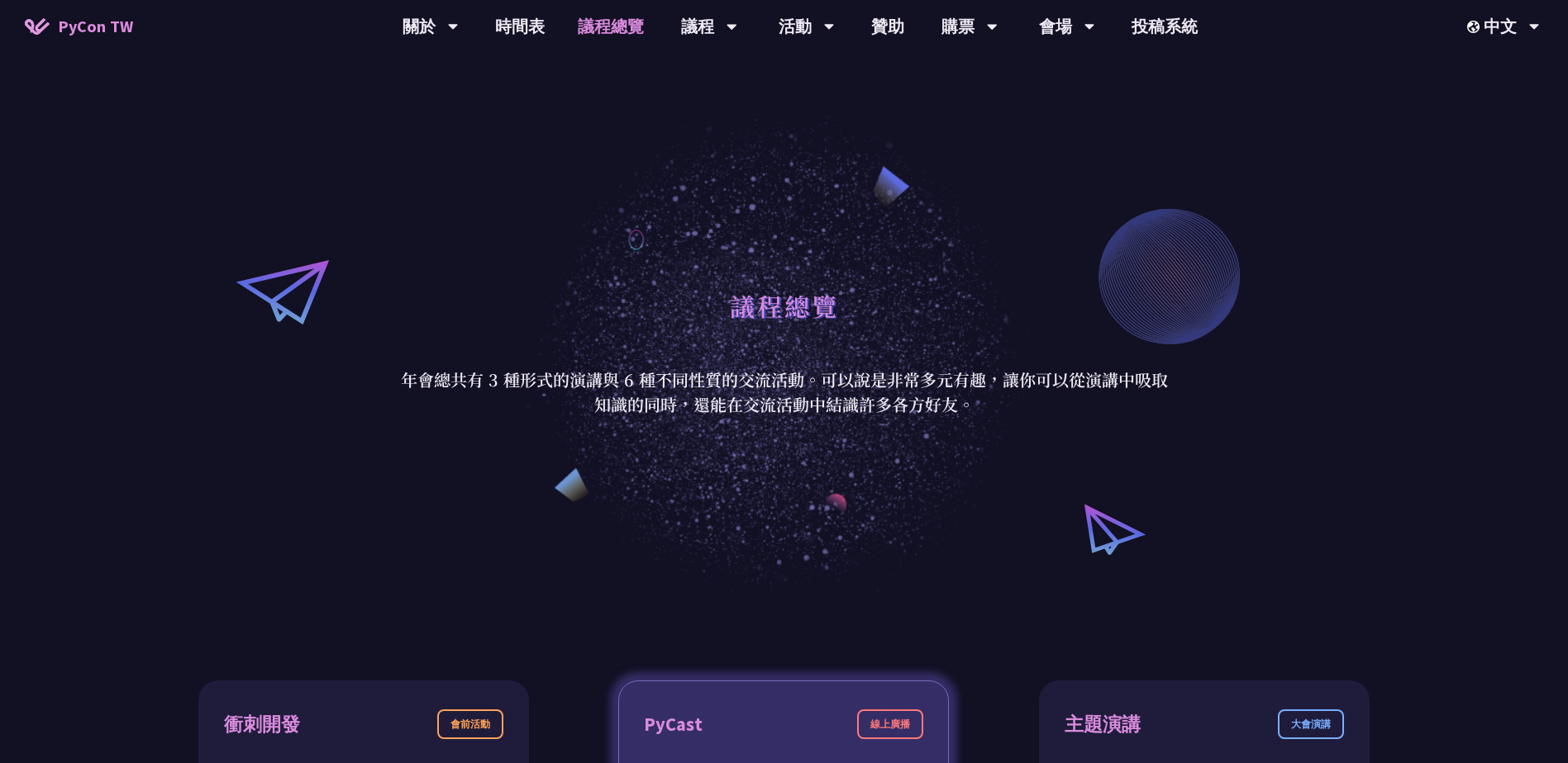
scroll to position [495, 0]
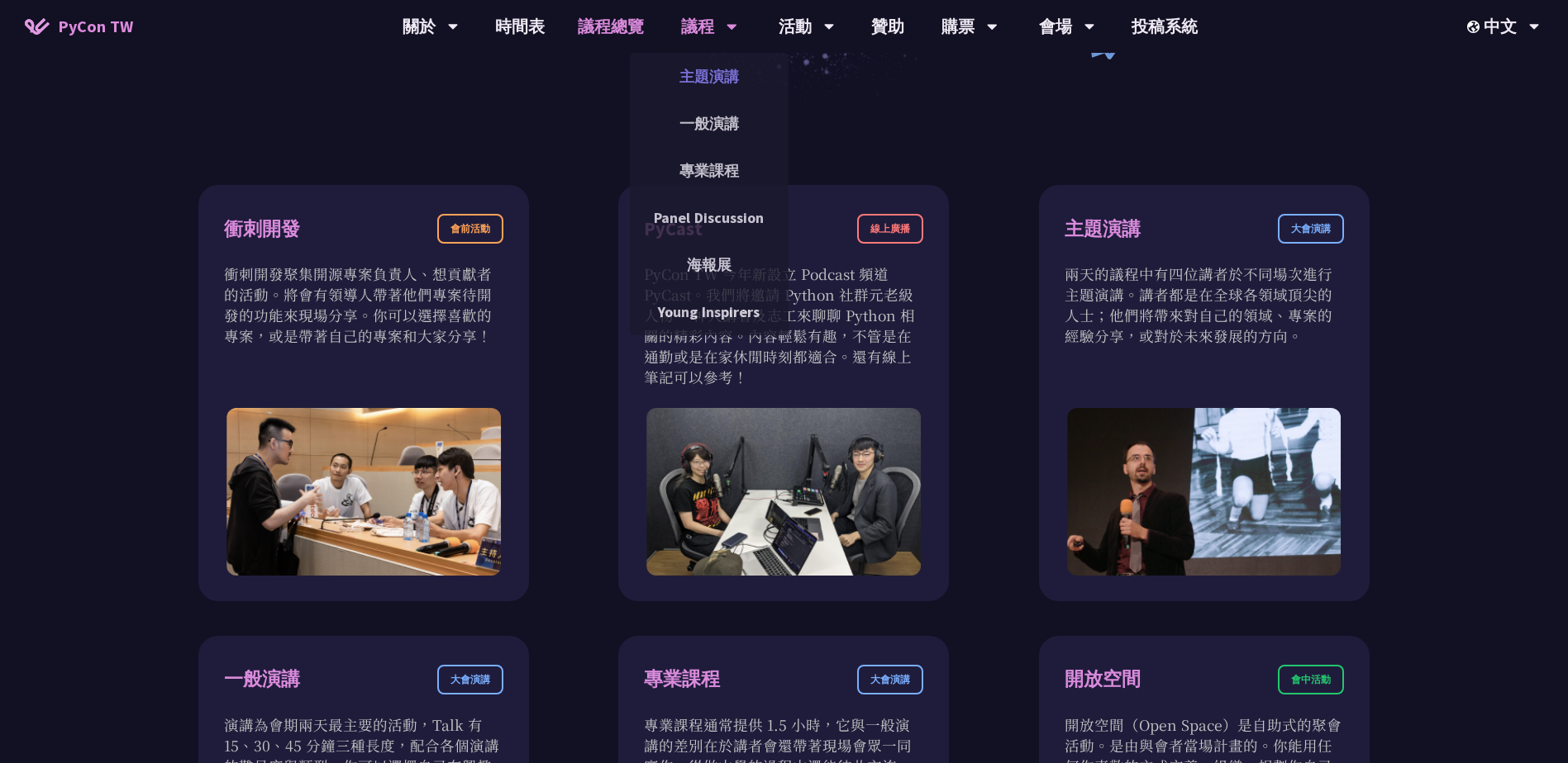
click at [714, 78] on link "主題演講" at bounding box center [709, 76] width 158 height 39
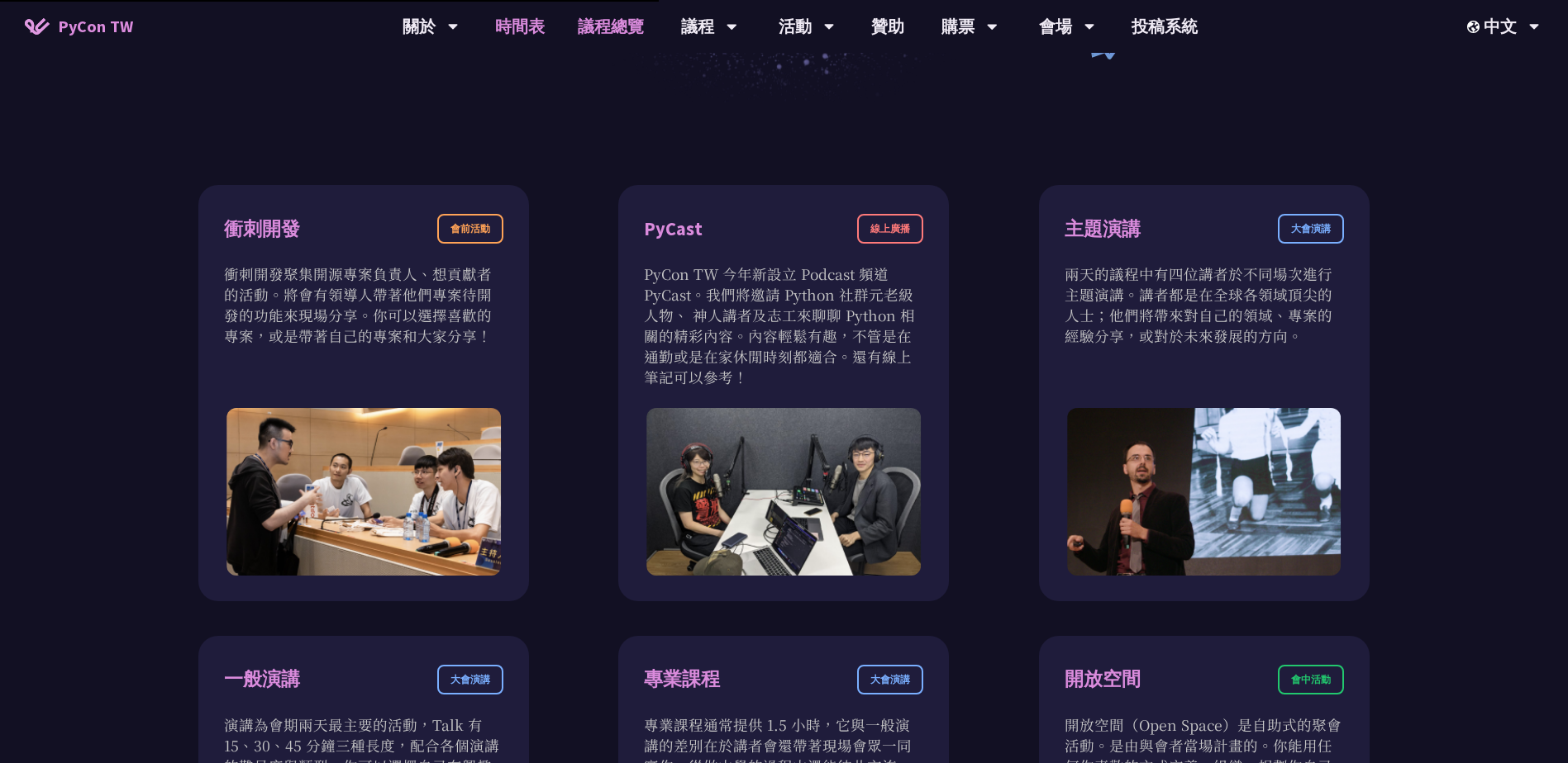
click at [516, 37] on link "時間表" at bounding box center [520, 26] width 83 height 52
click at [520, 29] on link "時間表" at bounding box center [520, 26] width 83 height 52
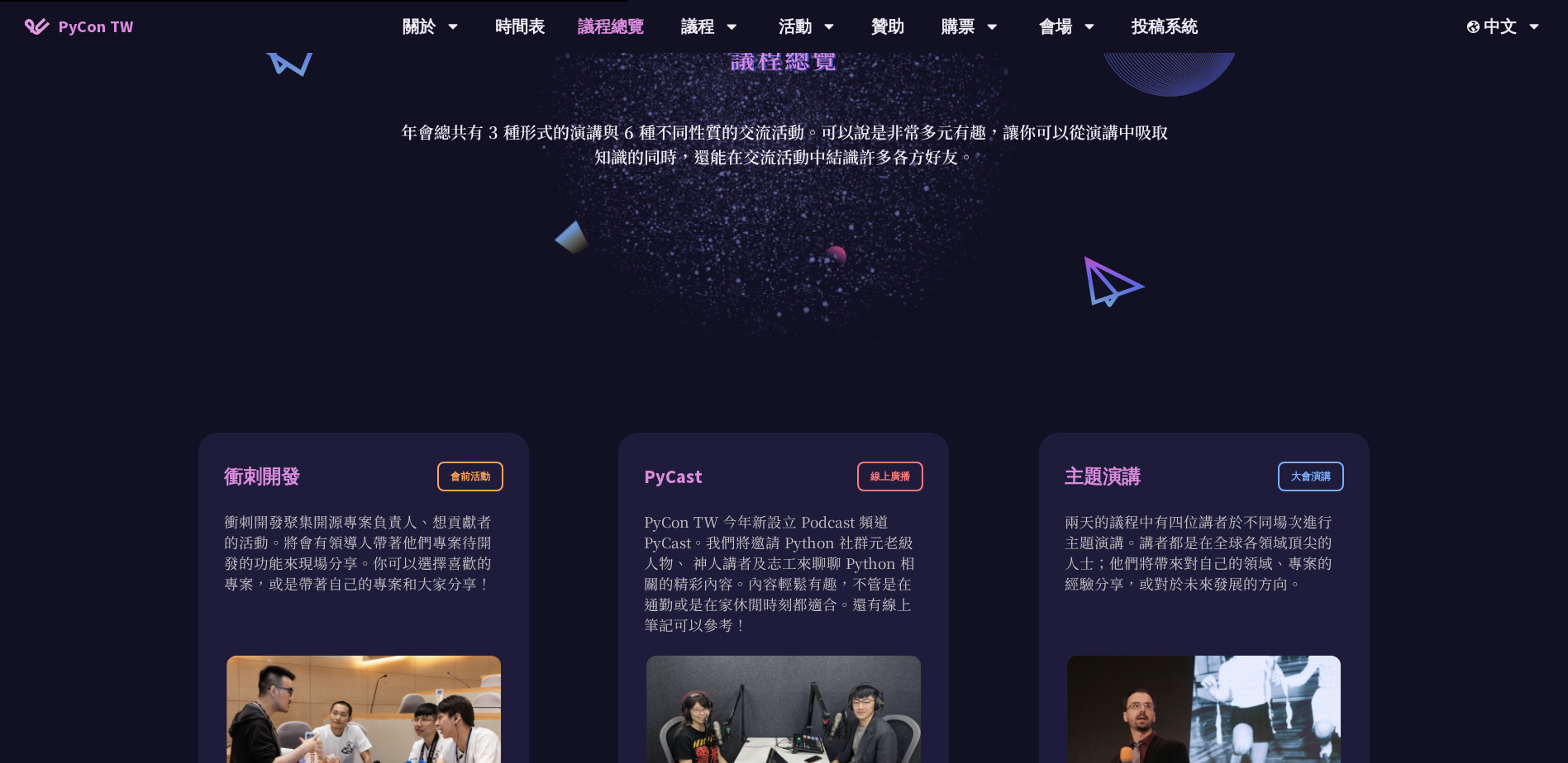
scroll to position [83, 0]
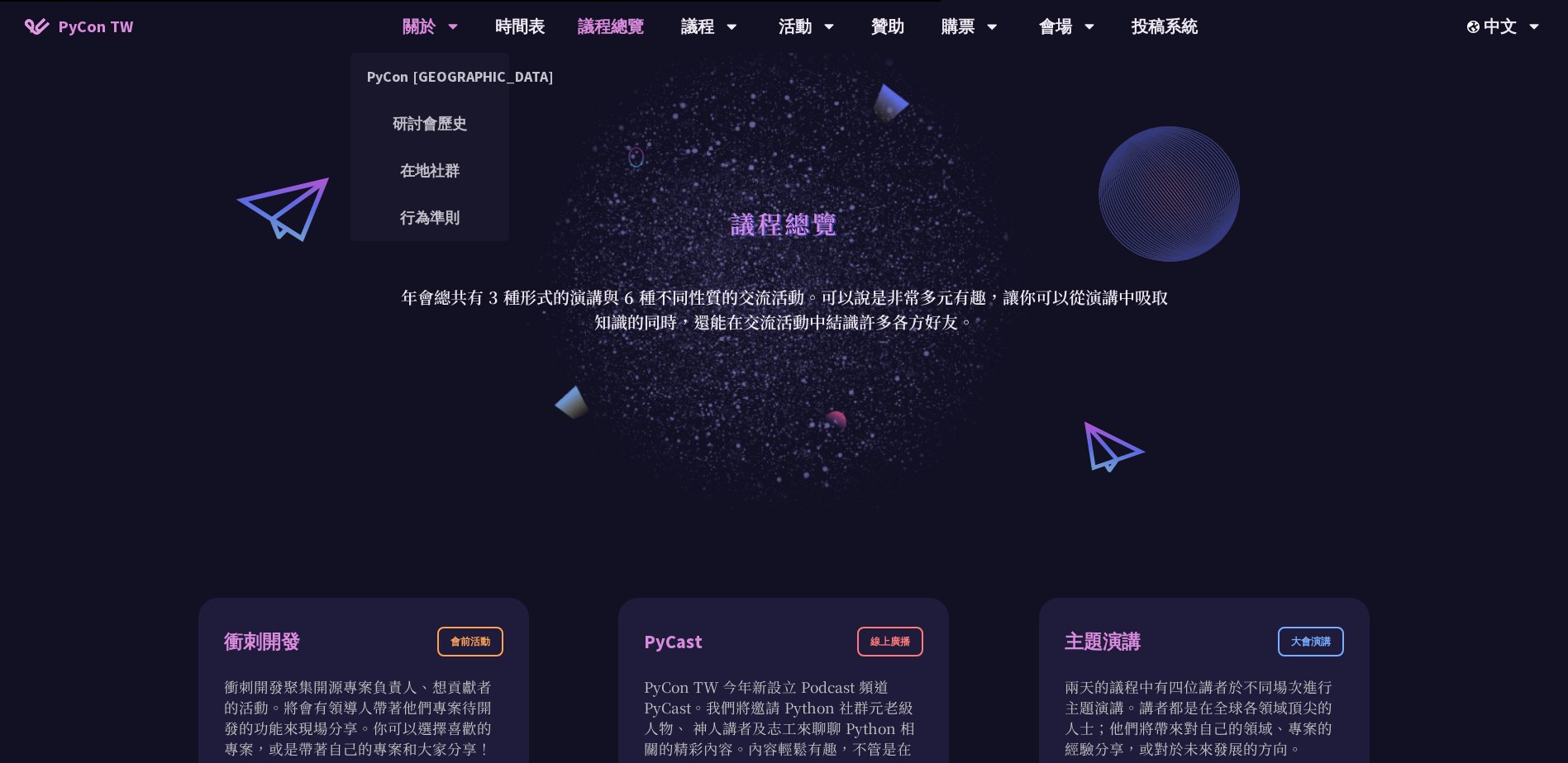
click at [438, 22] on div "關於" at bounding box center [430, 26] width 56 height 52
click at [458, 78] on link "PyCon [GEOGRAPHIC_DATA]" at bounding box center [429, 76] width 158 height 39
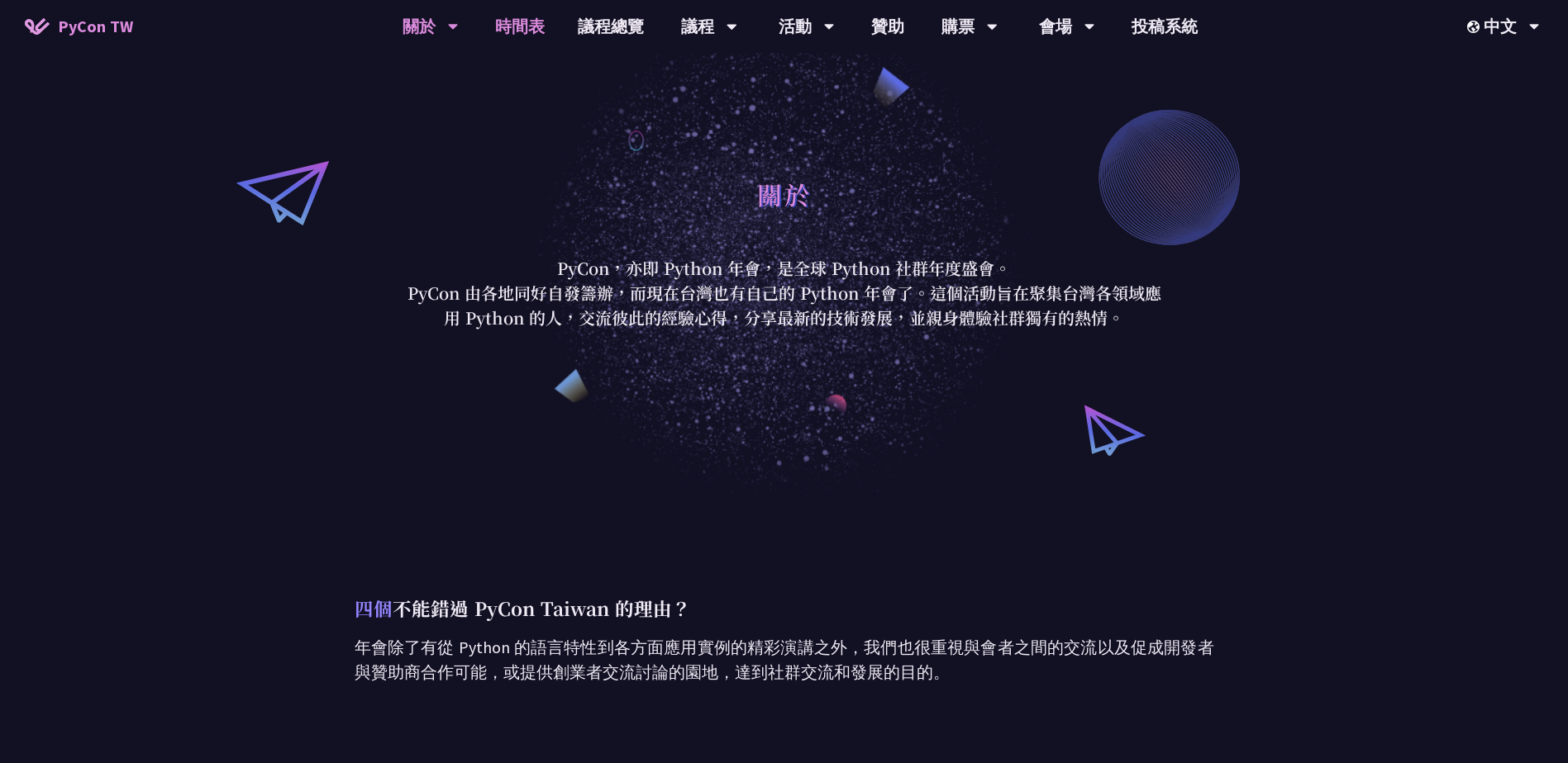
click at [528, 19] on link "時間表" at bounding box center [520, 26] width 83 height 52
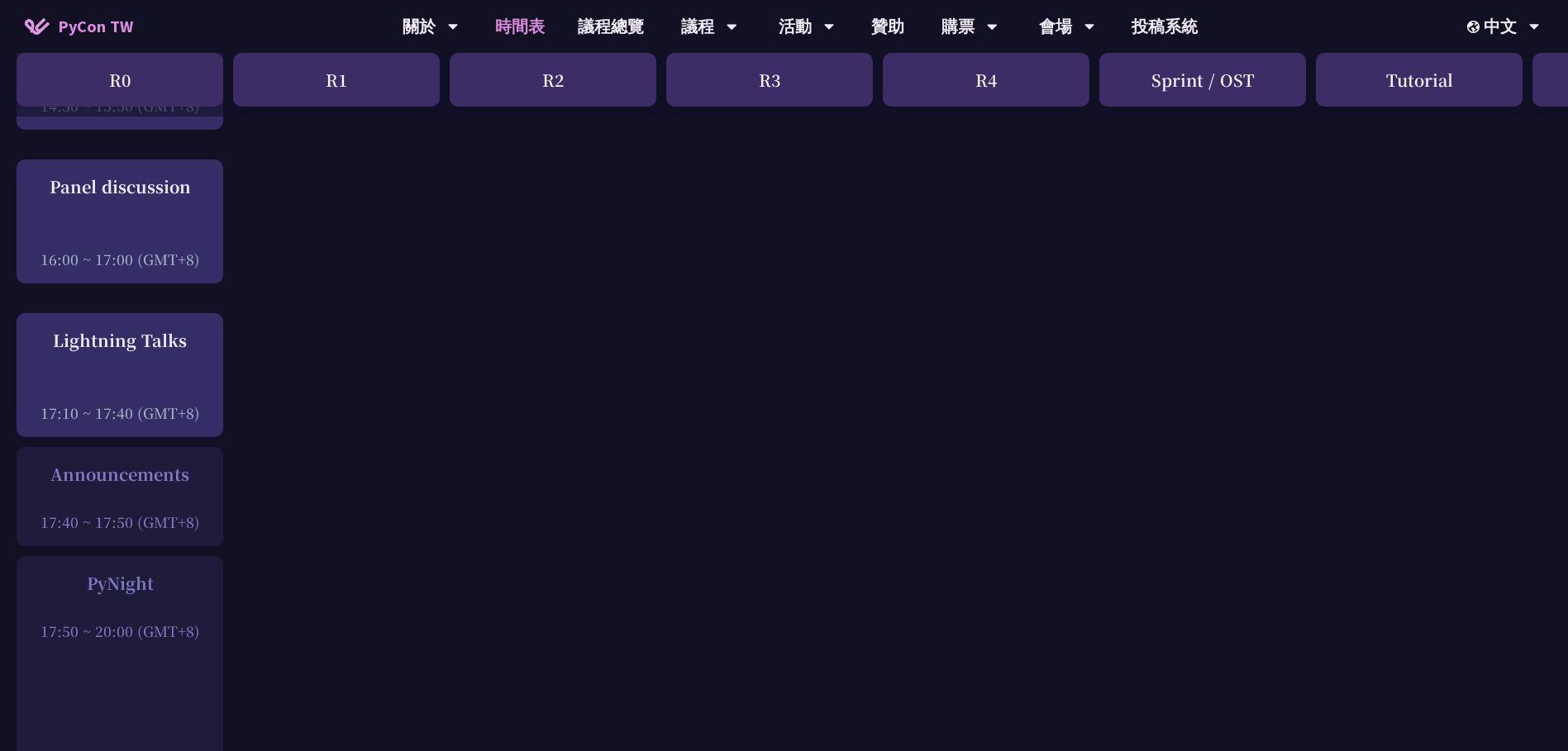
scroll to position [1899, 0]
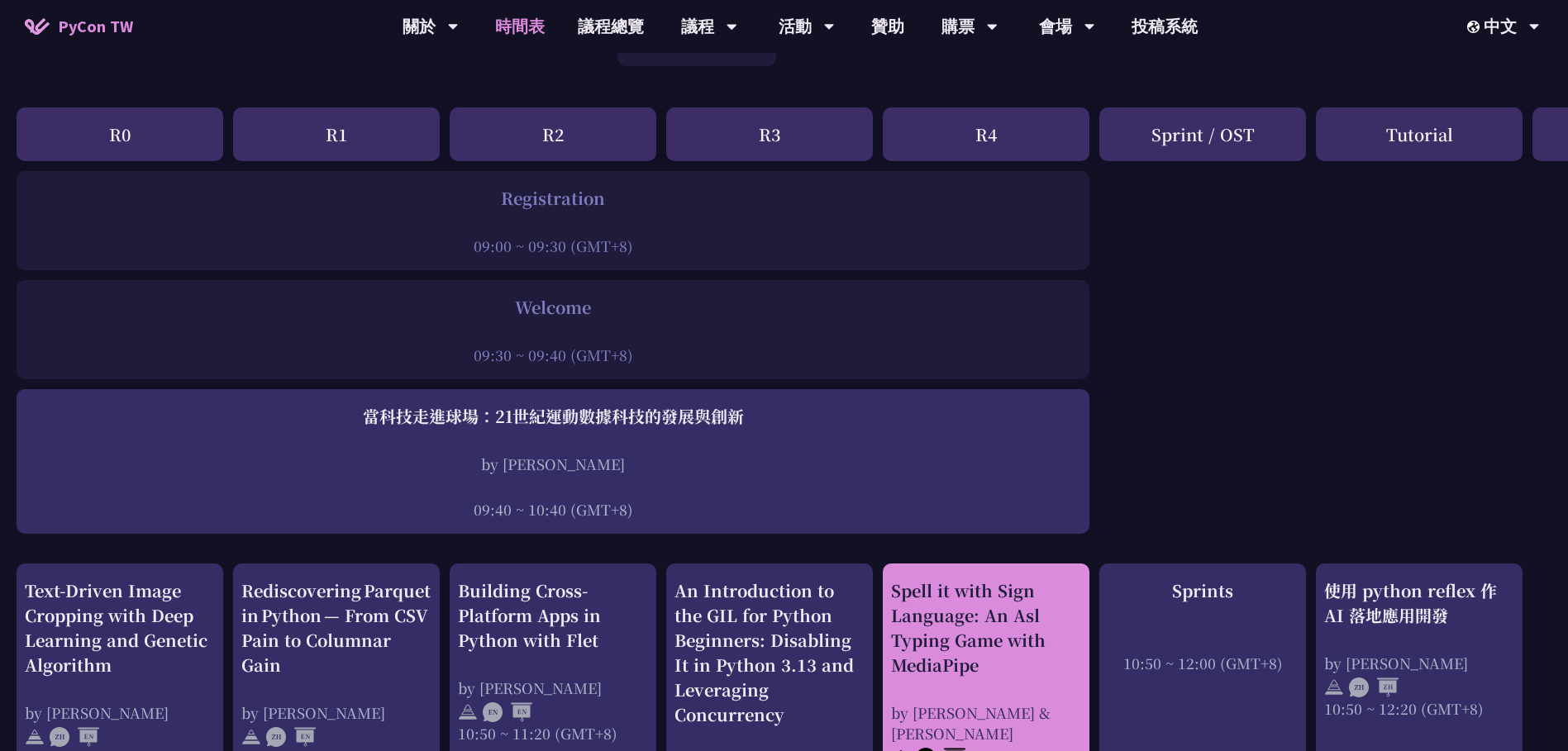
scroll to position [248, 0]
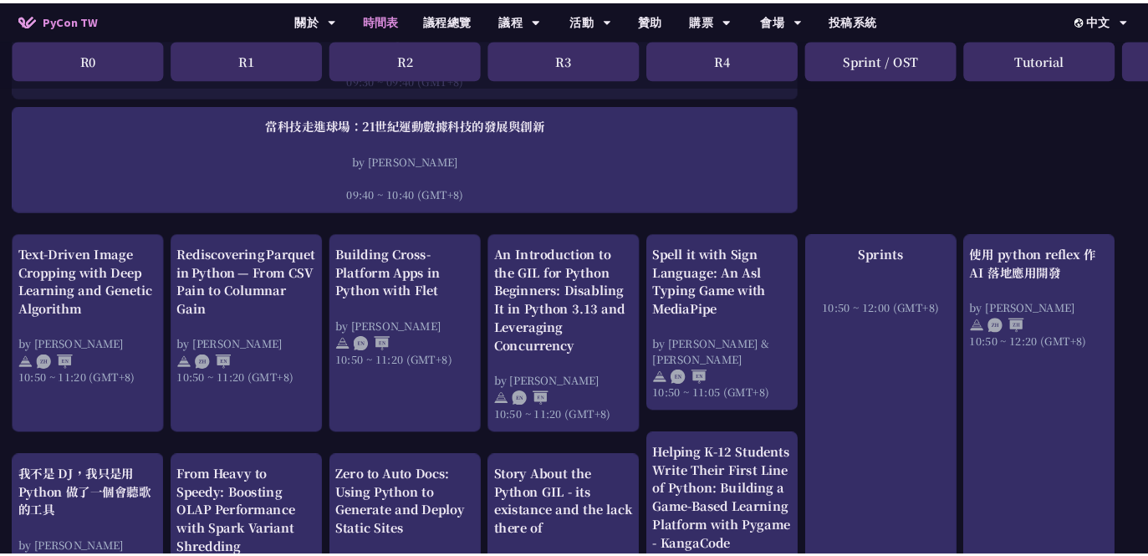
scroll to position [585, 0]
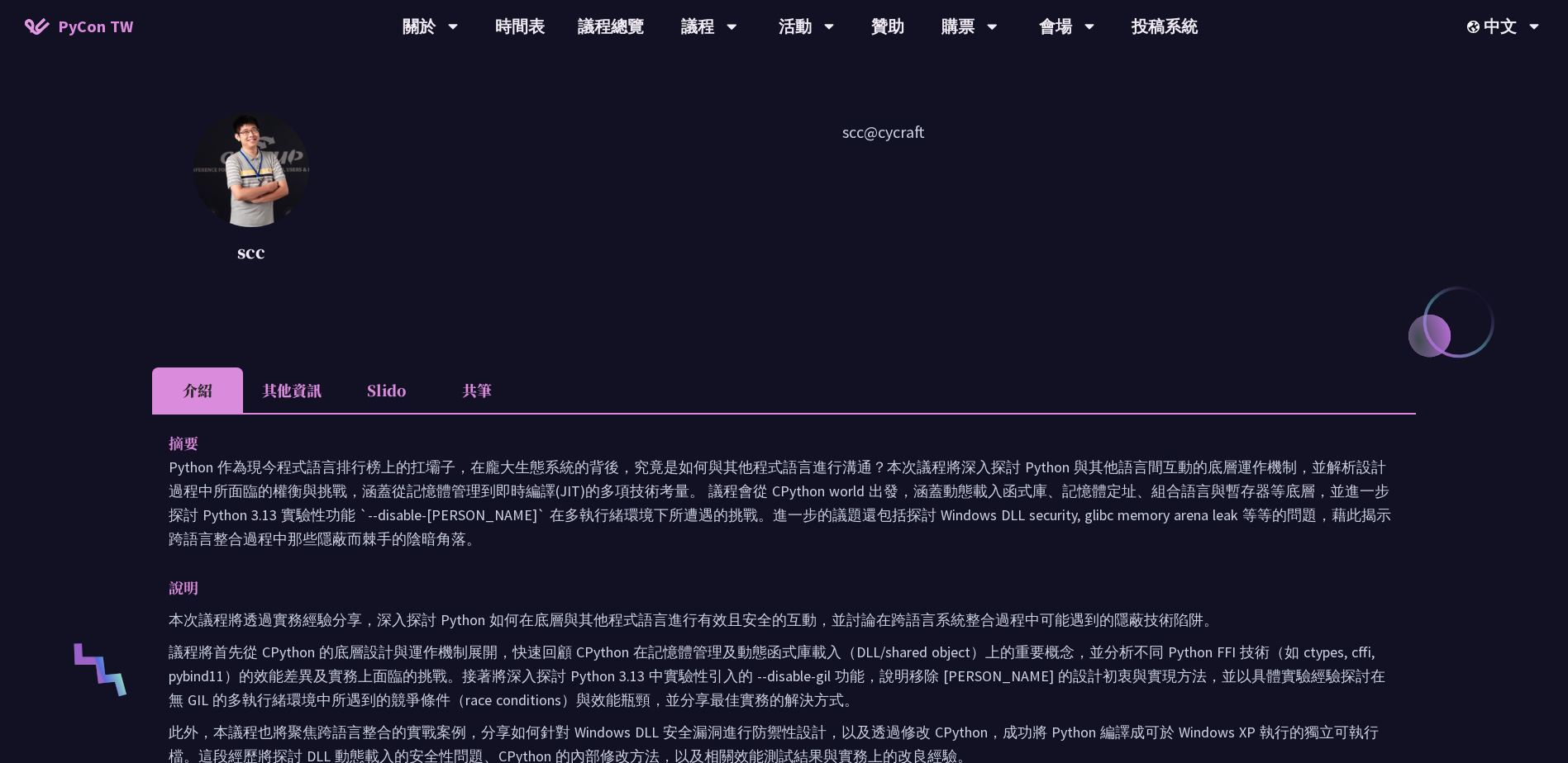
scroll to position [248, 0]
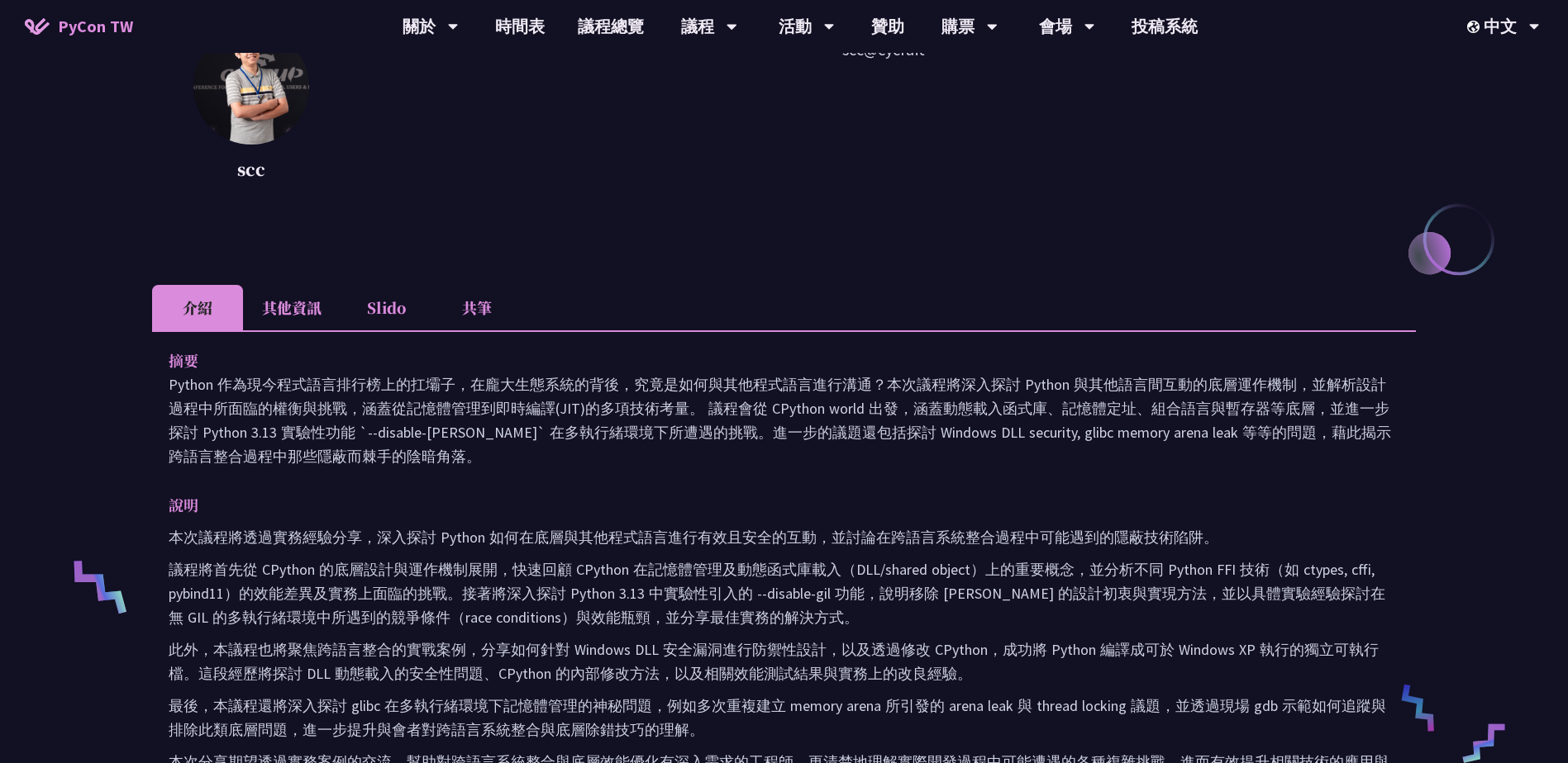
drag, startPoint x: 523, startPoint y: 372, endPoint x: 669, endPoint y: 434, distance: 158.6
click at [669, 434] on div "摘要 Python 作為現今程式語言排行榜上的扛壩子，在龐大生態系統的背後，究竟是如何與其他程式語言進行溝通？本次議程將深入探討 Python 與其他語言間互…" at bounding box center [784, 408] width 1231 height 120
click at [669, 434] on p "Python 作為現今程式語言排行榜上的扛壩子，在龐大生態系統的背後，究竟是如何與其他程式語言進行溝通？本次議程將深入探討 Python 與其他語言間互動的底…" at bounding box center [784, 420] width 1231 height 96
drag, startPoint x: 627, startPoint y: 429, endPoint x: 681, endPoint y: 462, distance: 63.3
click at [681, 462] on p "Python 作為現今程式語言排行榜上的扛壩子，在龐大生態系統的背後，究竟是如何與其他程式語言進行溝通？本次議程將深入探討 Python 與其他語言間互動的底…" at bounding box center [784, 420] width 1231 height 96
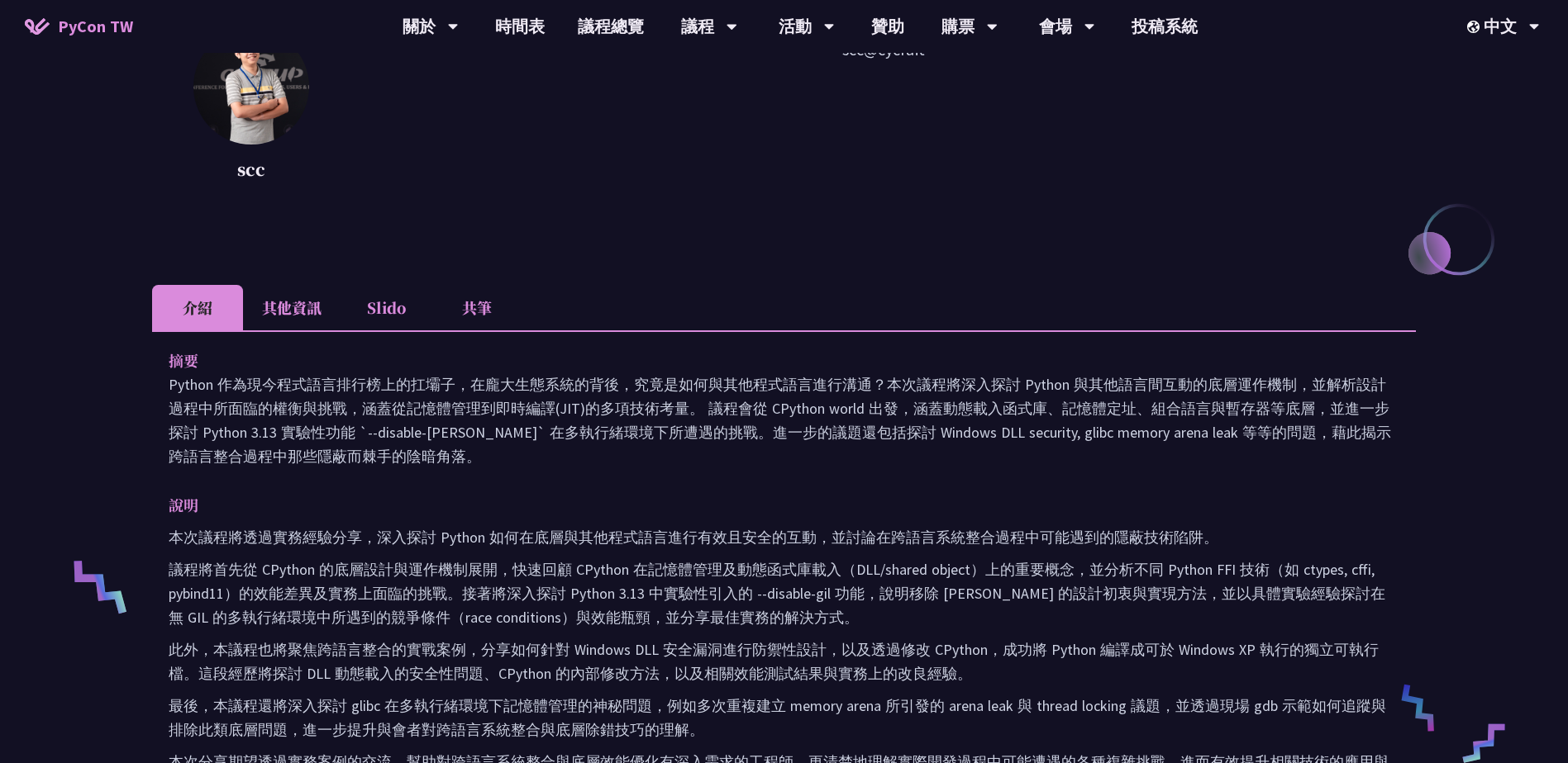
drag, startPoint x: 681, startPoint y: 462, endPoint x: 669, endPoint y: 499, distance: 38.9
click at [669, 499] on p "說明" at bounding box center [767, 505] width 1197 height 24
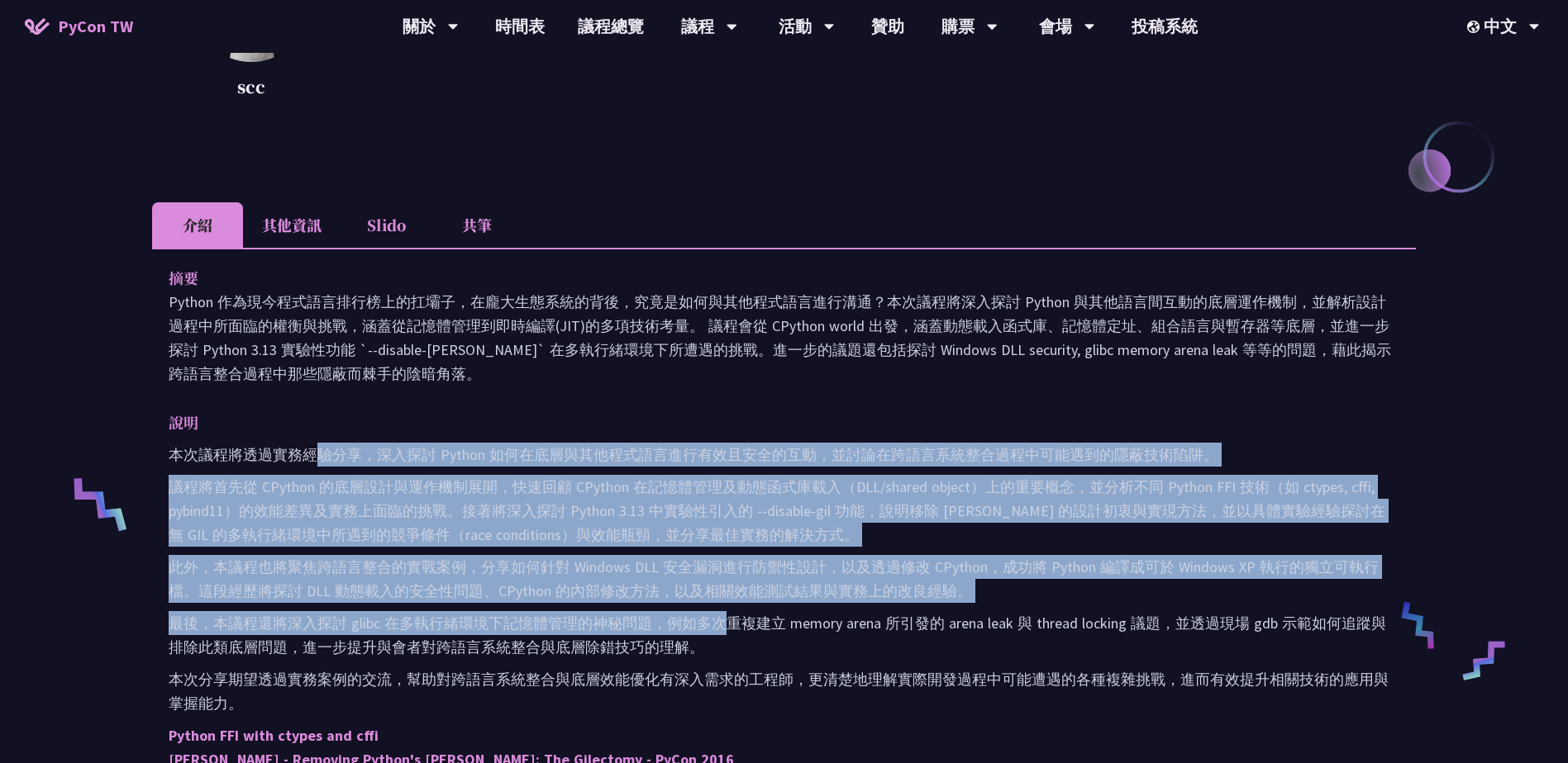
drag, startPoint x: 314, startPoint y: 453, endPoint x: 729, endPoint y: 619, distance: 447.0
click at [729, 619] on div "本次議程將透過實務經驗分享，深入探討 Python 如何在底層與其他程式語言進行有效且安全的互動，並討論在跨語言系統整合過程中可能遇到的隱蔽技術陷阱。 議程將…" at bounding box center [784, 703] width 1231 height 521
click at [729, 619] on p "最後，本議程還將深入探討 glibc 在多執行緒環境下記憶體管理的神秘問題，例如多次重複建立 memory arena 所引發的 arena leak 與 t…" at bounding box center [784, 635] width 1231 height 47
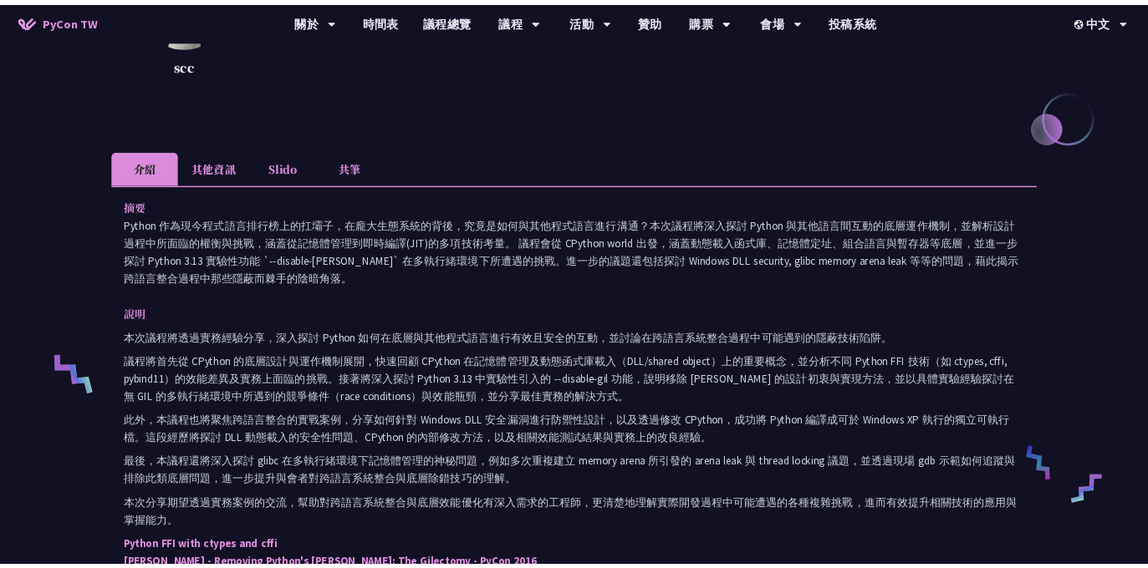
scroll to position [585, 0]
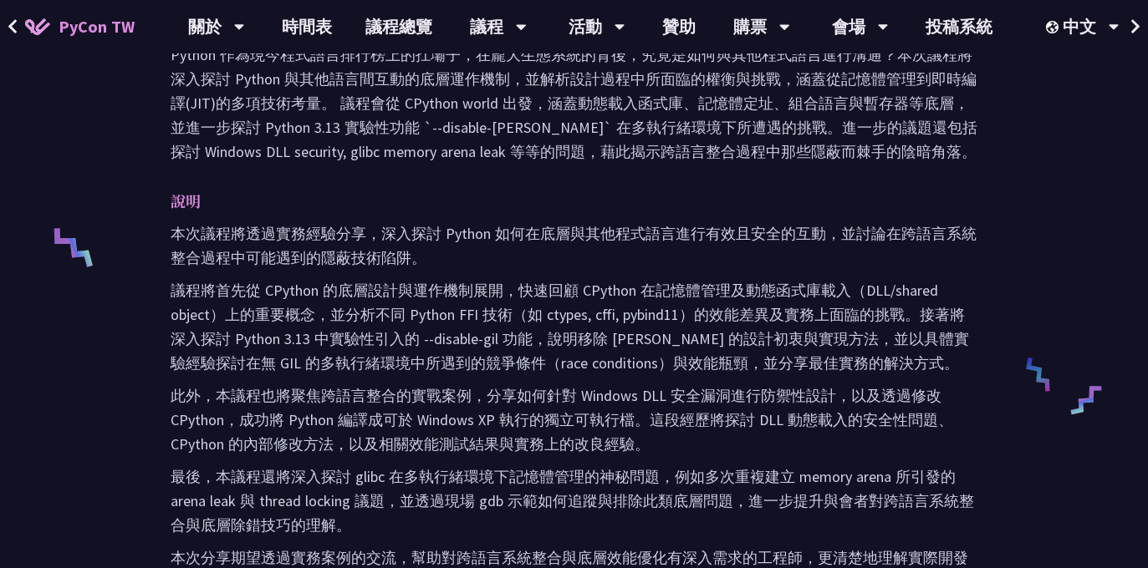
click at [894, 252] on p "本次議程將透過實務經驗分享，深入探討 Python 如何在底層與其他程式語言進行有效且安全的互動，並討論在跨語言系統整合過程中可能遇到的隱蔽技術陷阱。" at bounding box center [574, 245] width 807 height 48
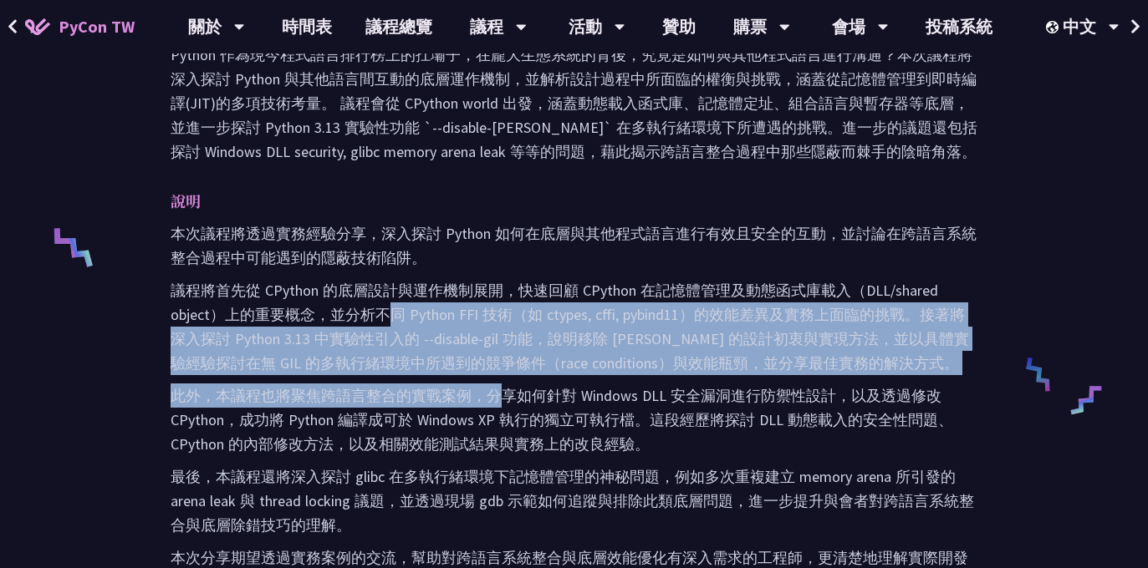
drag, startPoint x: 443, startPoint y: 359, endPoint x: 539, endPoint y: 390, distance: 101.0
click at [539, 390] on div "本次議程將透過實務經驗分享，深入探討 Python 如何在底層與其他程式語言進行有效且安全的互動，並討論在跨語言系統整合過程中可能遇到的隱蔽技術陷阱。 議程將…" at bounding box center [574, 545] width 807 height 648
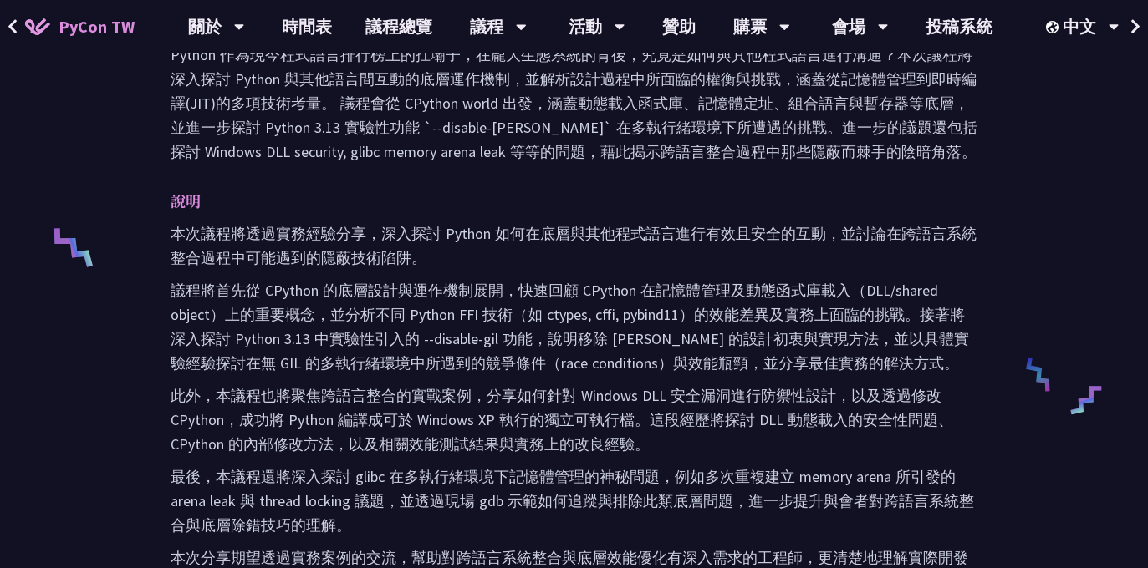
click at [547, 390] on p "此外，本議程也將聚焦跨語言整合的實戰案例，分享如何針對 Windows DLL 安全漏洞進行防禦性設計，以及透過修改 CPython，成功將 Python 編…" at bounding box center [574, 420] width 807 height 73
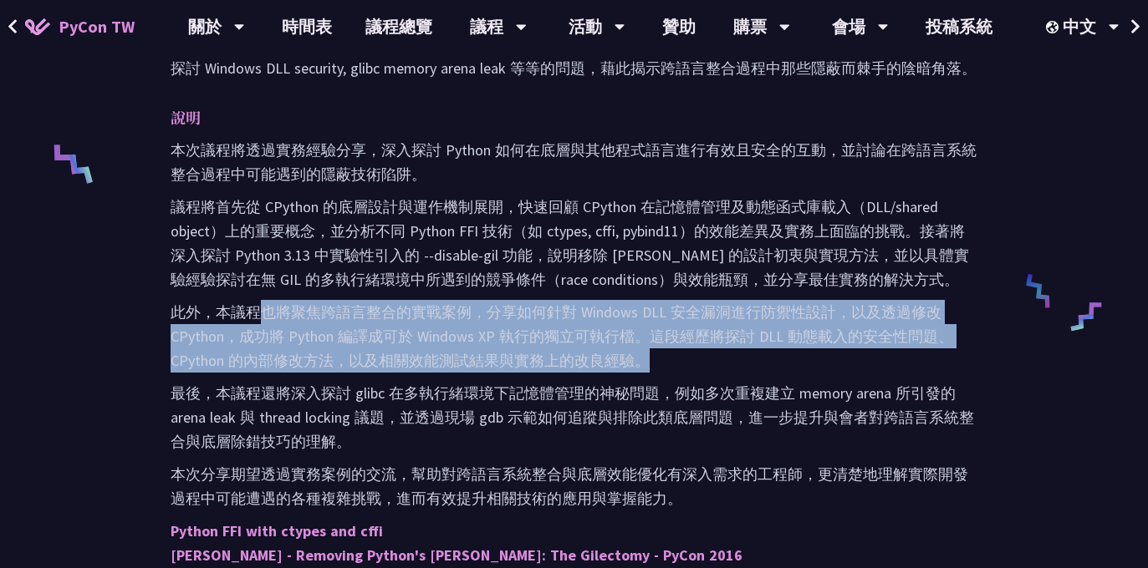
drag, startPoint x: 357, startPoint y: 317, endPoint x: 668, endPoint y: 362, distance: 314.2
click at [668, 362] on p "此外，本議程也將聚焦跨語言整合的實戰案例，分享如何針對 Windows DLL 安全漏洞進行防禦性設計，以及透過修改 CPython，成功將 Python 編…" at bounding box center [574, 336] width 807 height 73
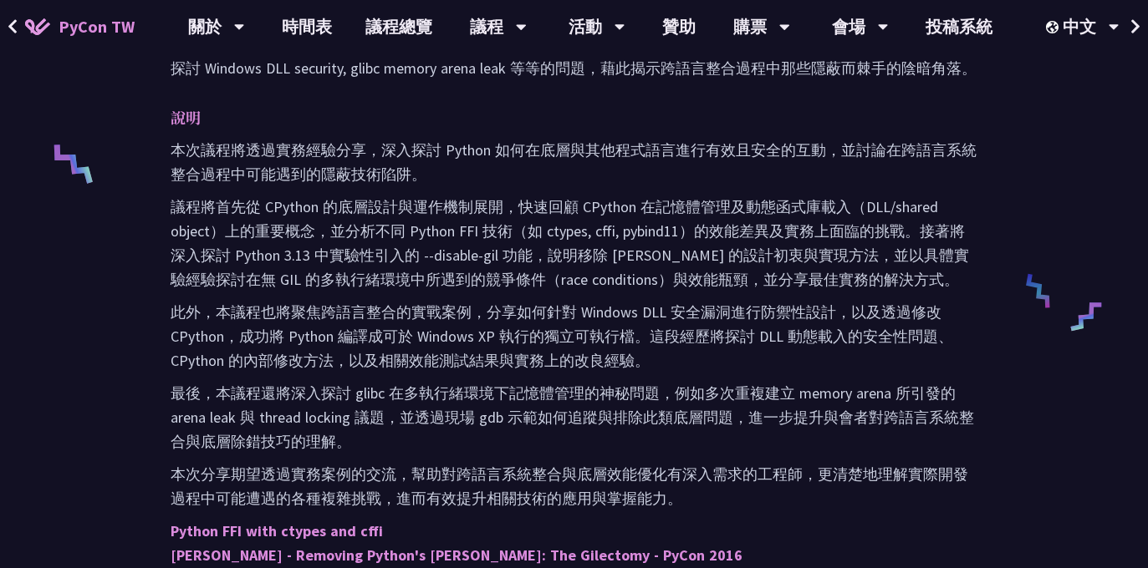
drag, startPoint x: 668, startPoint y: 362, endPoint x: 676, endPoint y: 385, distance: 24.9
click at [676, 385] on p "最後，本議程還將深入探討 glibc 在多執行緒環境下記憶體管理的神秘問題，例如多次重複建立 memory arena 所引發的 arena leak 與 t…" at bounding box center [574, 417] width 807 height 73
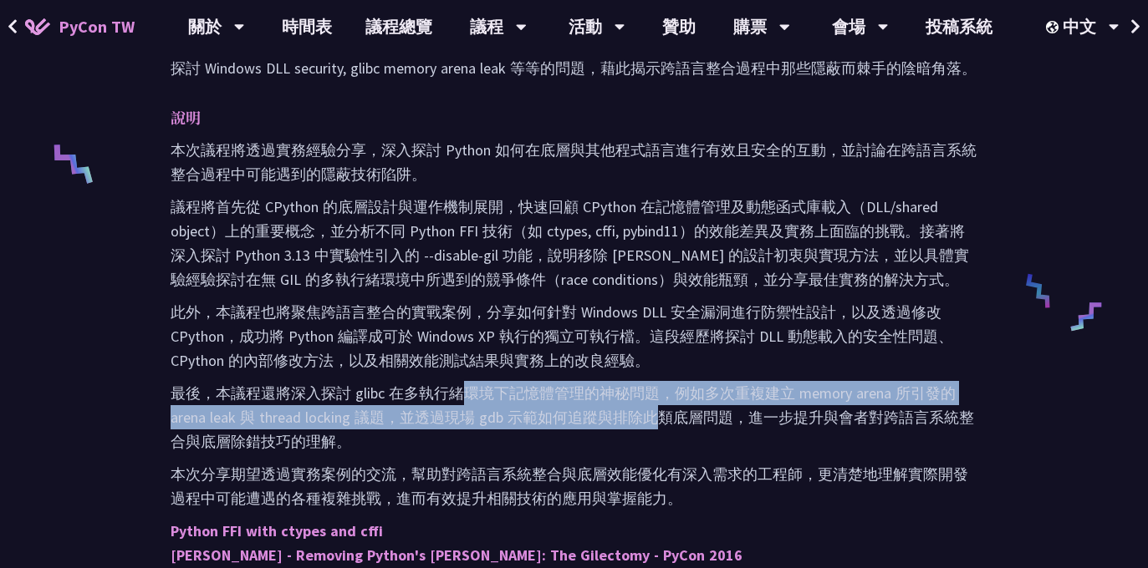
drag, startPoint x: 460, startPoint y: 375, endPoint x: 671, endPoint y: 425, distance: 217.3
click at [671, 425] on div "本次議程將透過實務經驗分享，深入探討 Python 如何在底層與其他程式語言進行有效且安全的互動，並討論在跨語言系統整合過程中可能遇到的隱蔽技術陷阱。 議程將…" at bounding box center [574, 462] width 807 height 648
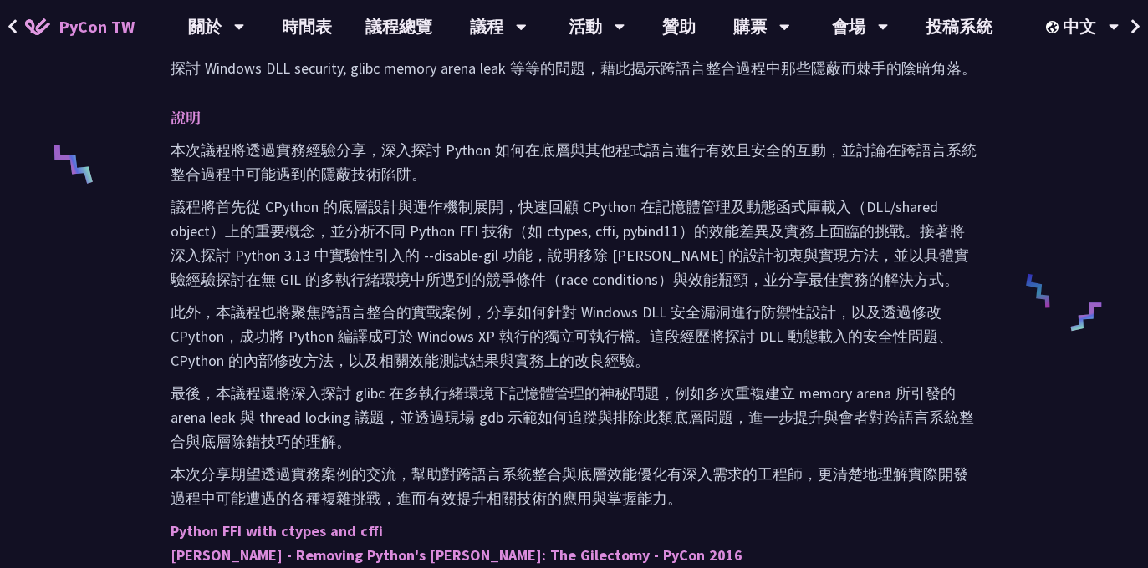
click at [680, 425] on p "最後，本議程還將深入探討 glibc 在多執行緒環境下記憶體管理的神秘問題，例如多次重複建立 memory arena 所引發的 arena leak 與 t…" at bounding box center [574, 417] width 807 height 73
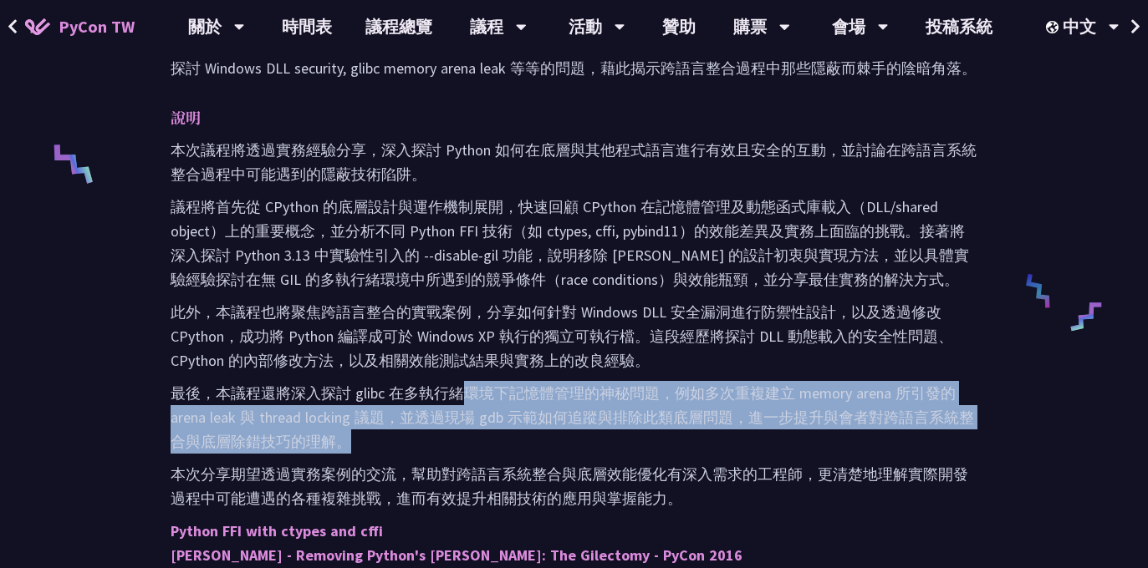
drag, startPoint x: 461, startPoint y: 384, endPoint x: 770, endPoint y: 456, distance: 317.7
click at [770, 456] on div "本次議程將透過實務經驗分享，深入探討 Python 如何在底層與其他程式語言進行有效且安全的互動，並討論在跨語言系統整合過程中可能遇到的隱蔽技術陷阱。 議程將…" at bounding box center [574, 462] width 807 height 648
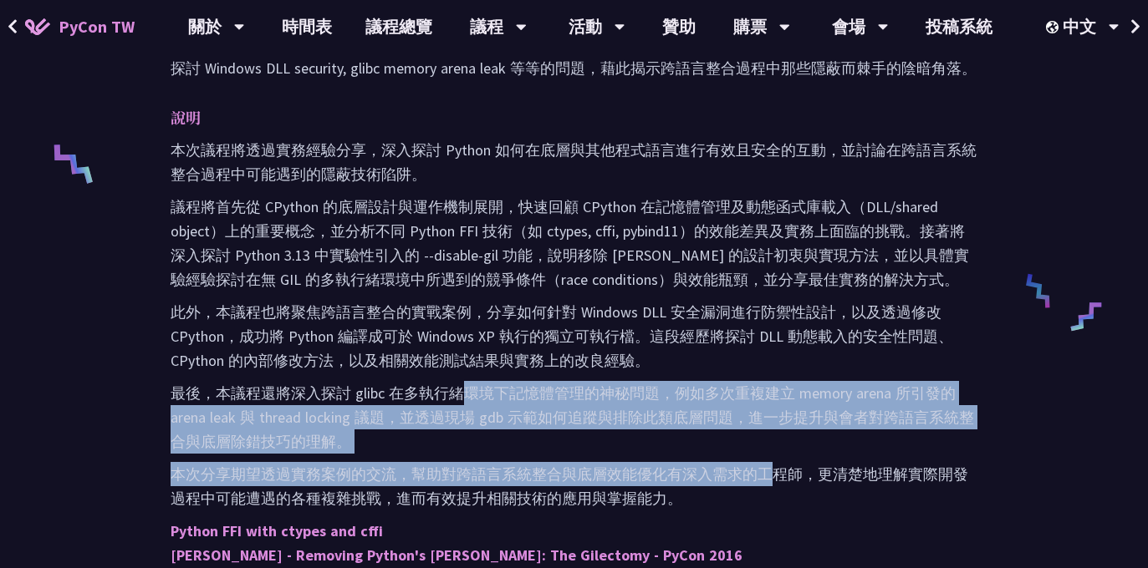
click at [771, 456] on div "本次議程將透過實務經驗分享，深入探討 Python 如何在底層與其他程式語言進行有效且安全的互動，並討論在跨語言系統整合過程中可能遇到的隱蔽技術陷阱。 議程將…" at bounding box center [574, 462] width 807 height 648
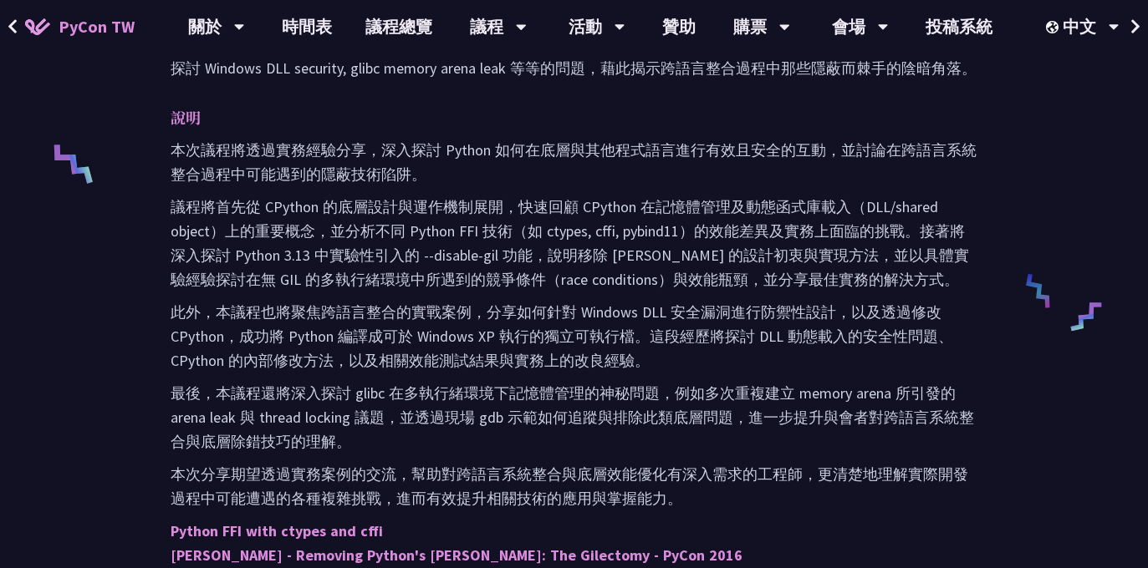
scroll to position [919, 0]
